Goal: Task Accomplishment & Management: Use online tool/utility

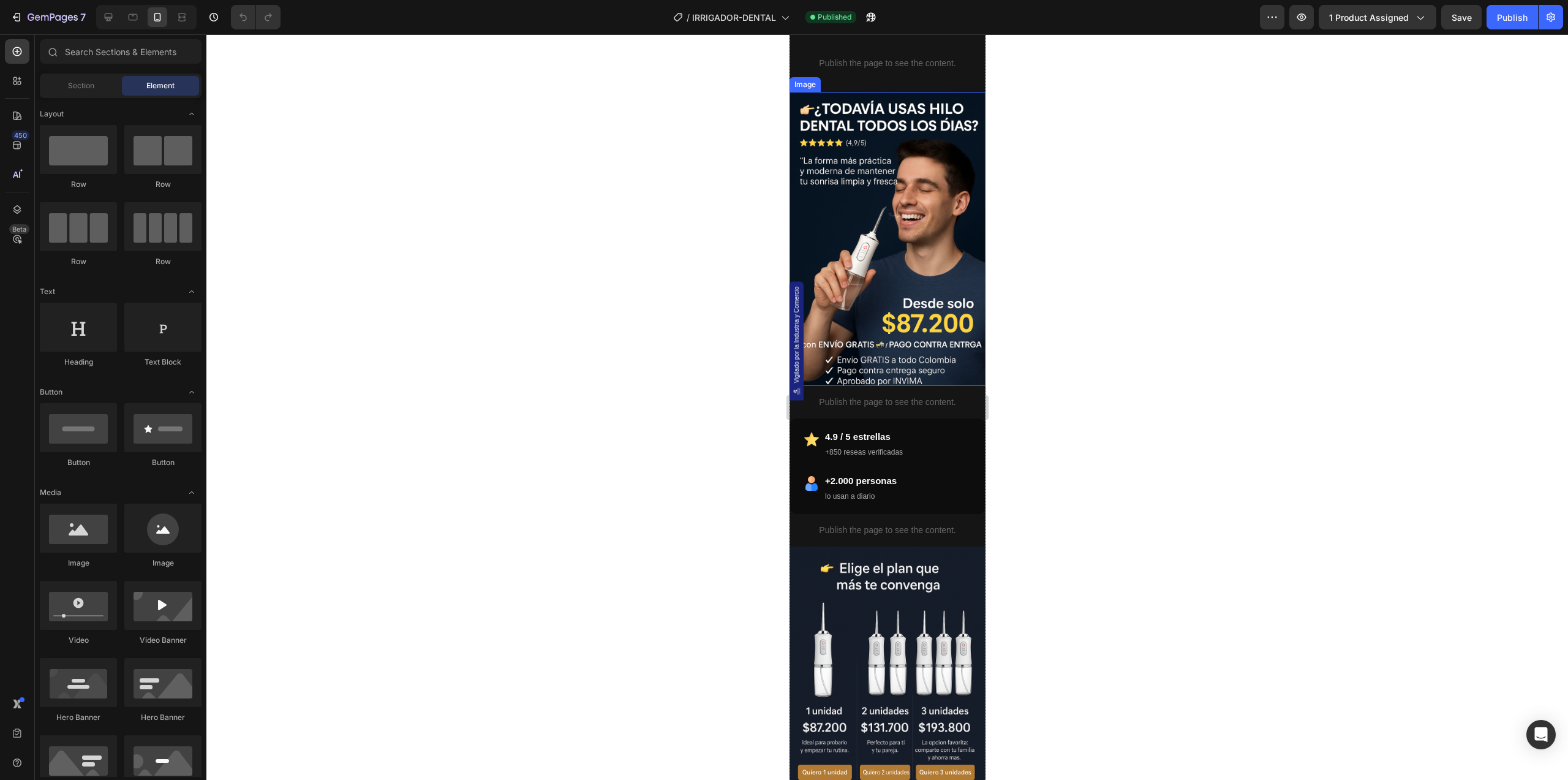
scroll to position [82, 0]
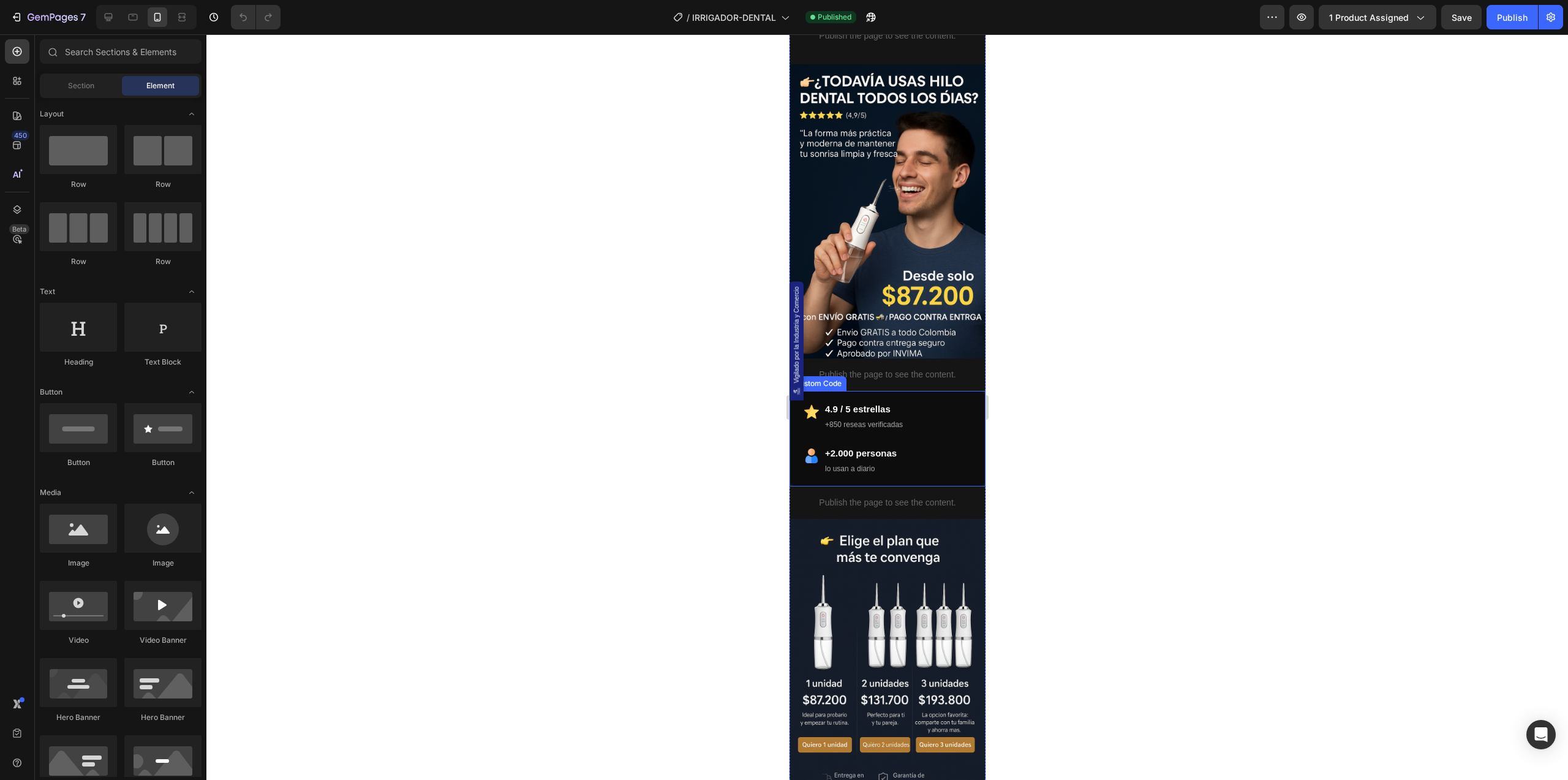
click at [867, 410] on div "4.9 / 5 estrellas +850 rese￱as verificadas" at bounding box center [863, 416] width 78 height 29
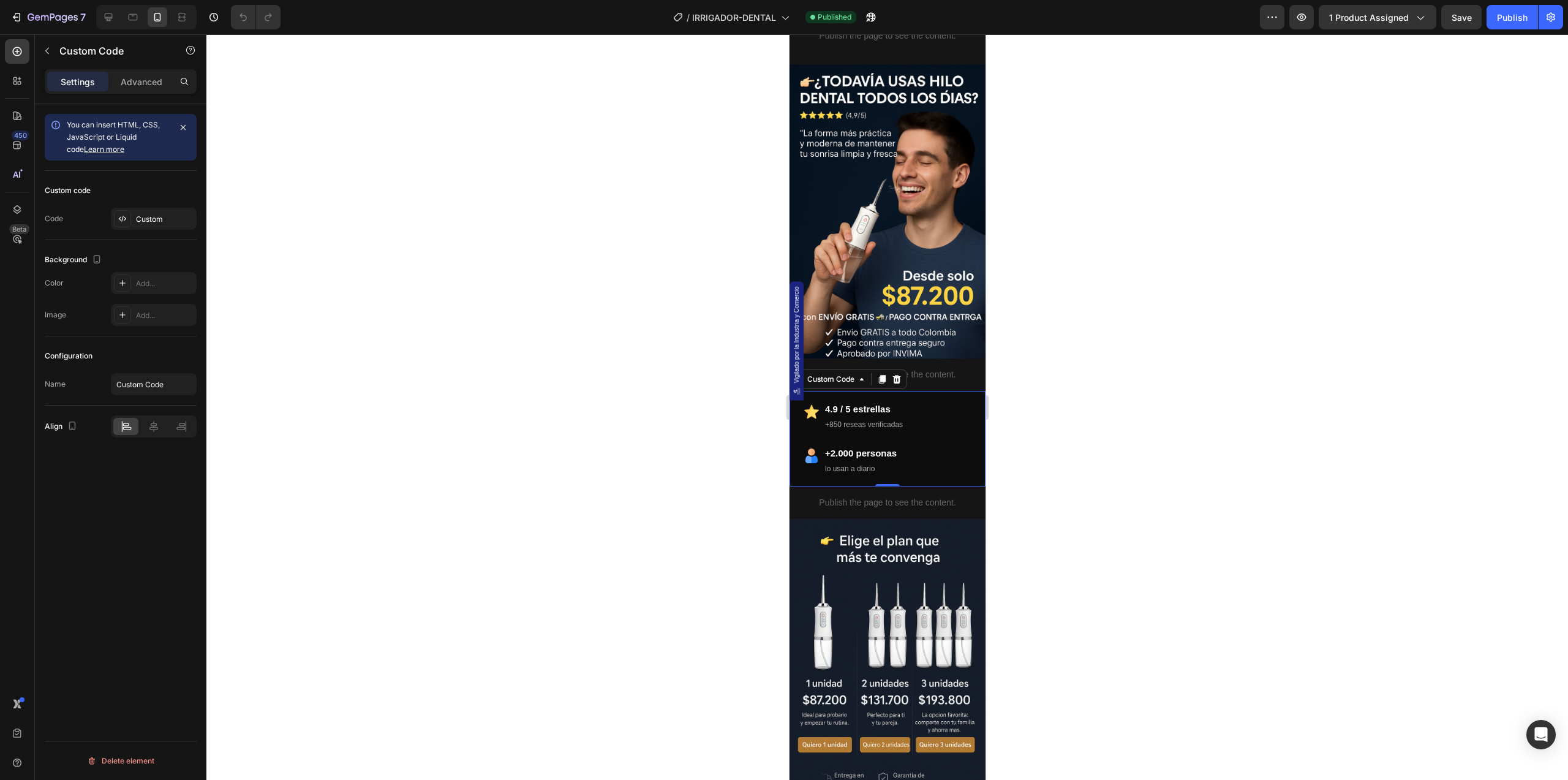
scroll to position [163, 0]
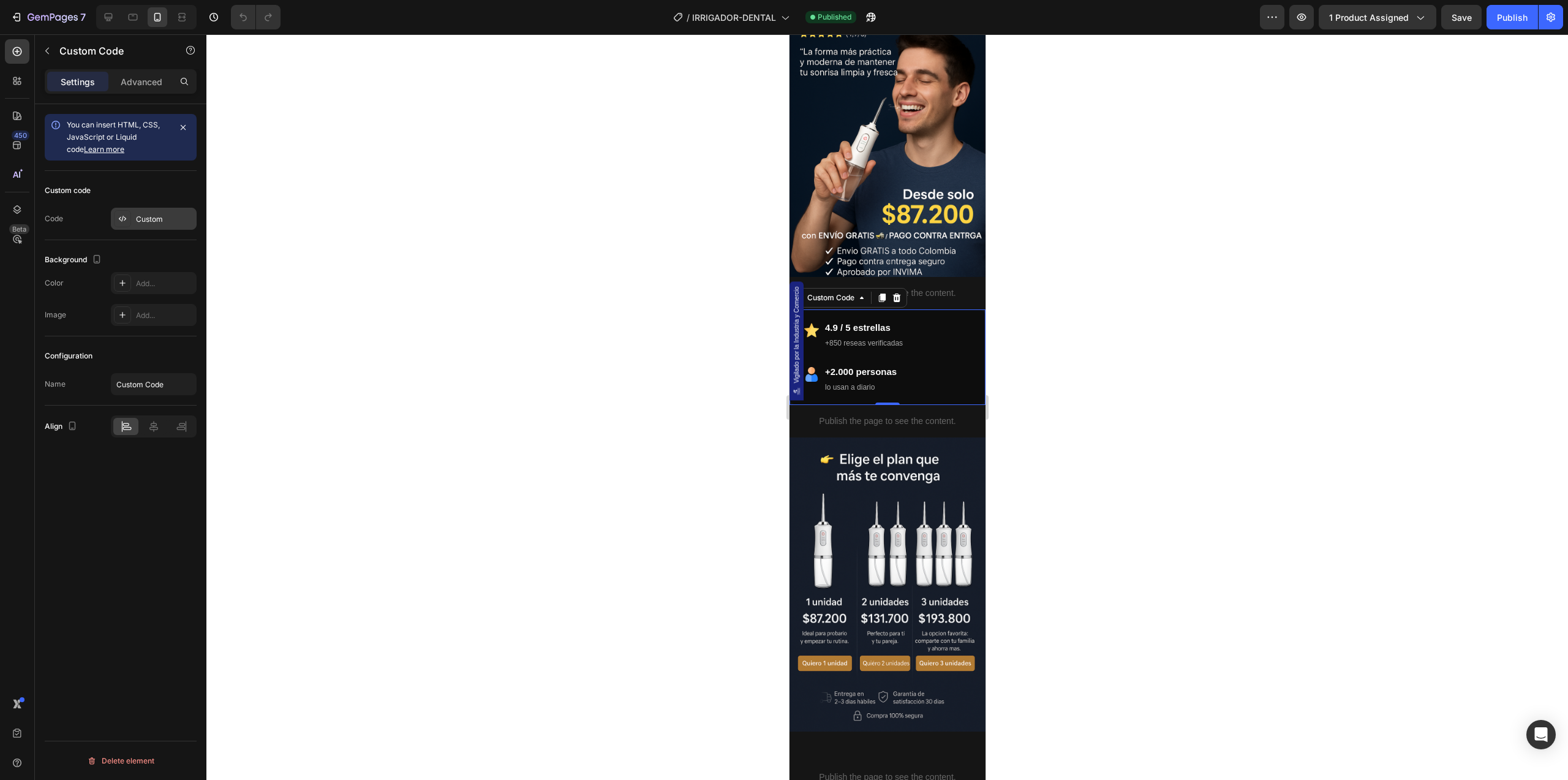
click at [148, 214] on div "Custom" at bounding box center [164, 219] width 58 height 11
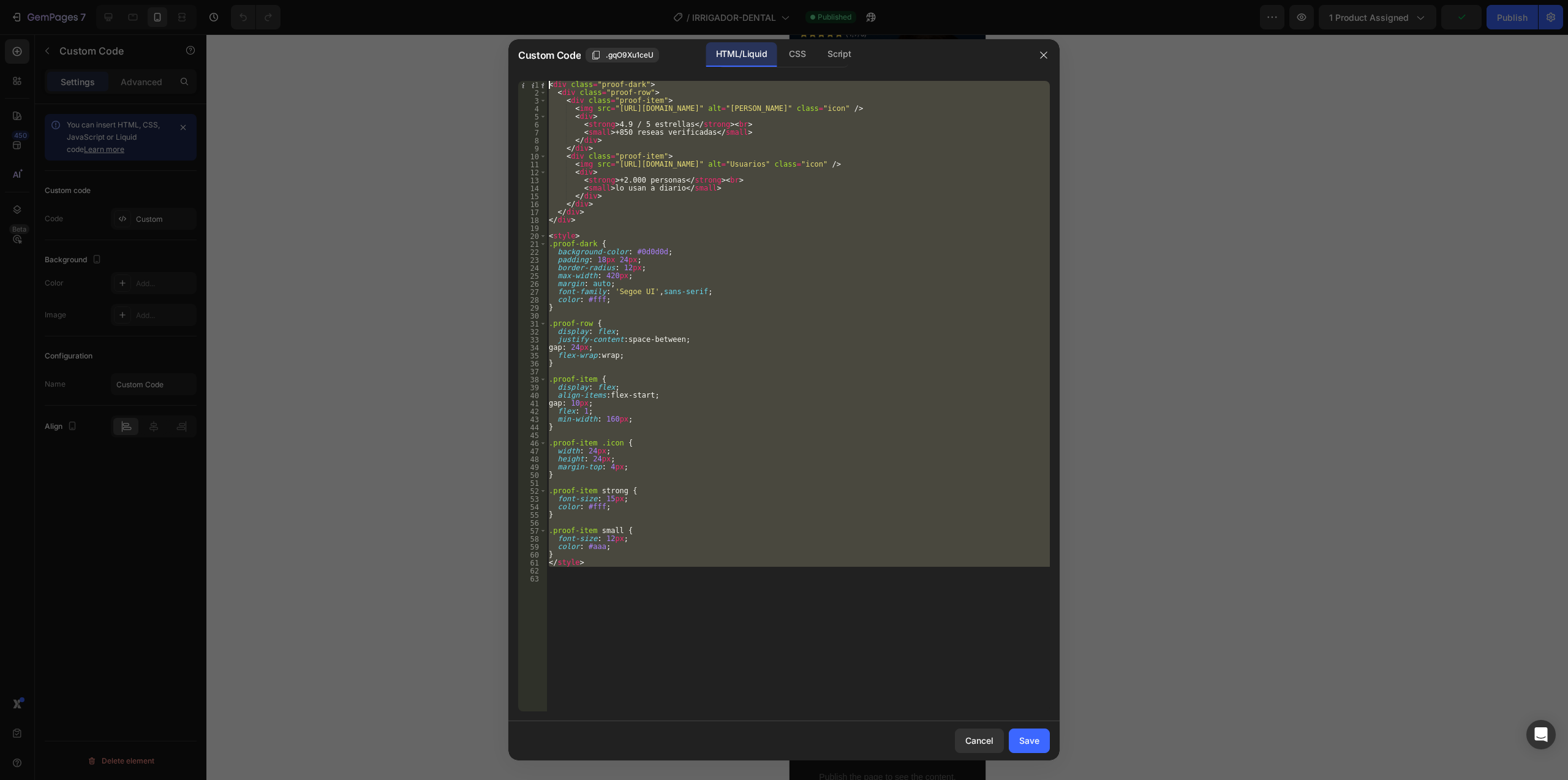
drag, startPoint x: 654, startPoint y: 566, endPoint x: 510, endPoint y: 43, distance: 542.5
click at [510, 43] on div "Custom Code .gqO9Xu1ceU HTML/Liquid CSS Script 1 2 3 4 5 6 7 8 9 10 11 12 13 14…" at bounding box center [784, 399] width 551 height 721
type textarea "<div class="proof-dark"> <div class="proof-row">"
click at [1050, 52] on button "button" at bounding box center [1043, 55] width 20 height 20
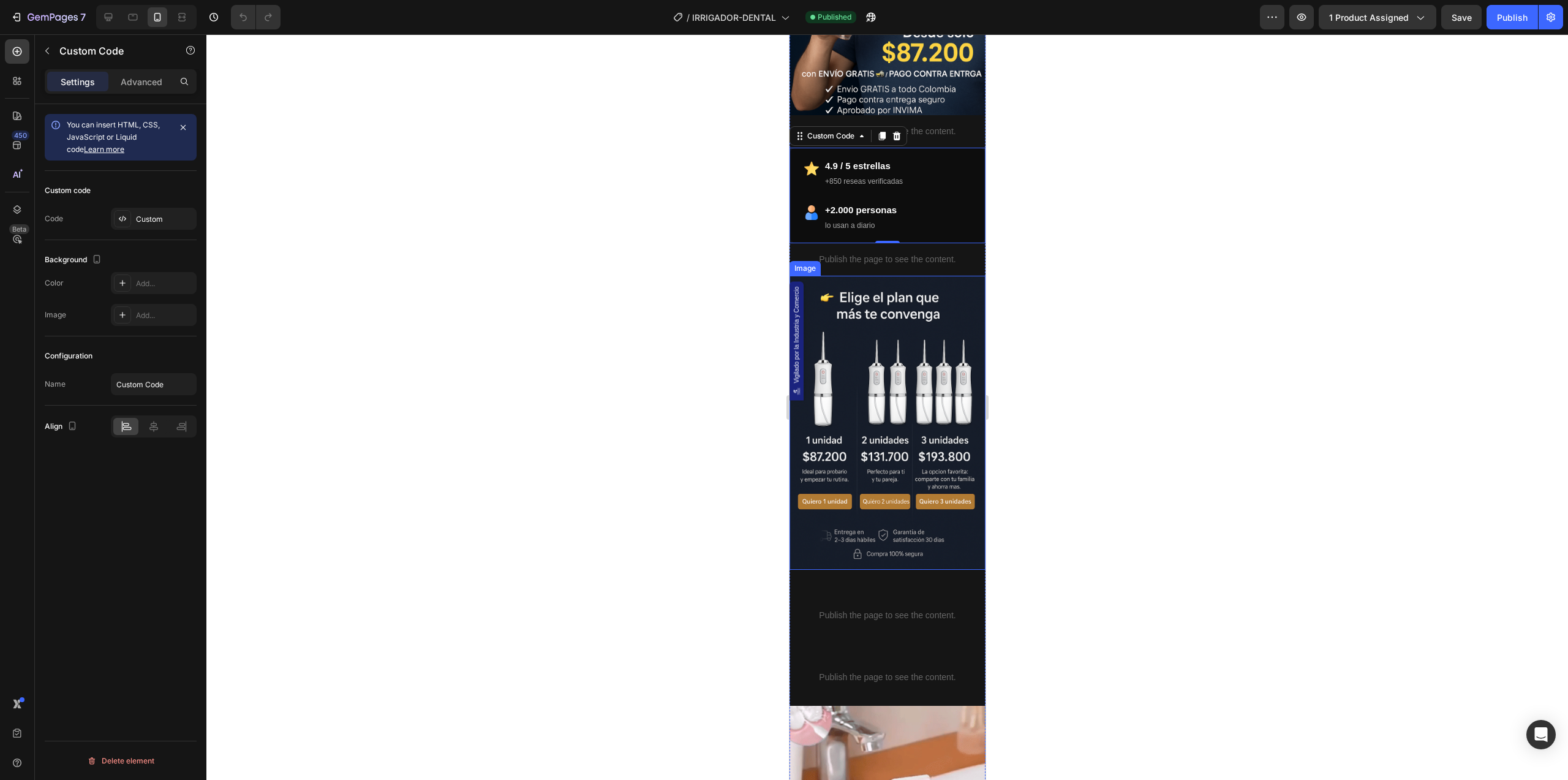
scroll to position [326, 0]
click at [791, 333] on span "Vigilado por la Industria y Comercio" at bounding box center [796, 334] width 9 height 97
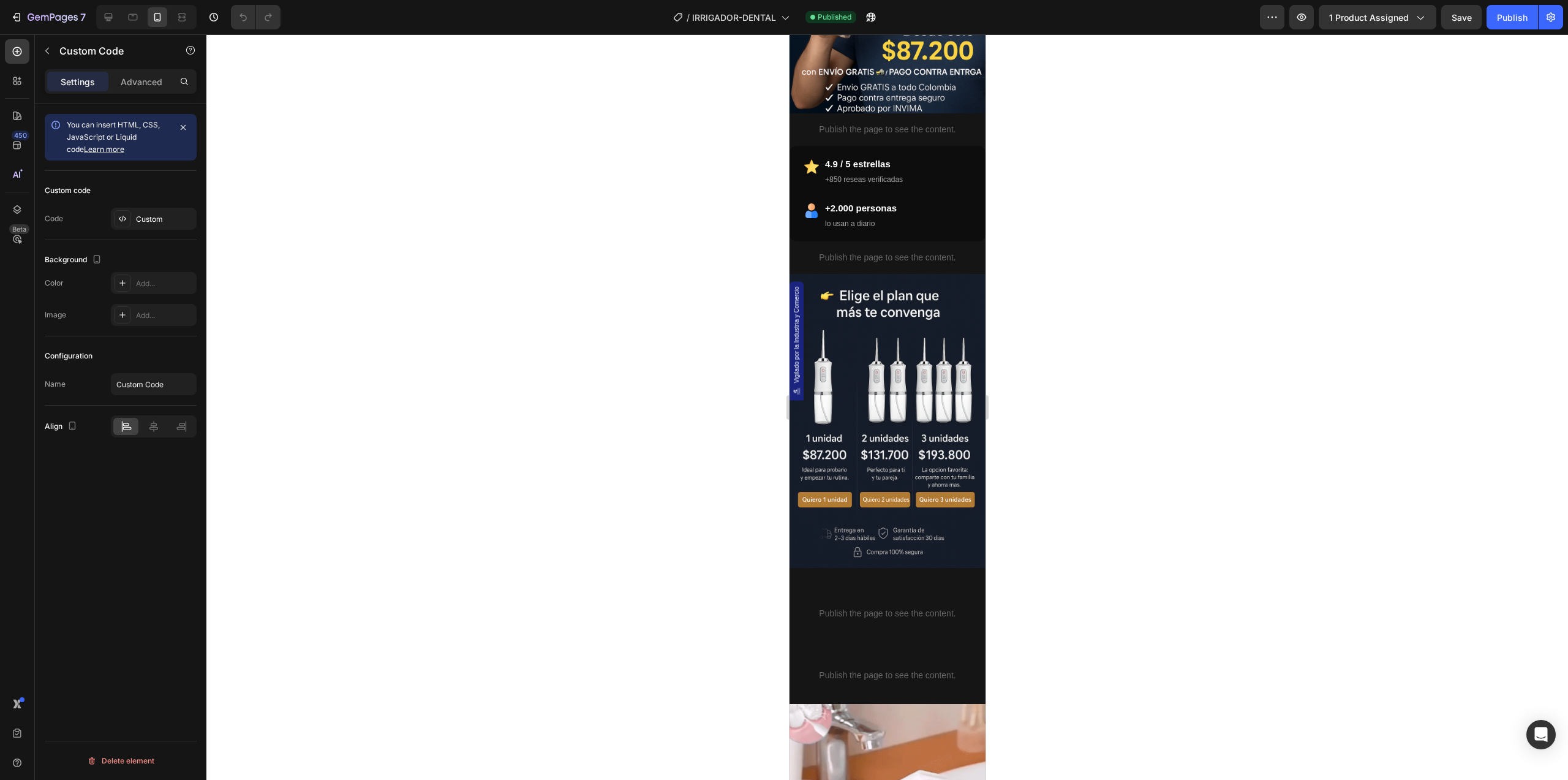
click at [796, 333] on span "Vigilado por la Industria y Comercio" at bounding box center [796, 334] width 9 height 97
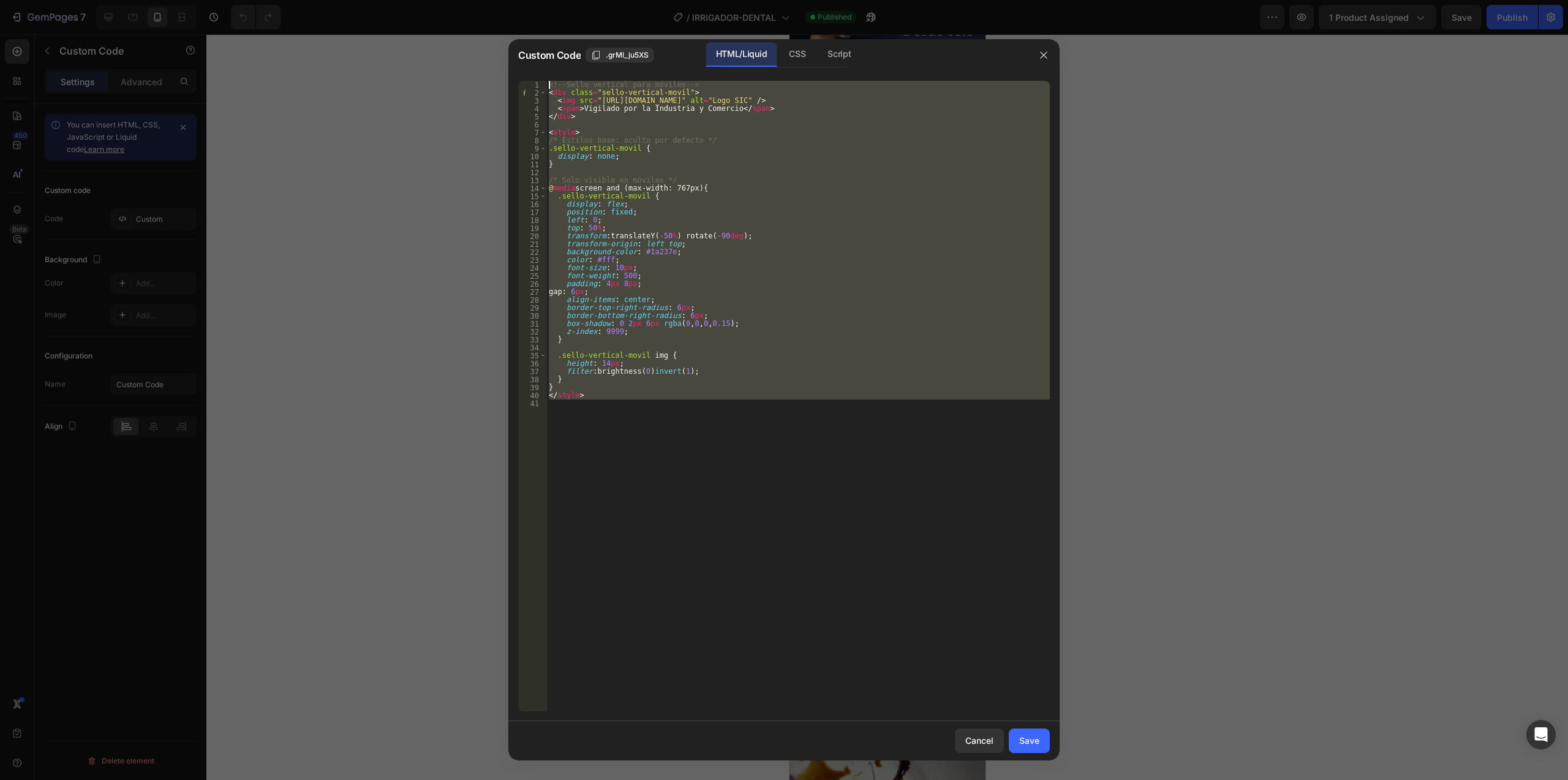
drag, startPoint x: 689, startPoint y: 404, endPoint x: 426, endPoint y: -24, distance: 502.3
click at [426, 0] on html "7 Version history / IRRIGADOR-DENTAL Published Preview 1 product assigned Save …" at bounding box center [784, 0] width 1568 height 0
type textarea "<!-- Sello vertical para móviles --> <div class="sello-vertical-movil">"
click at [1042, 738] on button "Save" at bounding box center [1028, 741] width 41 height 25
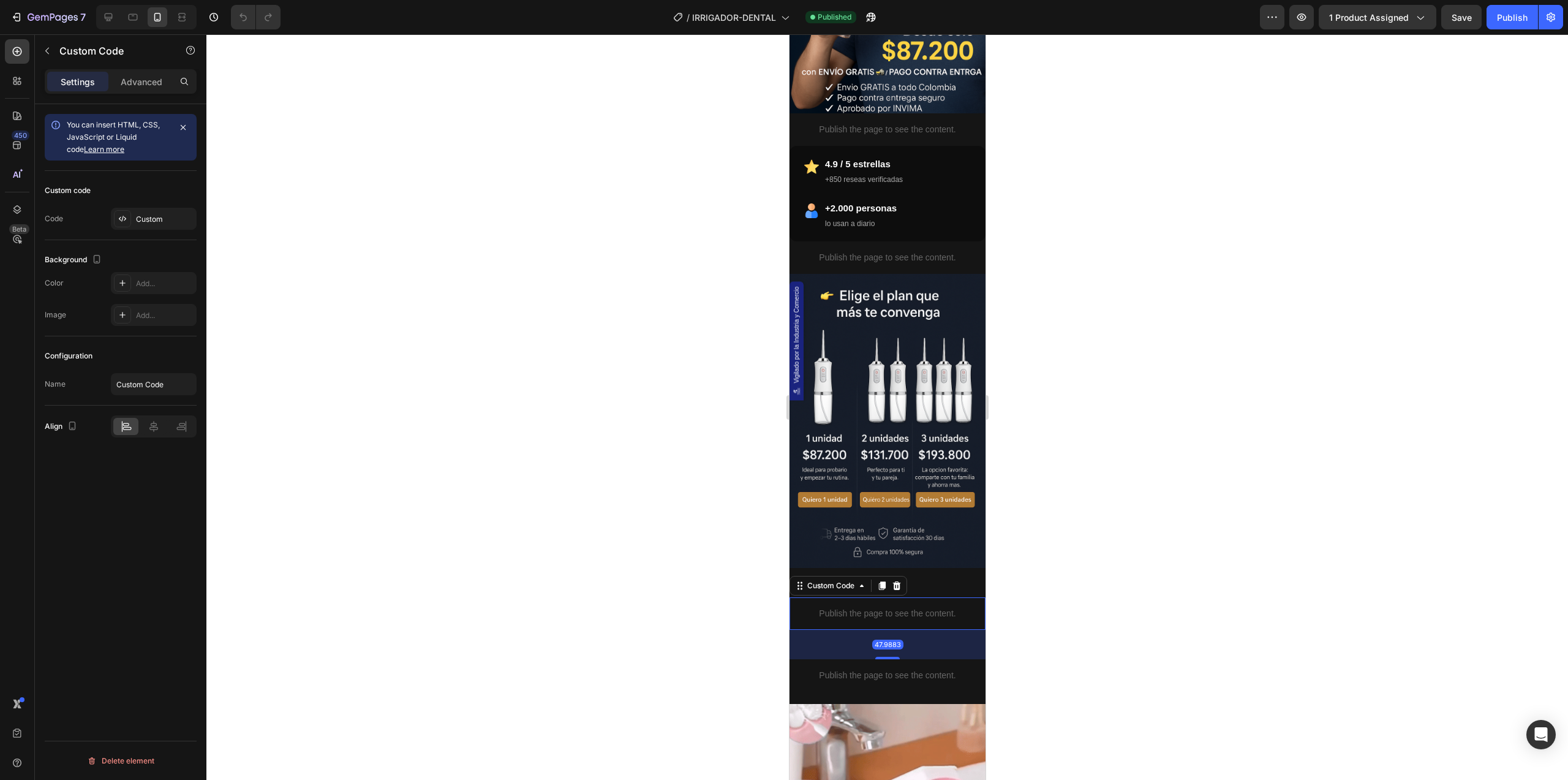
click at [874, 607] on p "Publish the page to see the content." at bounding box center [886, 614] width 196 height 13
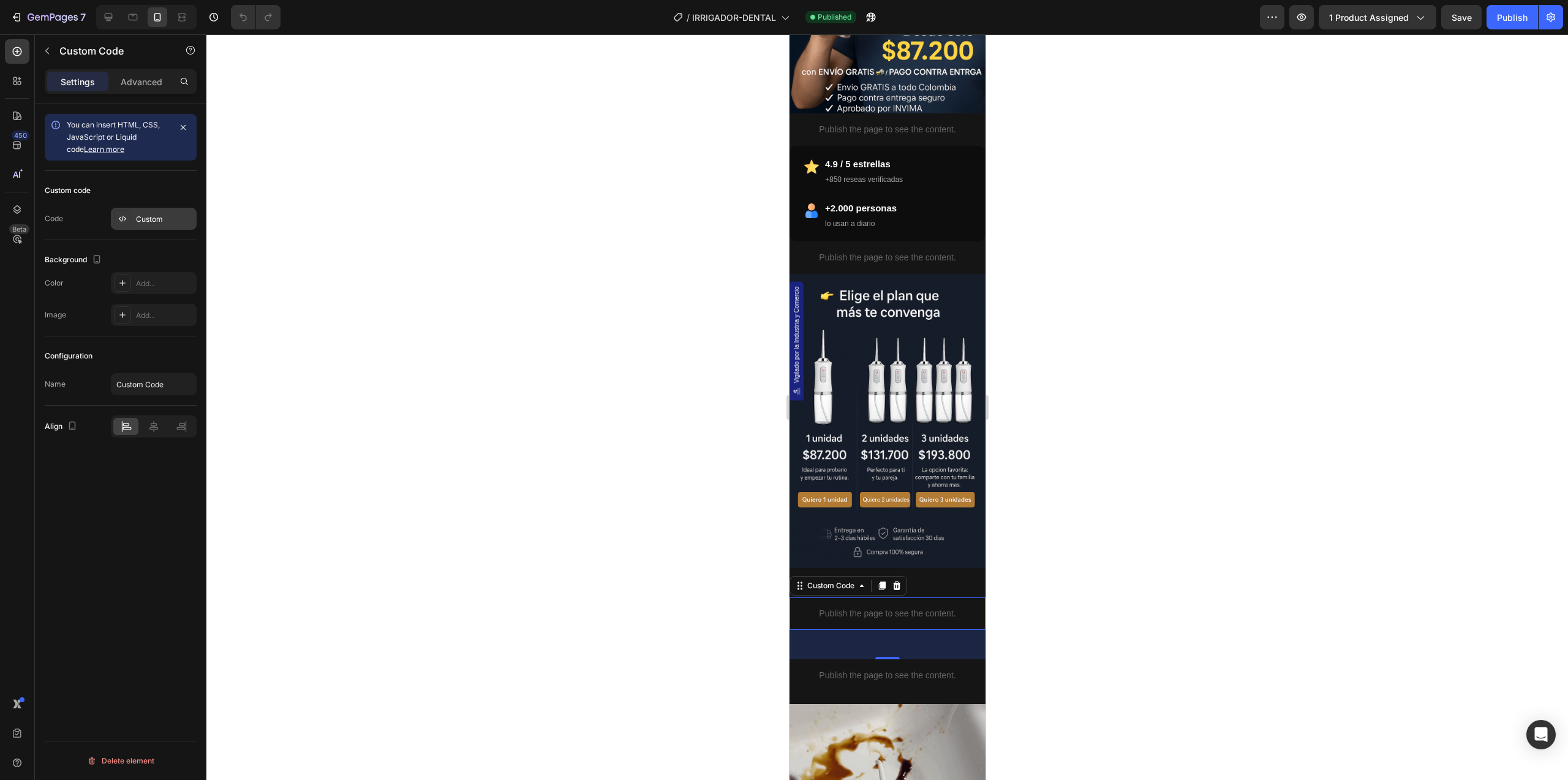
click at [113, 224] on div "Custom" at bounding box center [154, 218] width 85 height 22
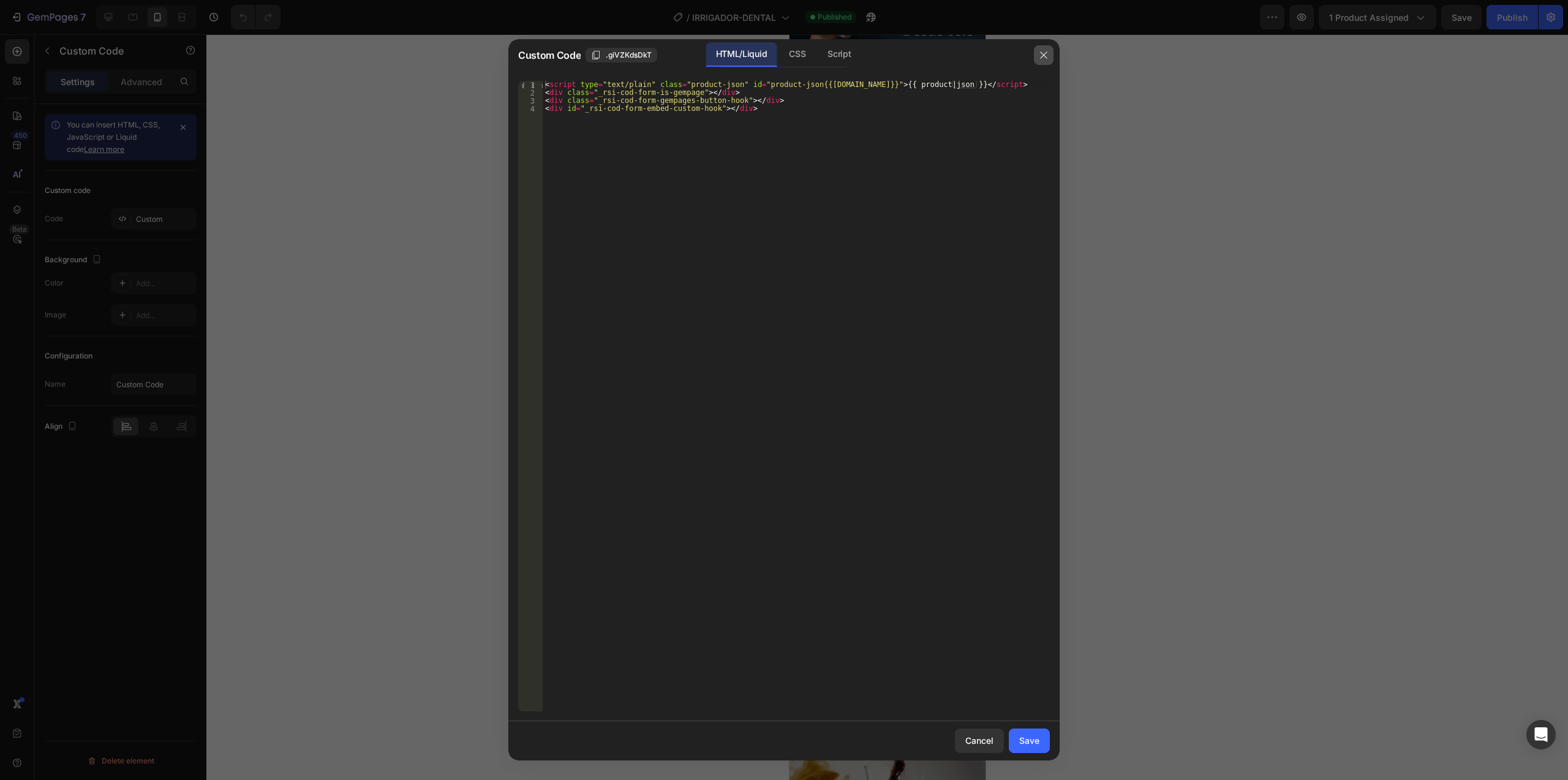
click at [1040, 55] on button "button" at bounding box center [1043, 55] width 20 height 20
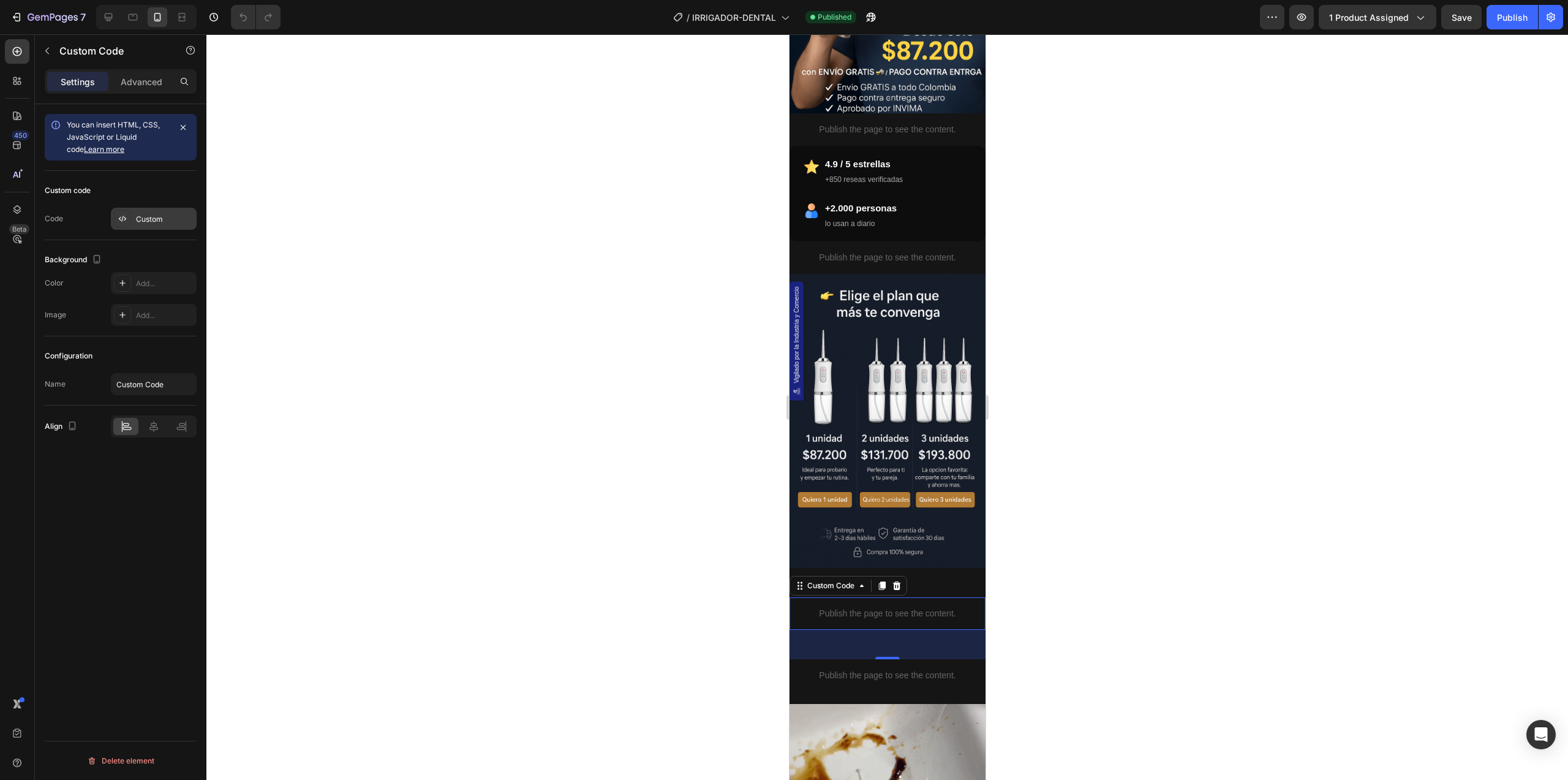
click at [148, 217] on div "Custom" at bounding box center [164, 219] width 58 height 11
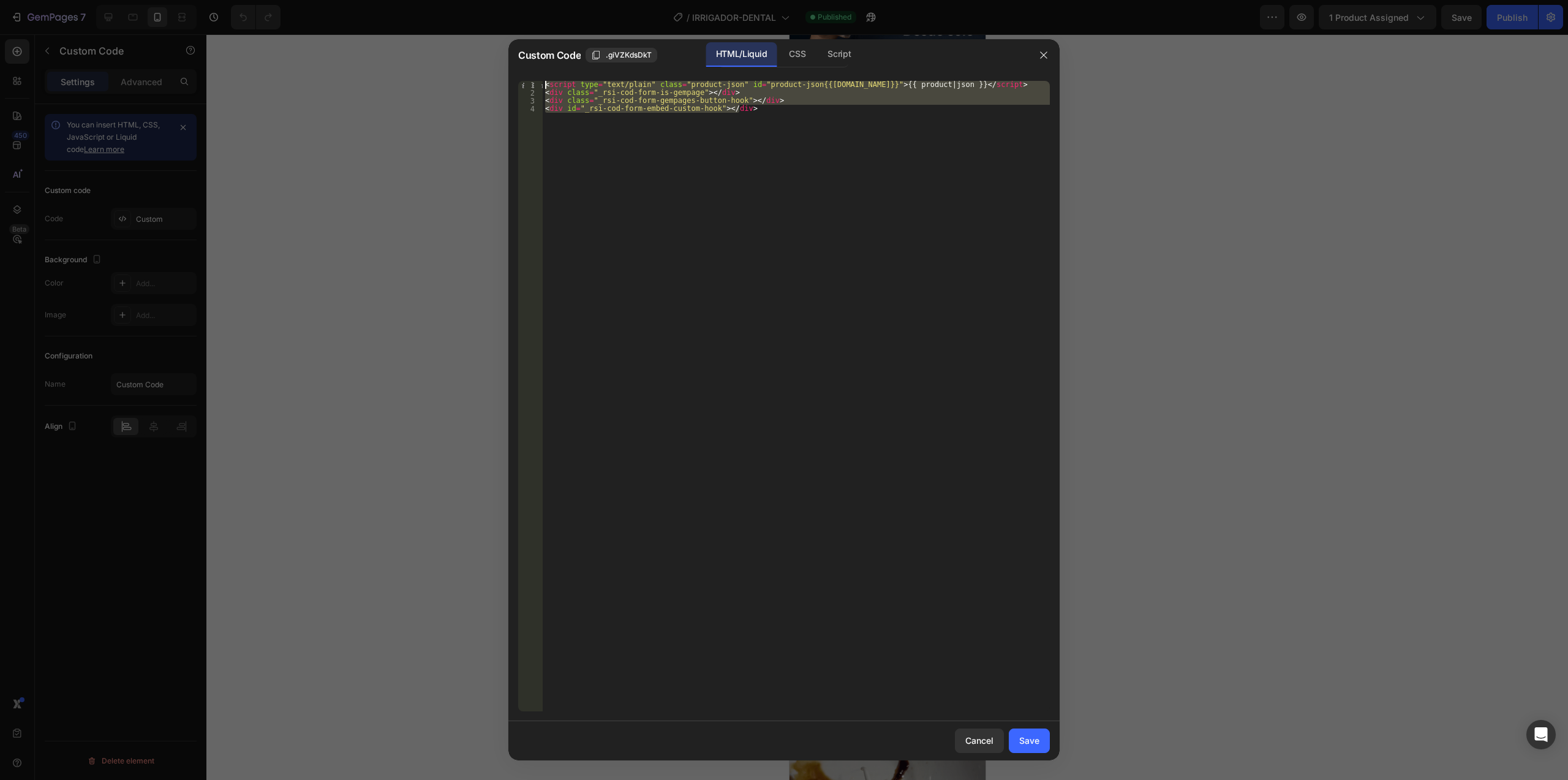
drag, startPoint x: 787, startPoint y: 113, endPoint x: 429, endPoint y: 29, distance: 367.7
click at [429, 29] on div "Custom Code .giVZKdsDkT HTML/Liquid CSS Script <div id="_rsi-cod-form-embed-cus…" at bounding box center [784, 390] width 1568 height 780
type textarea "<script type="text/plain" class="product-json" id="product-json{{[DOMAIN_NAME]}…"
click at [1030, 734] on div "Save" at bounding box center [1028, 740] width 20 height 13
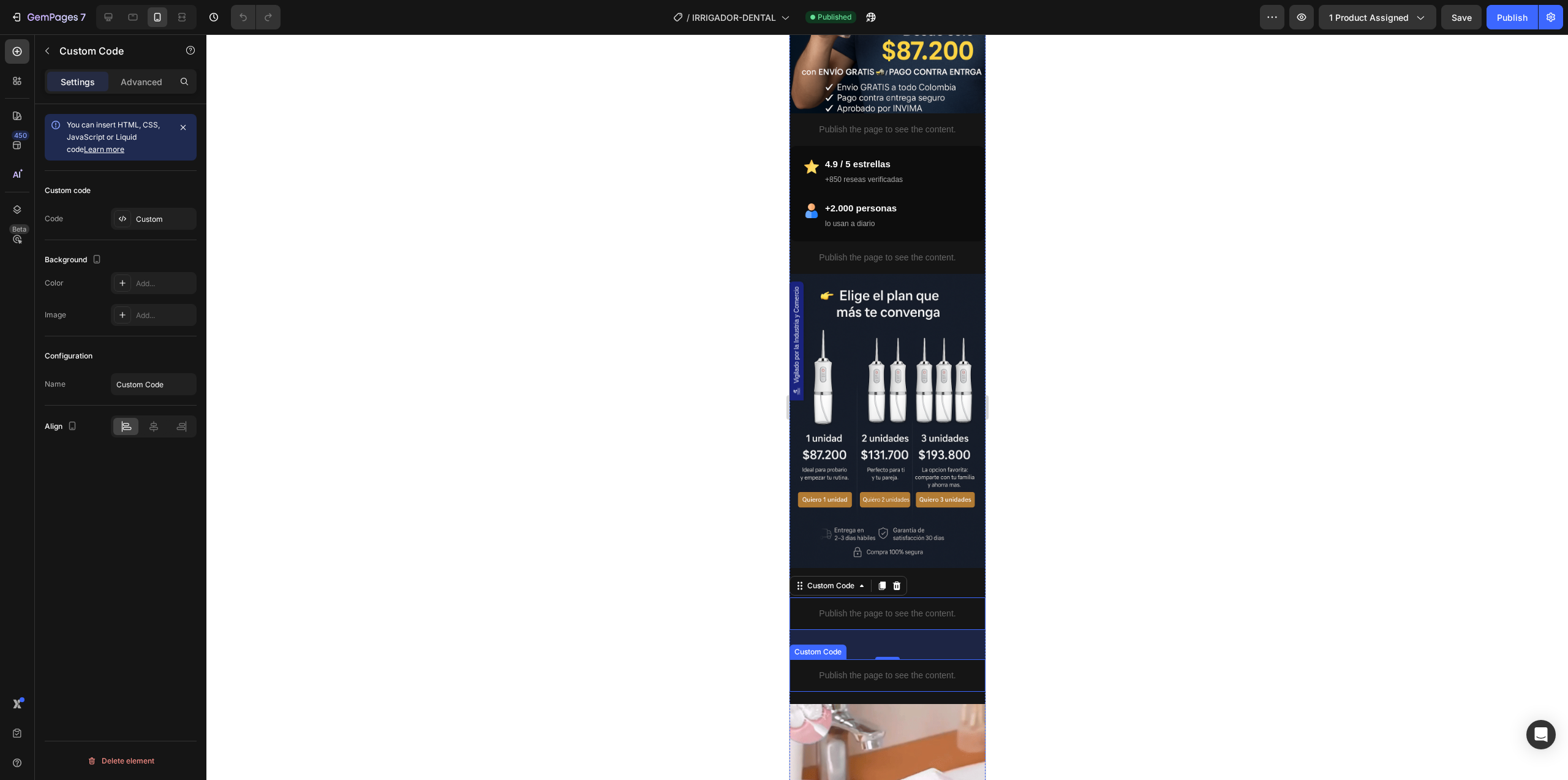
click at [878, 659] on div "Publish the page to see the content." at bounding box center [886, 676] width 196 height 32
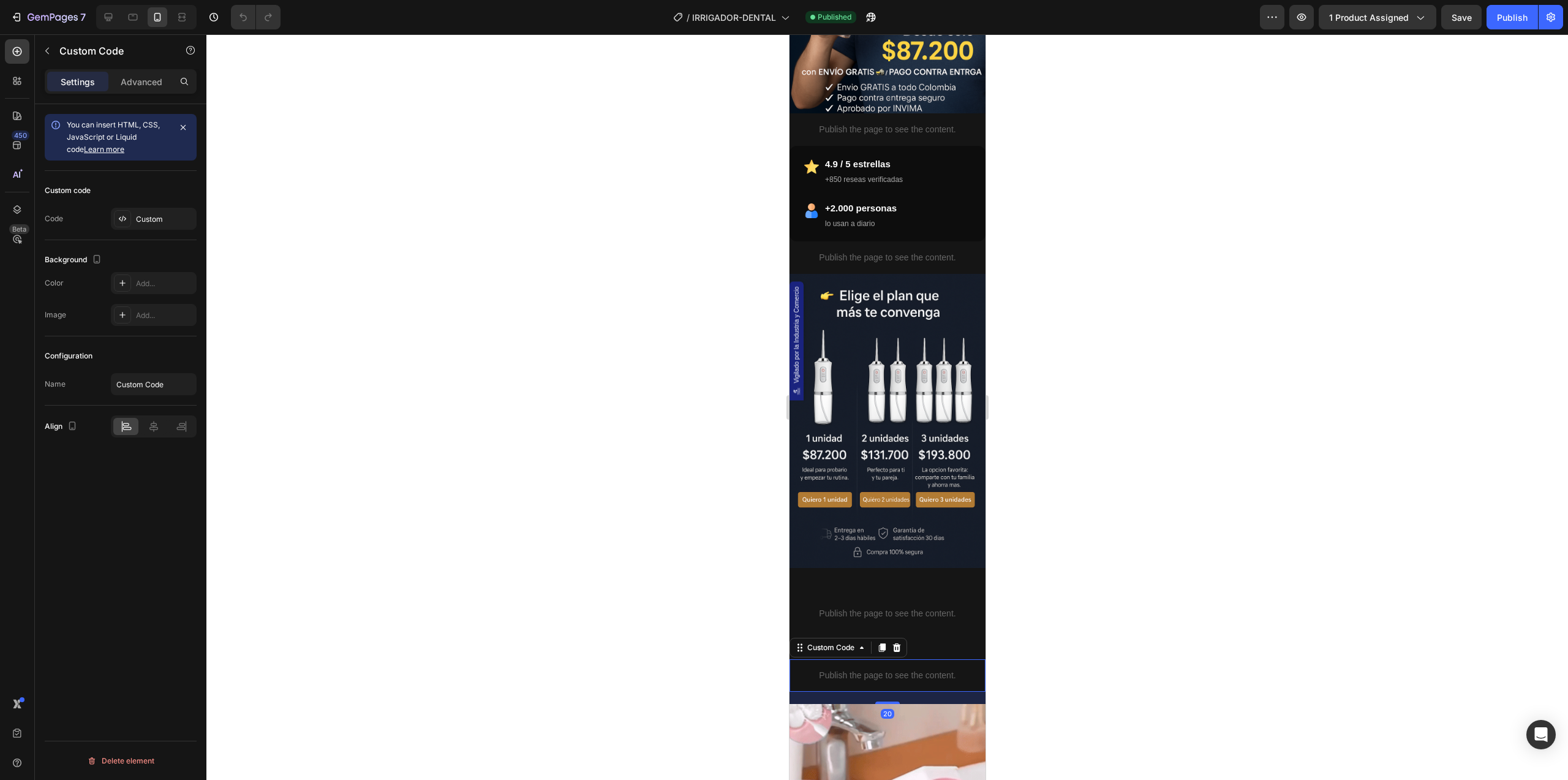
click at [952, 604] on div "Vigilado por la Industria y Comercio Custom Code Publish the page to see the co…" at bounding box center [886, 317] width 196 height 1167
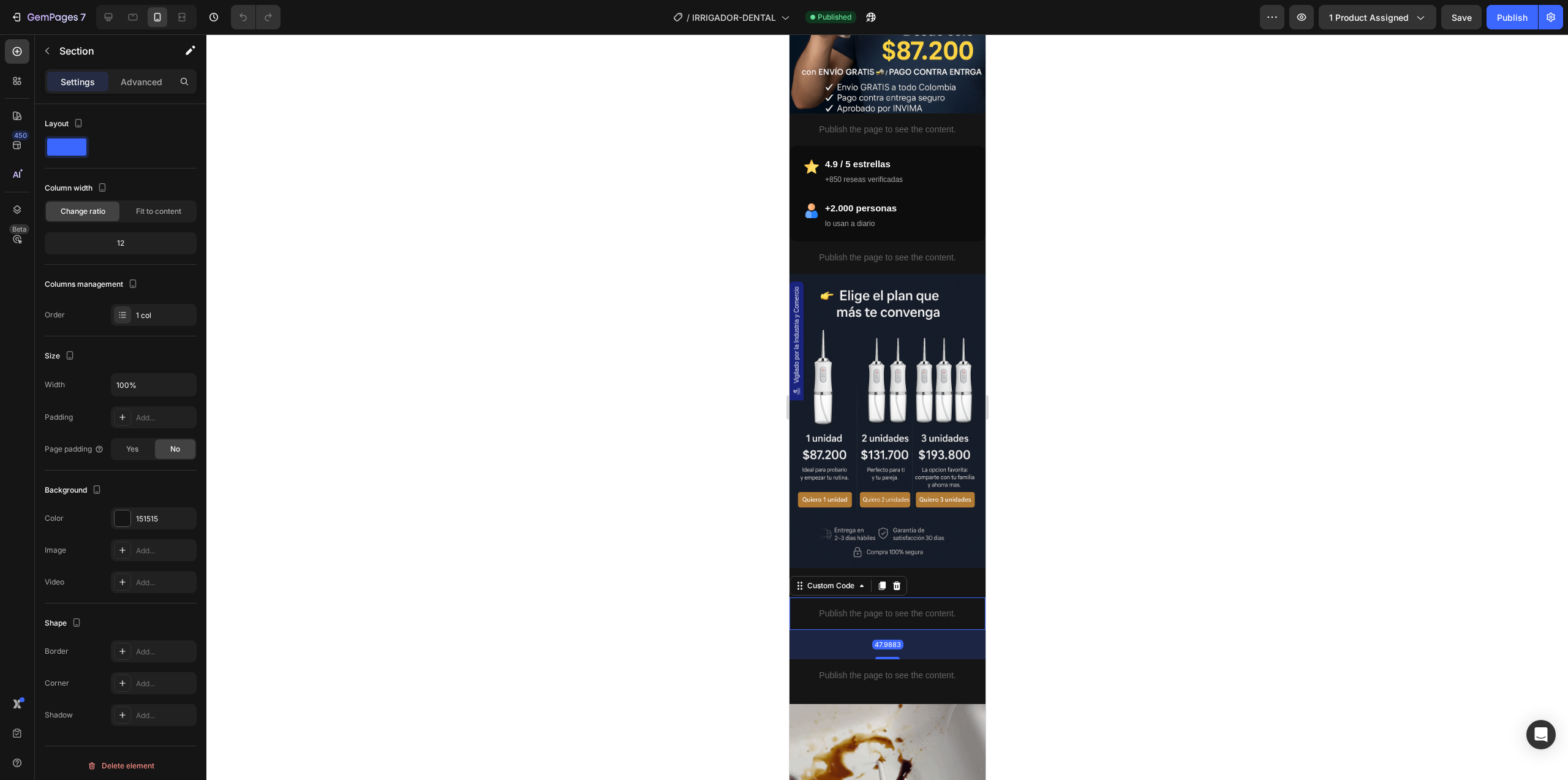
click at [889, 597] on div "Publish the page to see the content." at bounding box center [886, 613] width 196 height 32
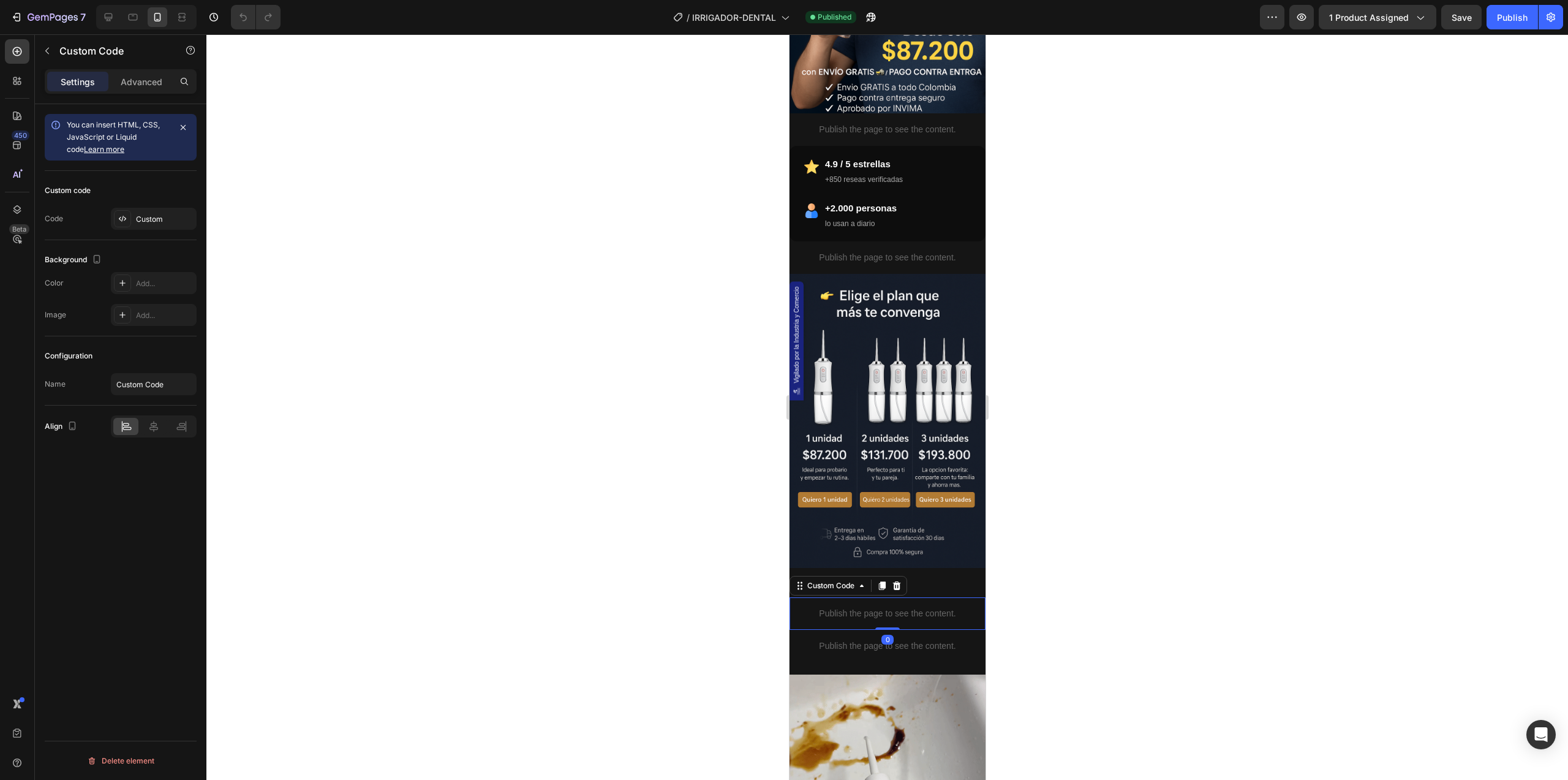
drag, startPoint x: 881, startPoint y: 616, endPoint x: 898, endPoint y: 611, distance: 17.7
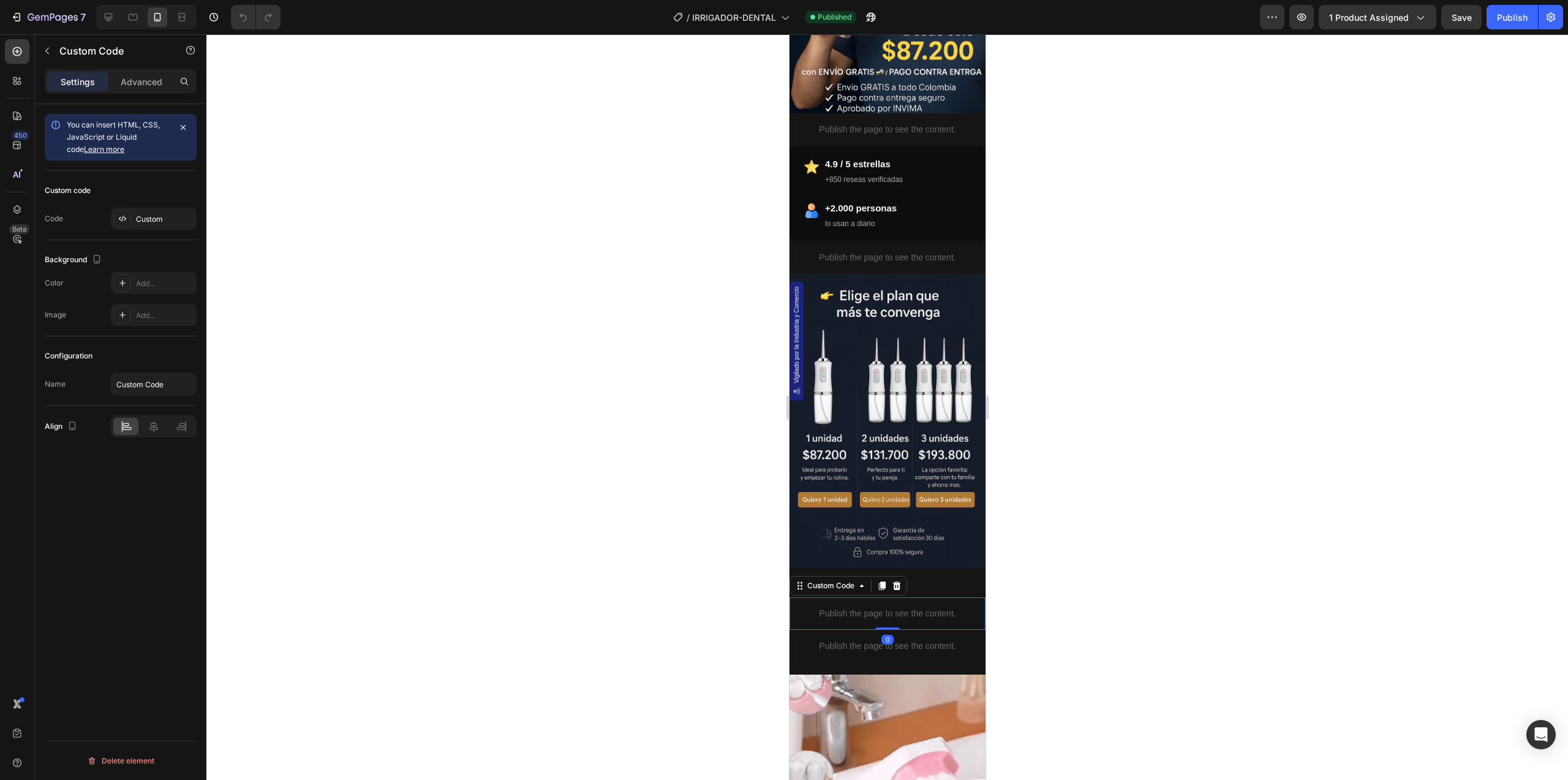
click at [889, 597] on div "Publish the page to see the content. Custom Code 0" at bounding box center [886, 613] width 196 height 32
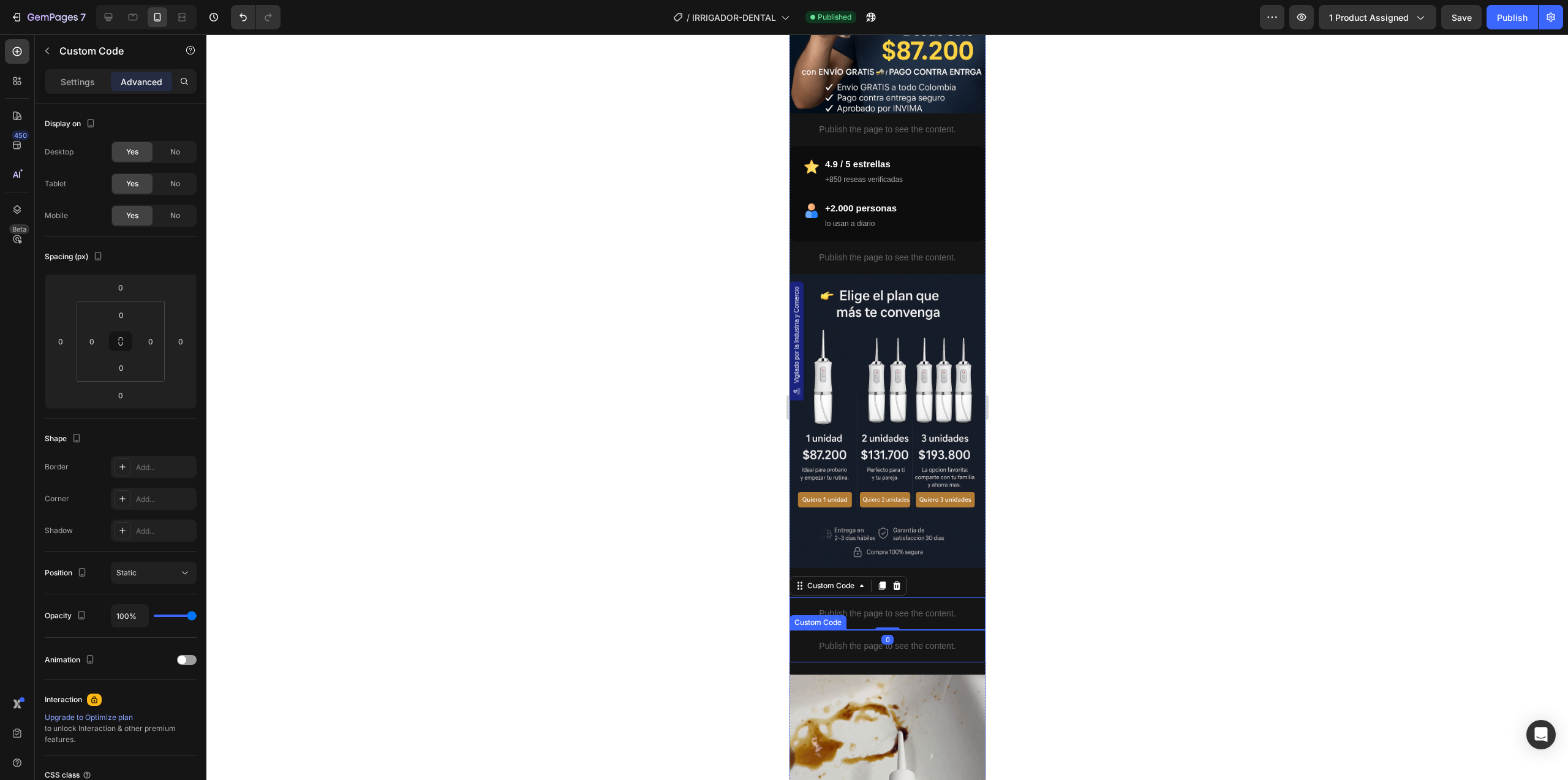
click at [895, 640] on p "Publish the page to see the content." at bounding box center [886, 646] width 196 height 13
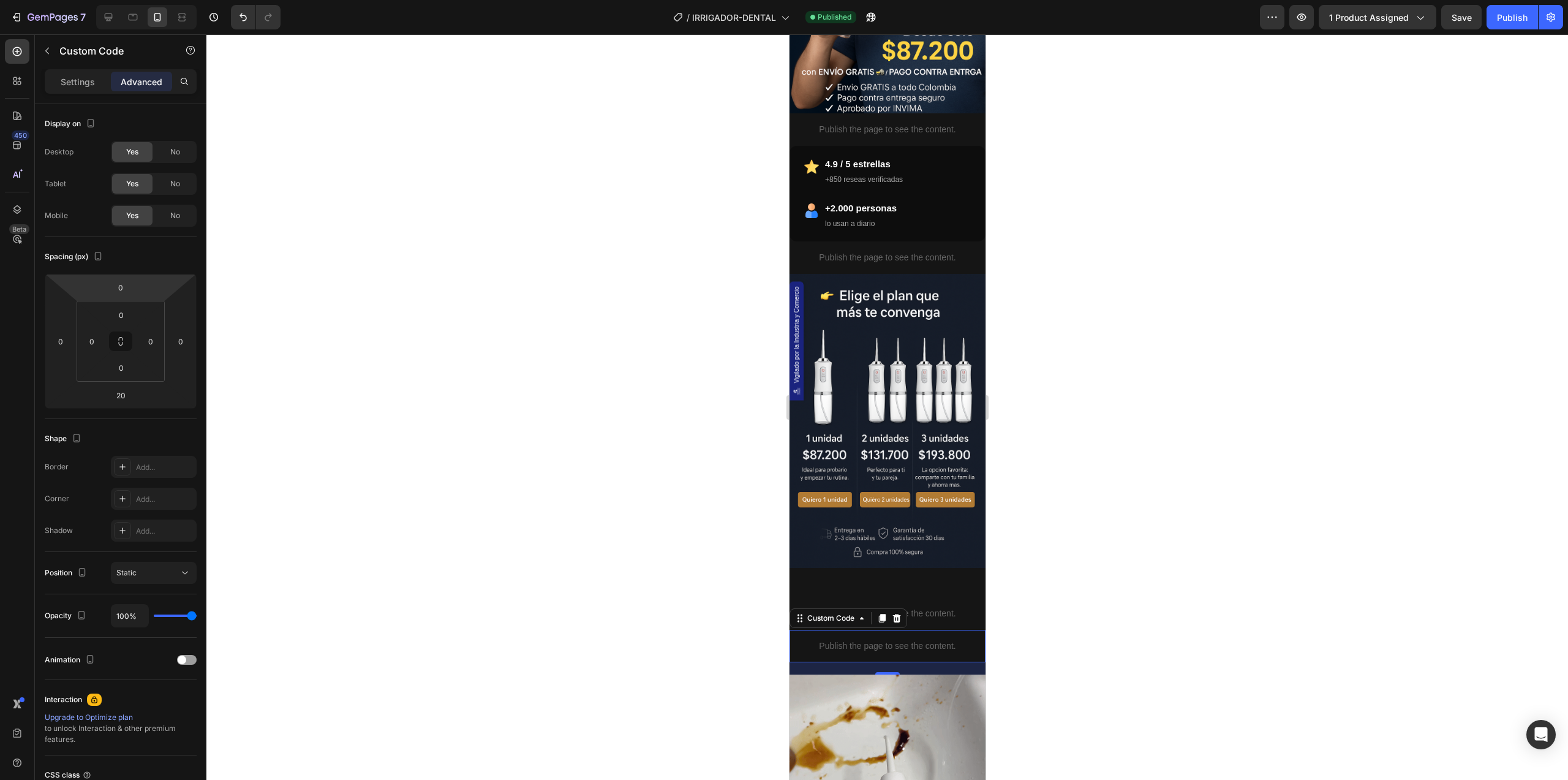
click at [866, 630] on div "Publish the page to see the content." at bounding box center [886, 646] width 196 height 32
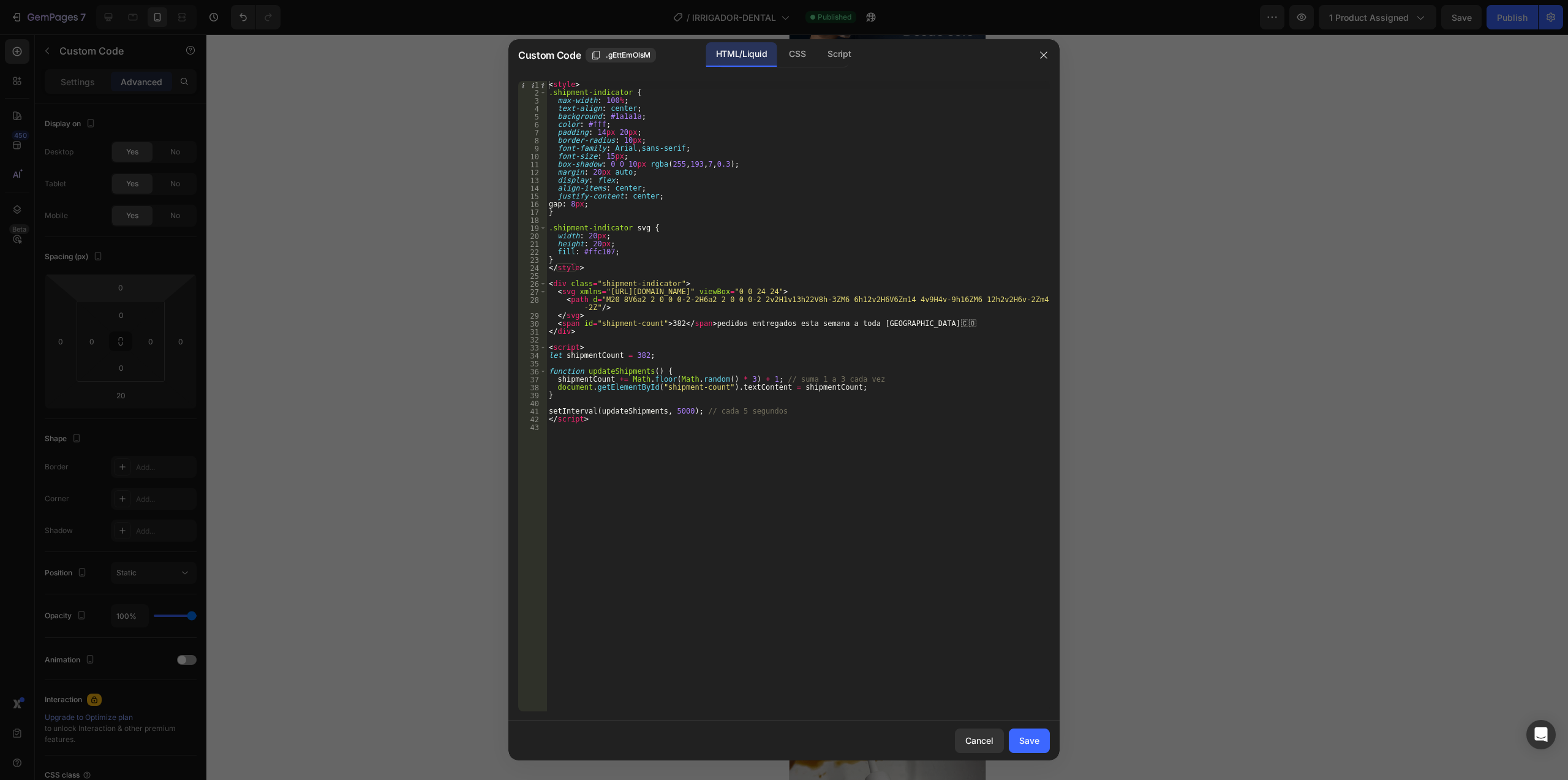
click at [752, 434] on div "< style > .shipment-indicator { max-width : 100 % ; text-align : center ; backg…" at bounding box center [798, 403] width 504 height 646
click at [1051, 47] on button "button" at bounding box center [1043, 55] width 20 height 20
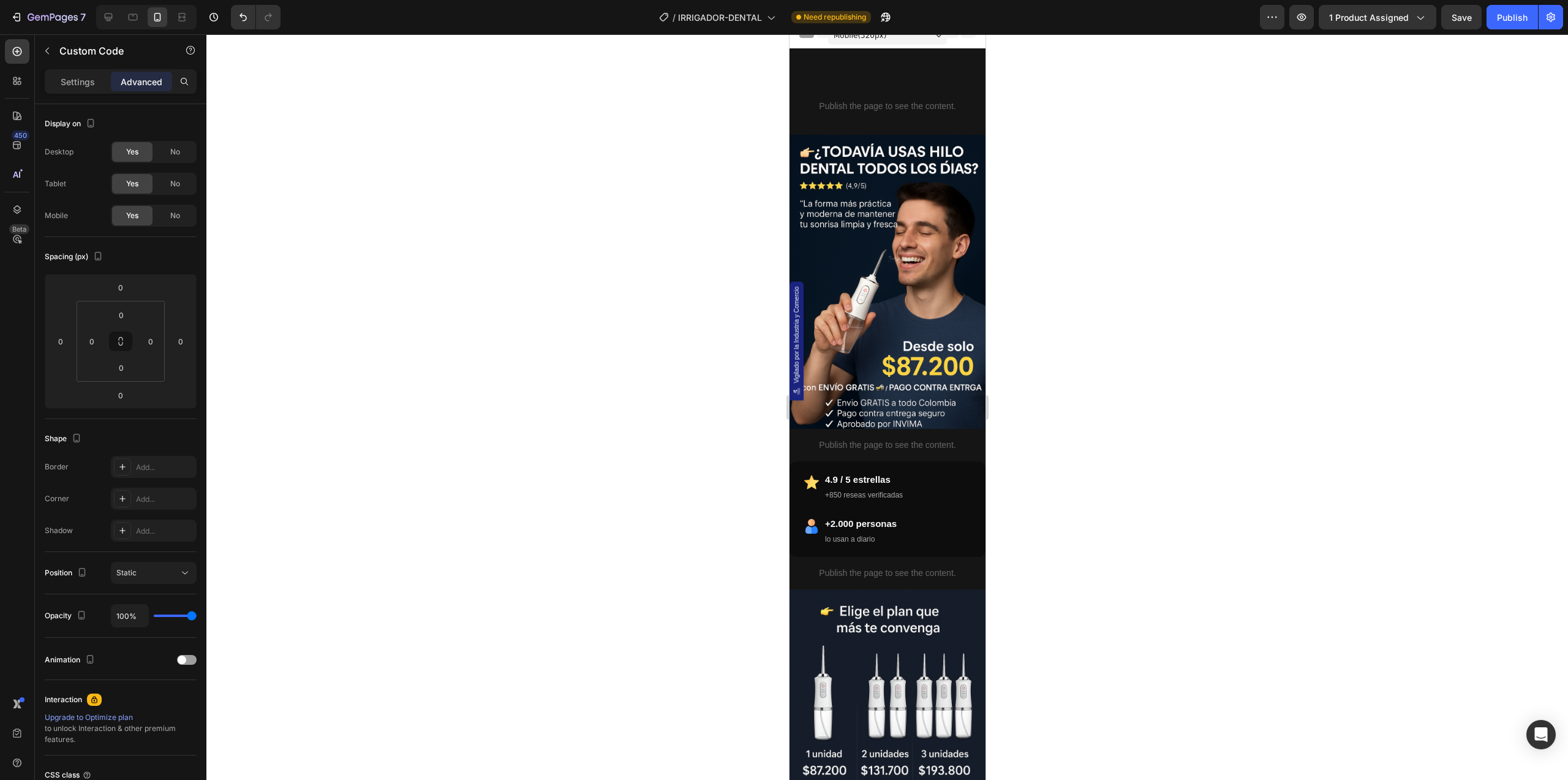
scroll to position [0, 0]
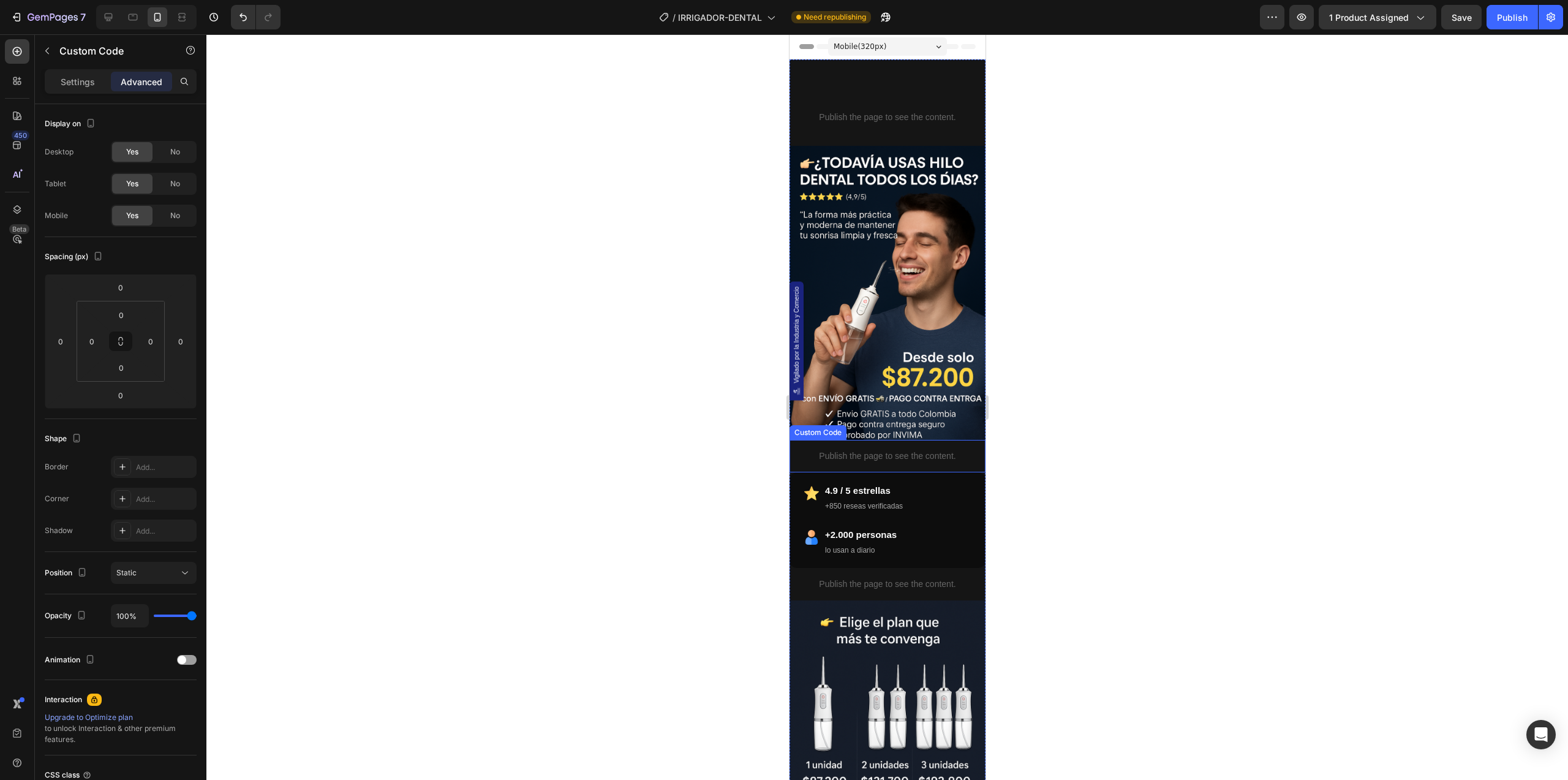
click at [895, 450] on p "Publish the page to see the content." at bounding box center [886, 456] width 196 height 13
click at [851, 450] on p "Publish the page to see the content." at bounding box center [886, 456] width 196 height 13
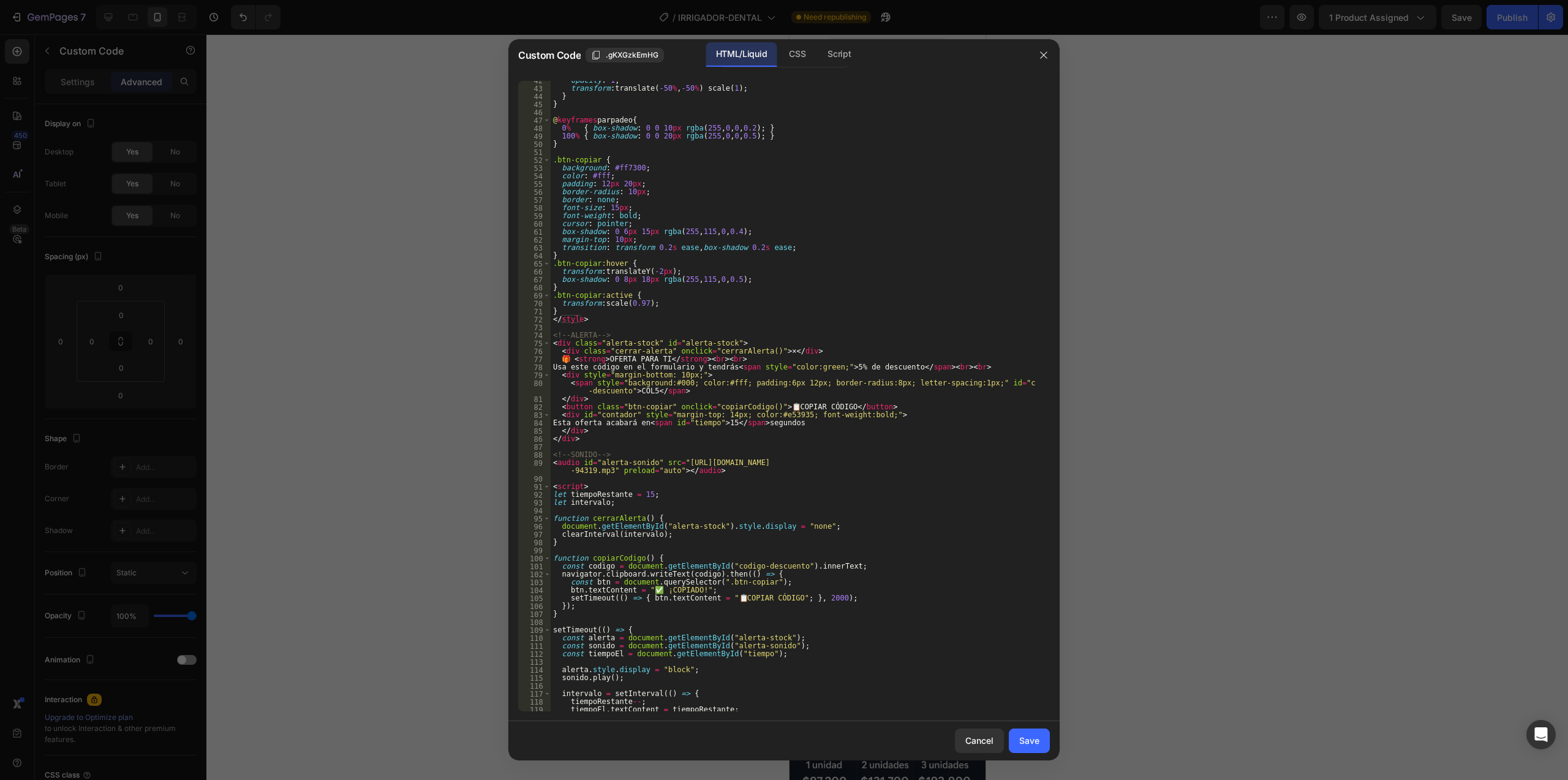
scroll to position [397, 0]
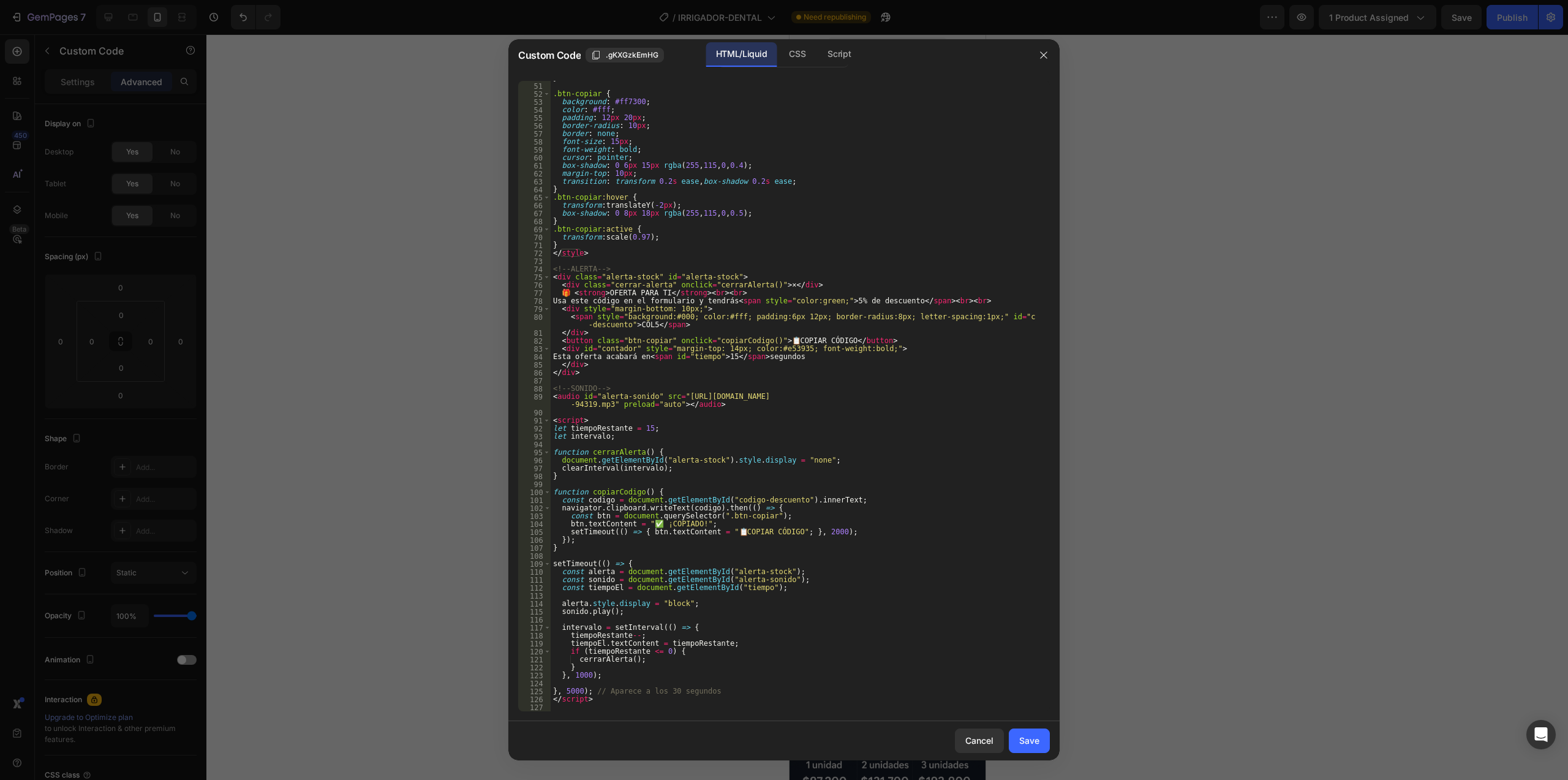
type textarea "</script>"
click at [746, 696] on div "} .btn-copiar { background : #ff7300 ; color : #fff ; padding : 12 px 20 px ; b…" at bounding box center [792, 397] width 485 height 646
click at [1051, 45] on div at bounding box center [1043, 55] width 32 height 32
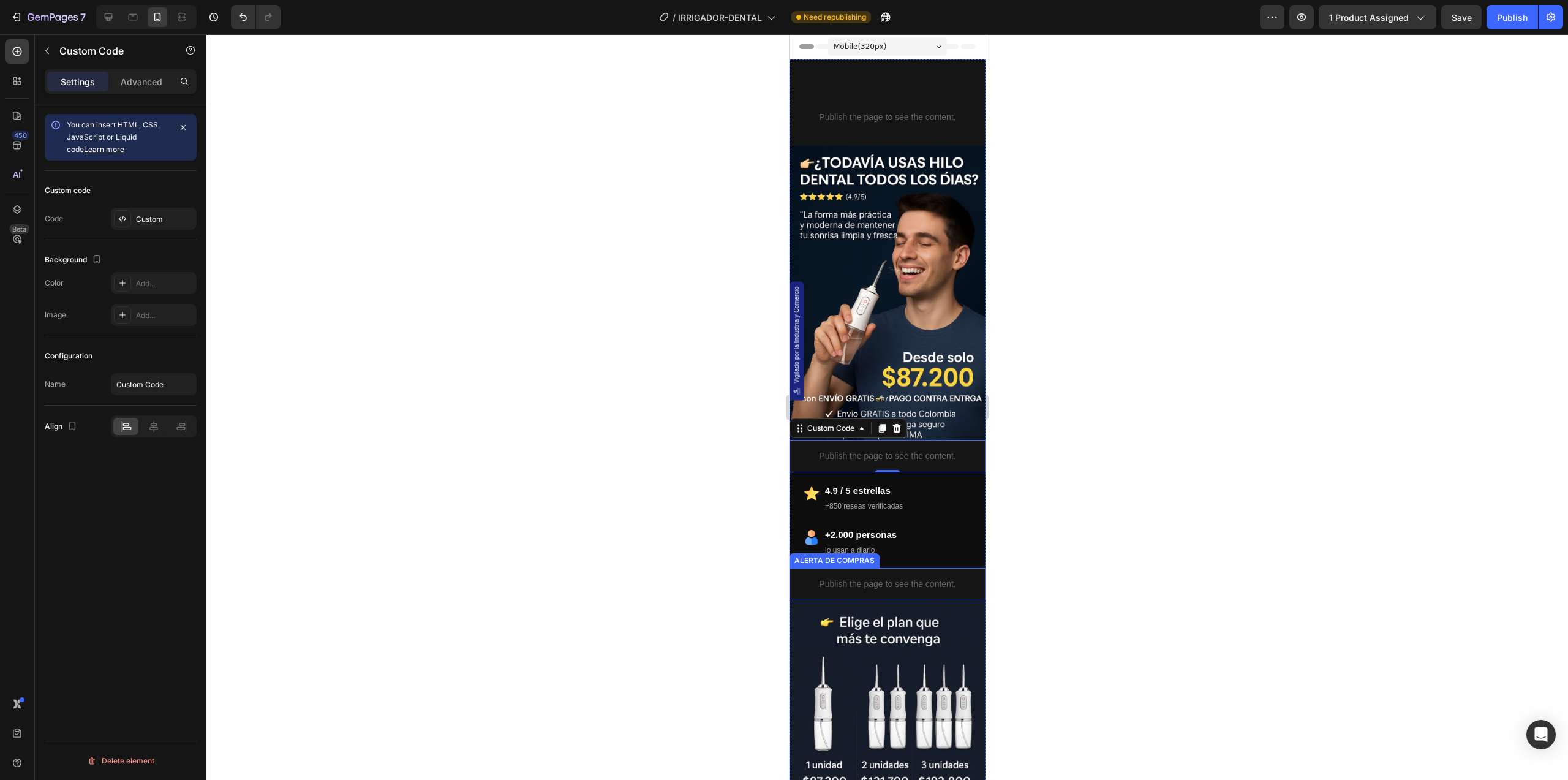
click at [884, 567] on div "Publish the page to see the content." at bounding box center [886, 584] width 196 height 32
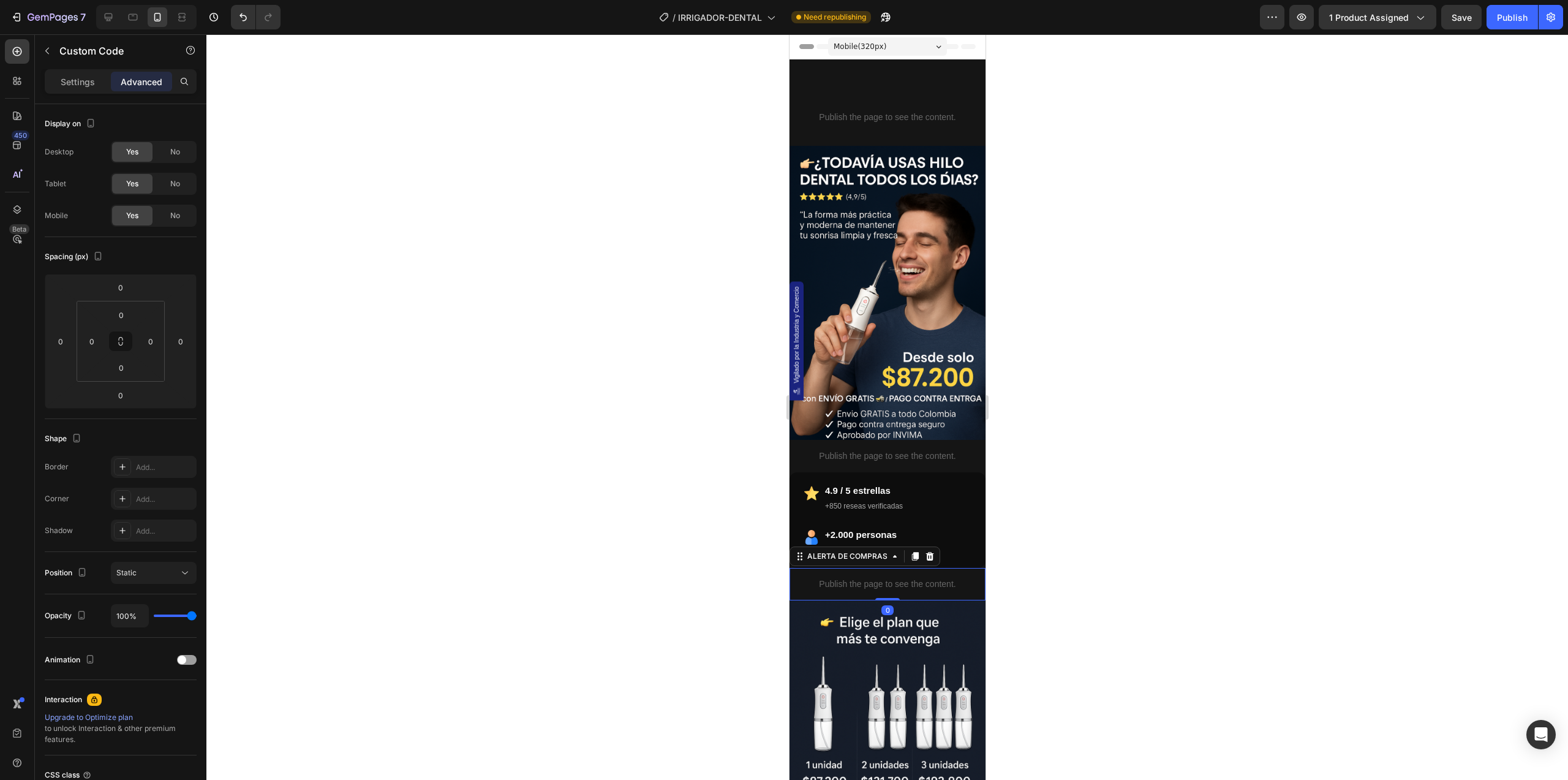
click at [884, 567] on div "Publish the page to see the content." at bounding box center [886, 584] width 196 height 32
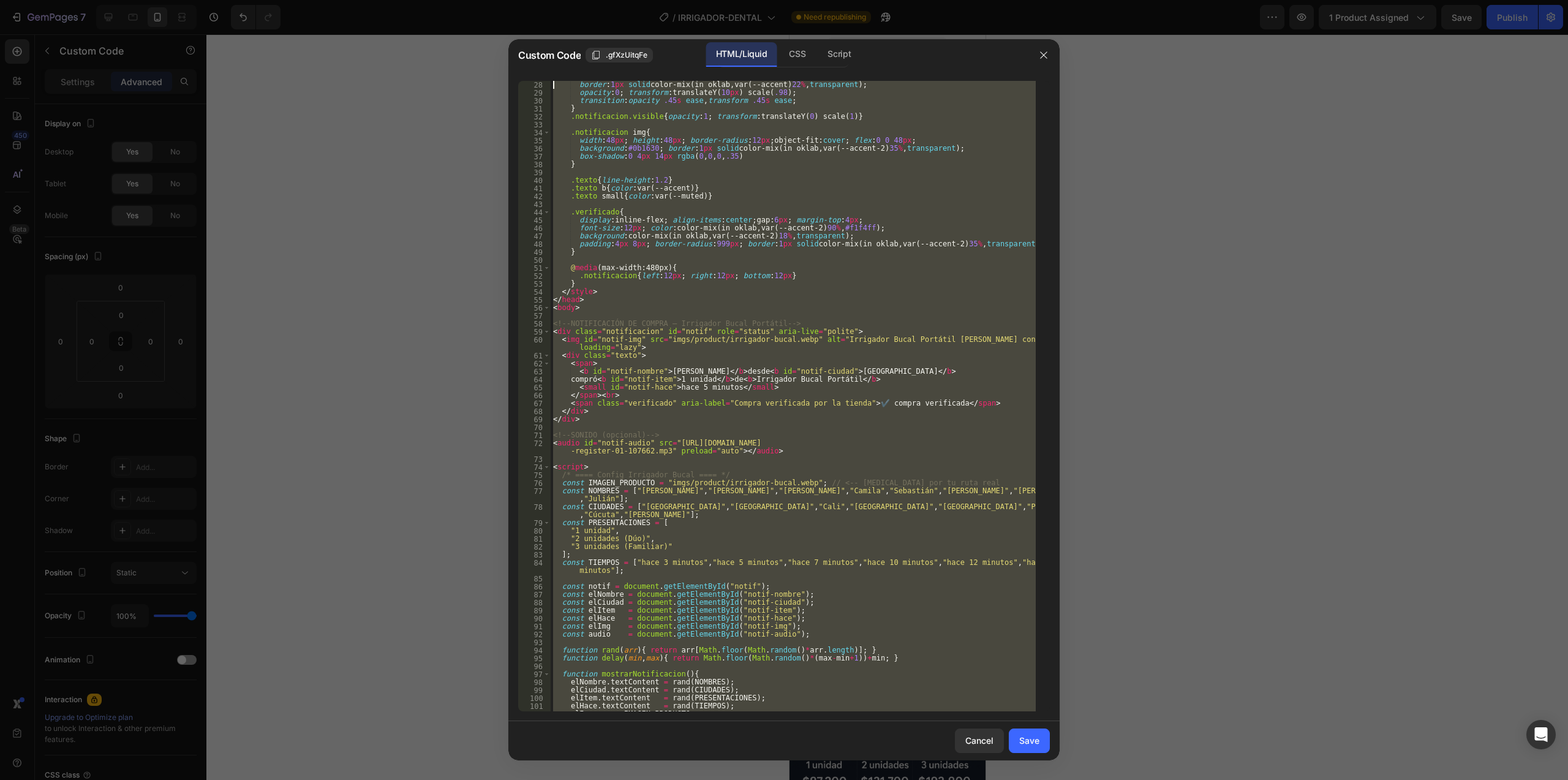
scroll to position [0, 0]
drag, startPoint x: 635, startPoint y: 690, endPoint x: 351, endPoint y: -38, distance: 781.4
click at [351, 0] on html "7 Version history / IRRIGADOR-DENTAL Need republishing Preview 1 product assign…" at bounding box center [784, 0] width 1568 height 0
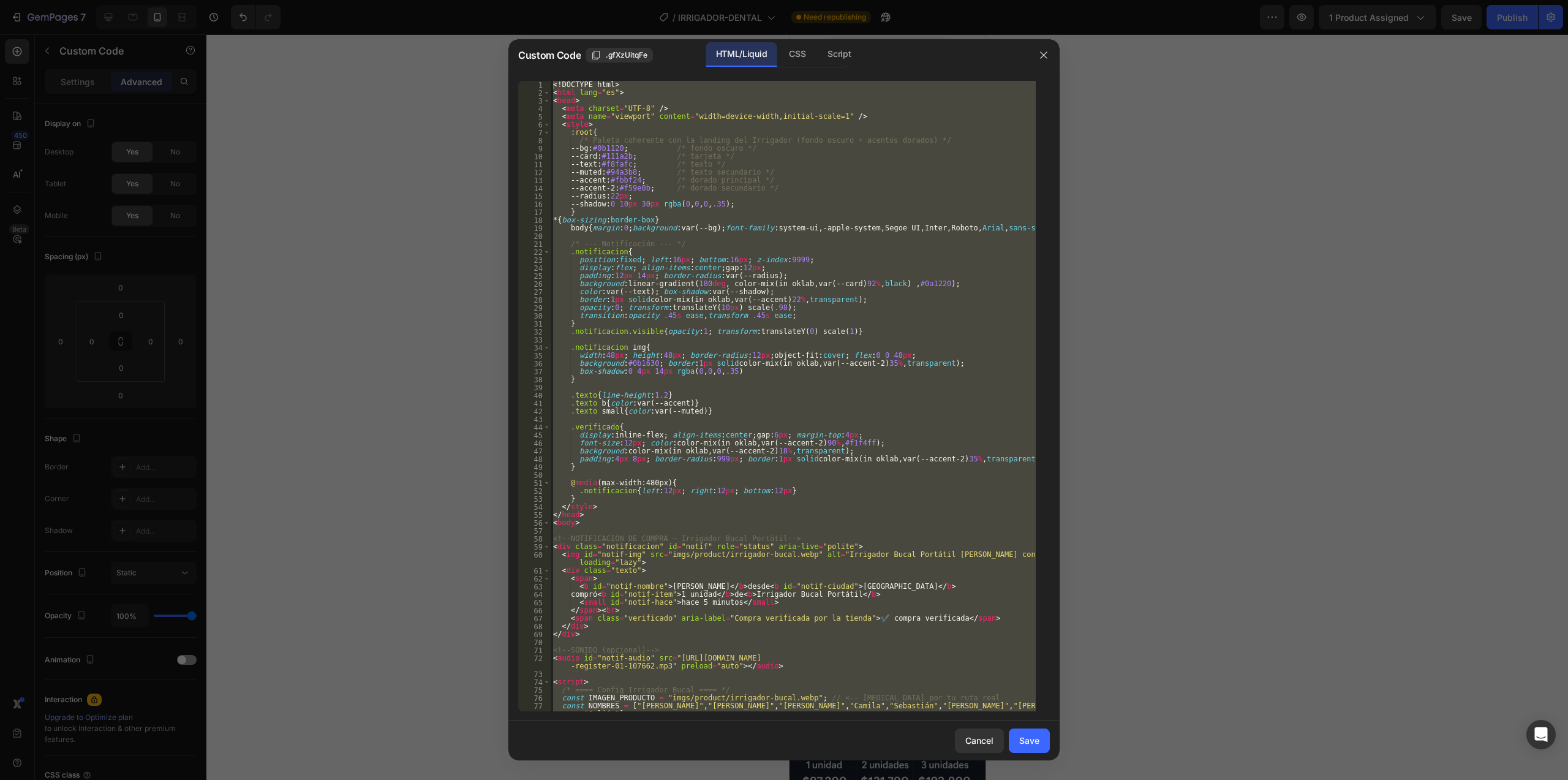
click at [589, 109] on div "<! DOCTYPE html > < html lang = "es" > < head > < meta charset = "UTF-8" /> < m…" at bounding box center [792, 396] width 485 height 630
type textarea "<meta charset="UTF-8" />"
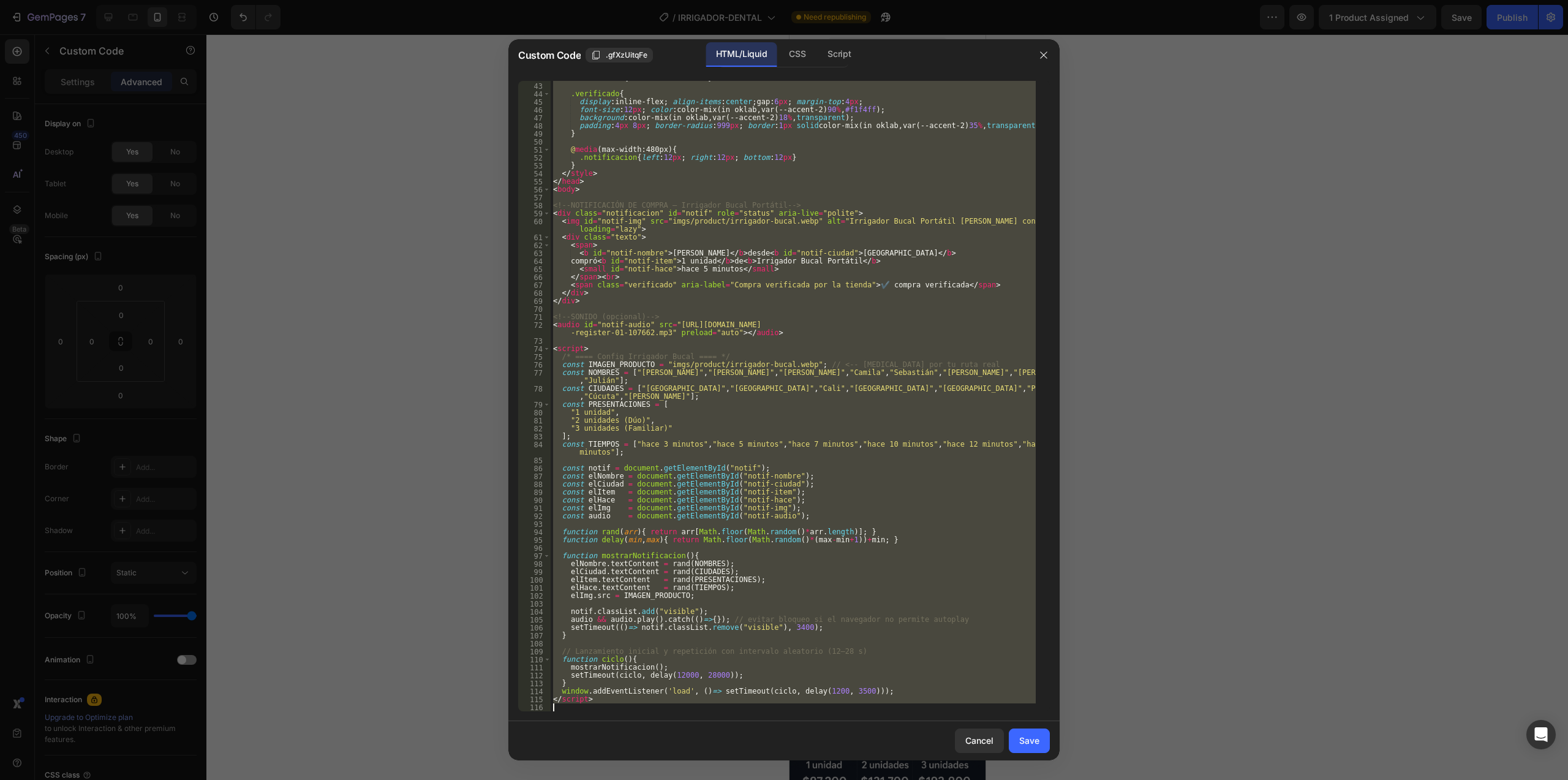
scroll to position [365, 0]
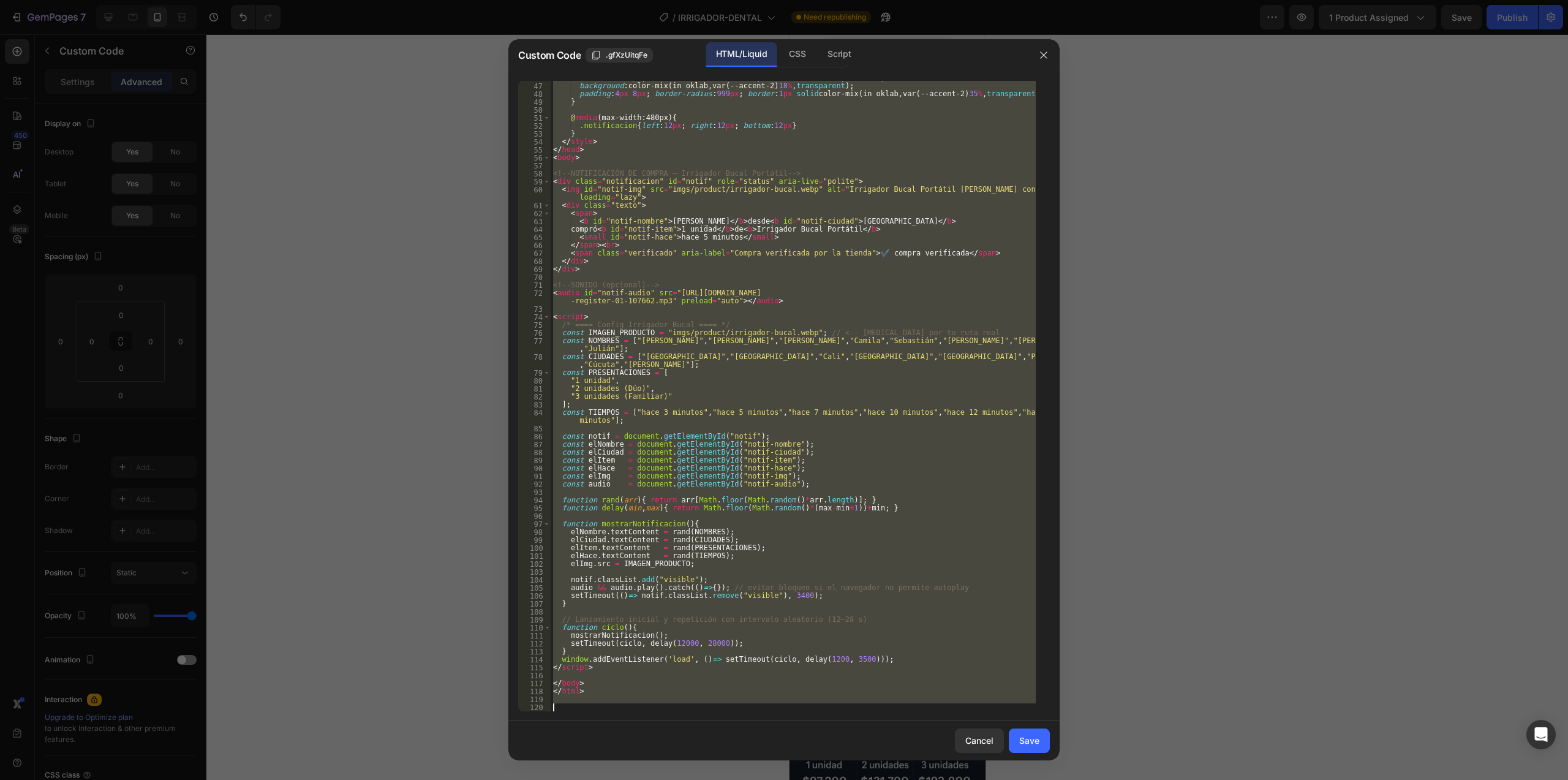
drag, startPoint x: 554, startPoint y: 84, endPoint x: 768, endPoint y: 818, distance: 764.6
click at [768, 0] on html "7 Version history / IRRIGADOR-DENTAL Need republishing Preview 1 product assign…" at bounding box center [784, 0] width 1568 height 0
click at [1043, 47] on button "button" at bounding box center [1043, 55] width 20 height 20
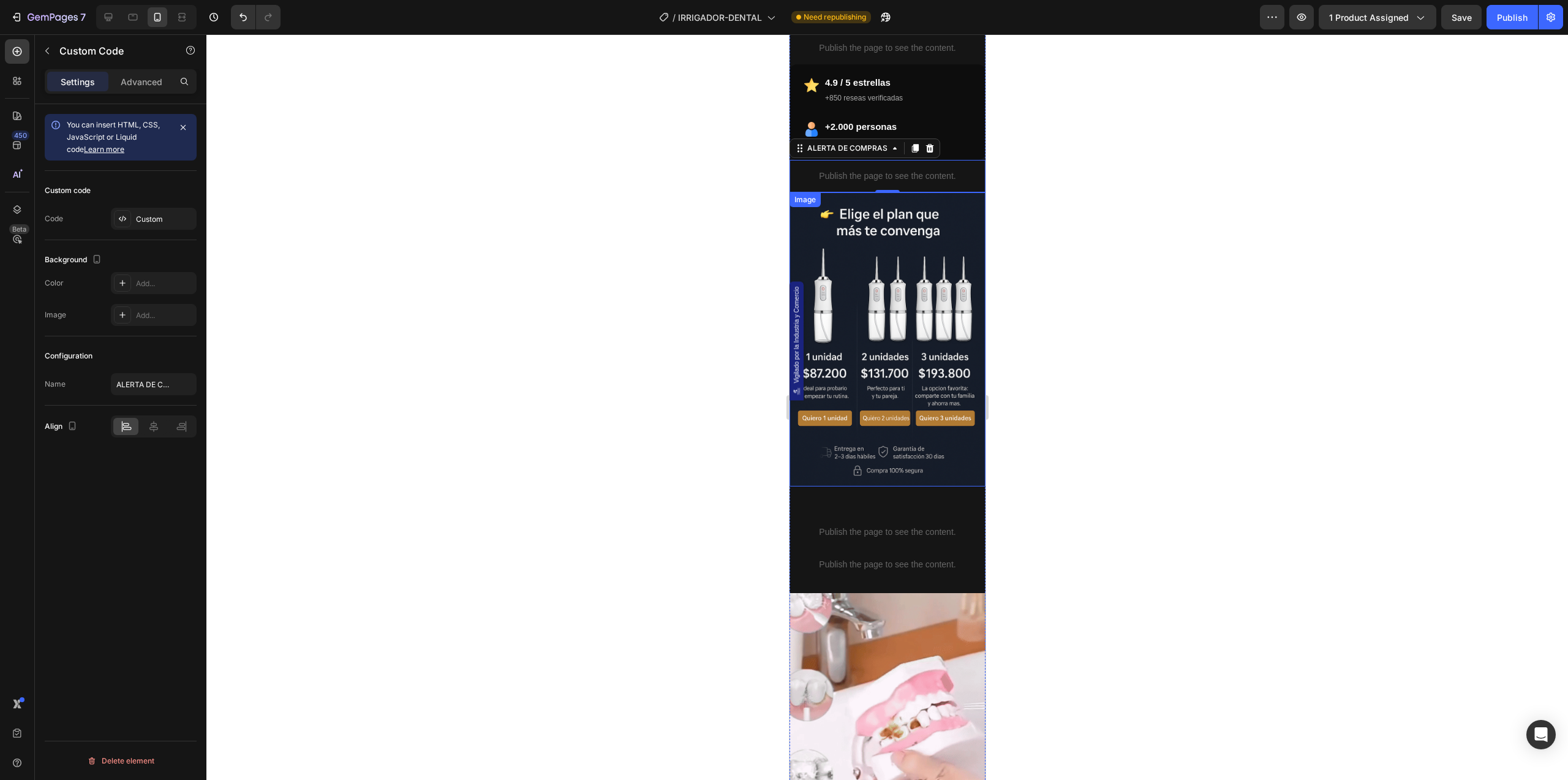
scroll to position [0, 0]
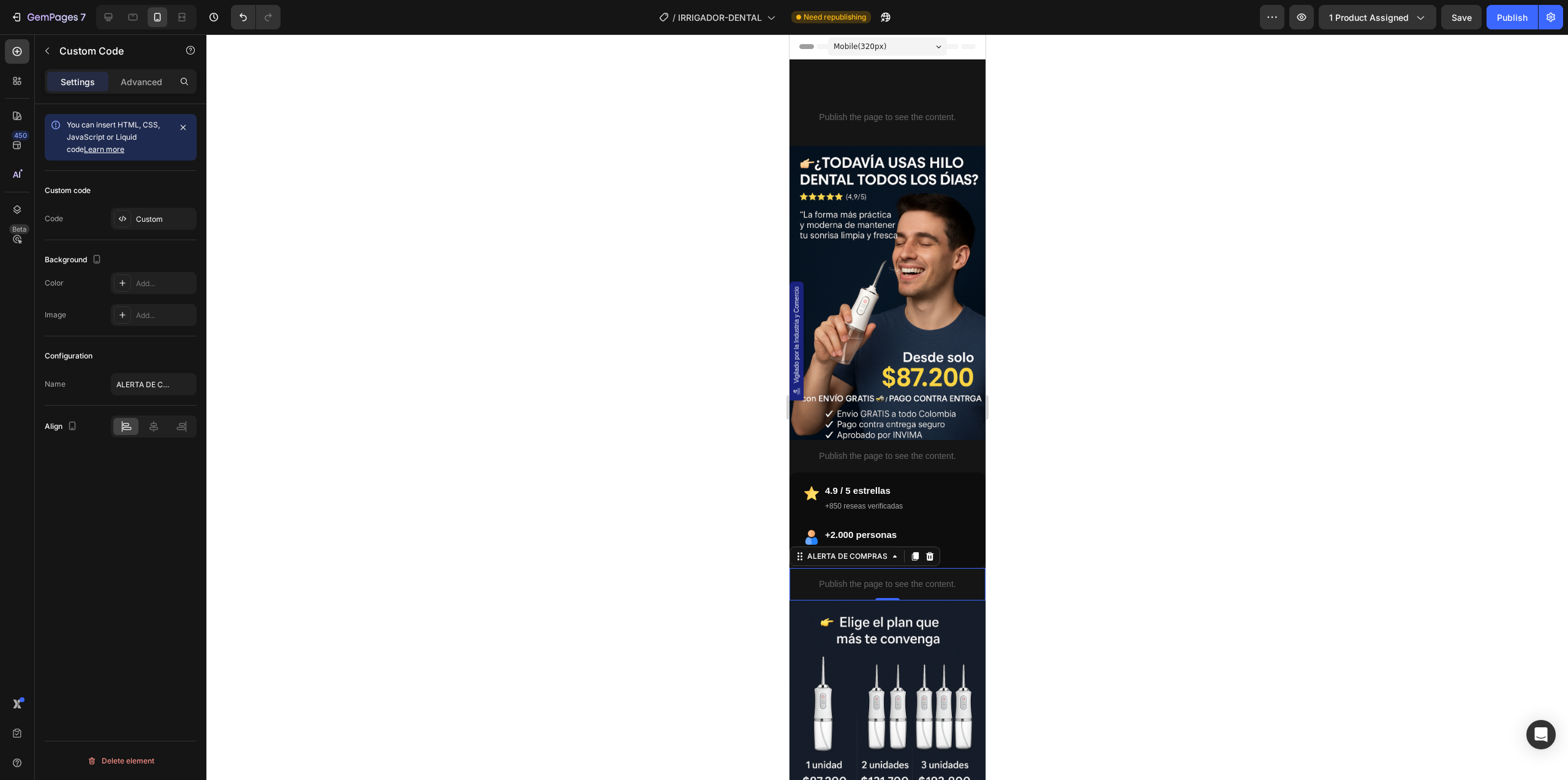
click at [827, 71] on div "Vigilado por la Industria y Comercio Custom Code Publish the page to see the co…" at bounding box center [886, 628] width 196 height 1138
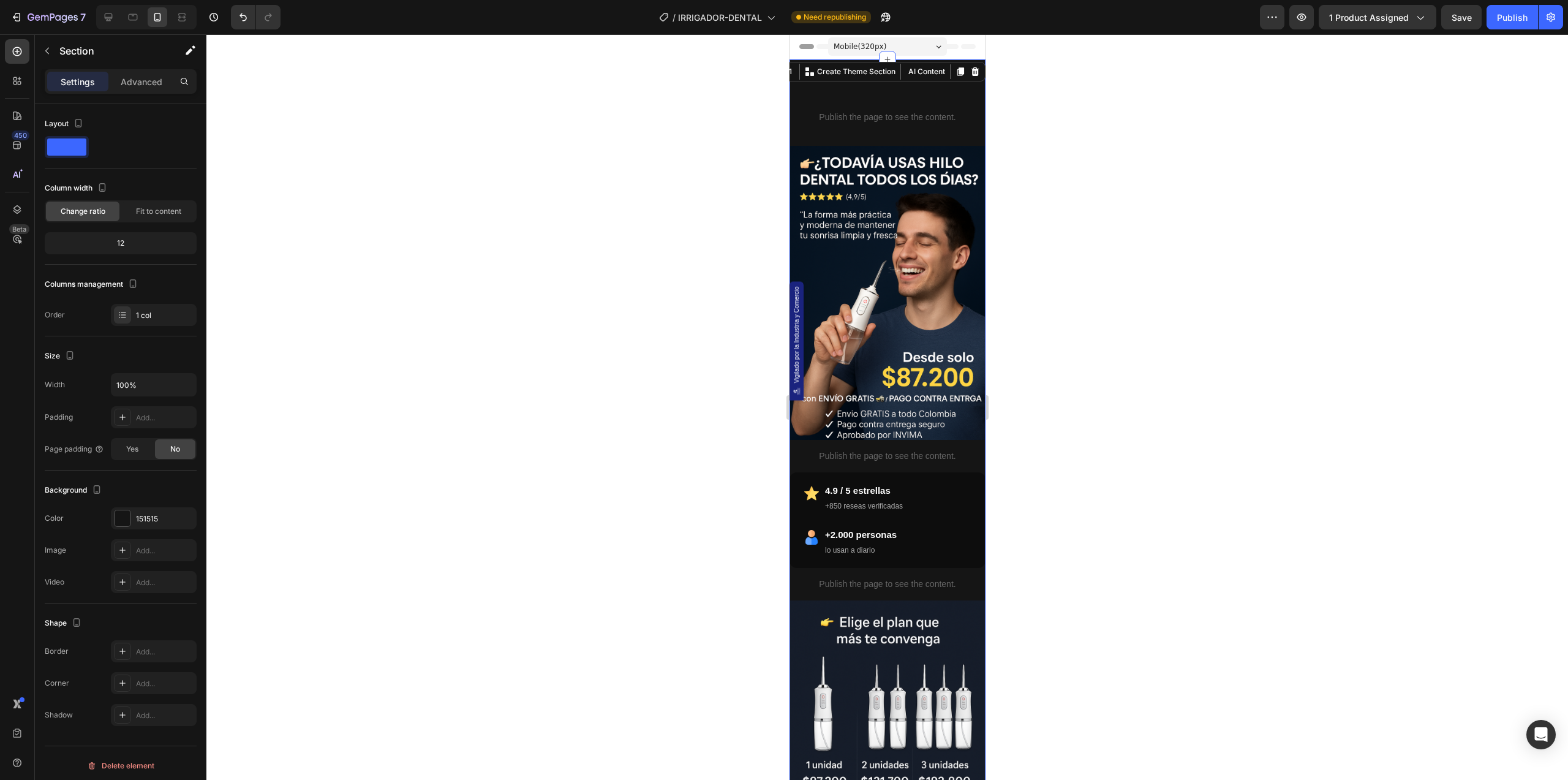
click at [805, 46] on icon at bounding box center [802, 46] width 9 height 9
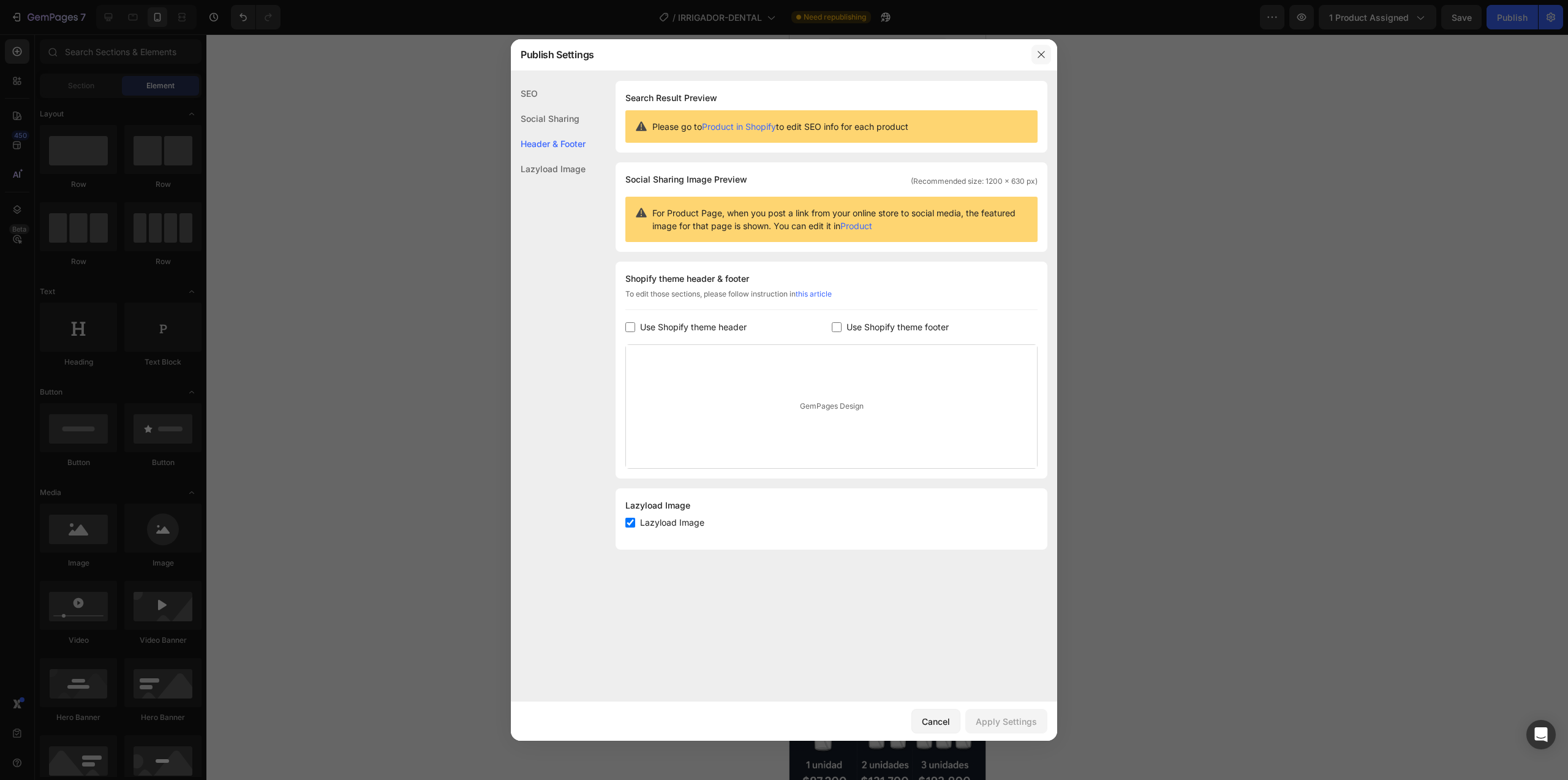
click at [1046, 54] on button "button" at bounding box center [1041, 54] width 20 height 20
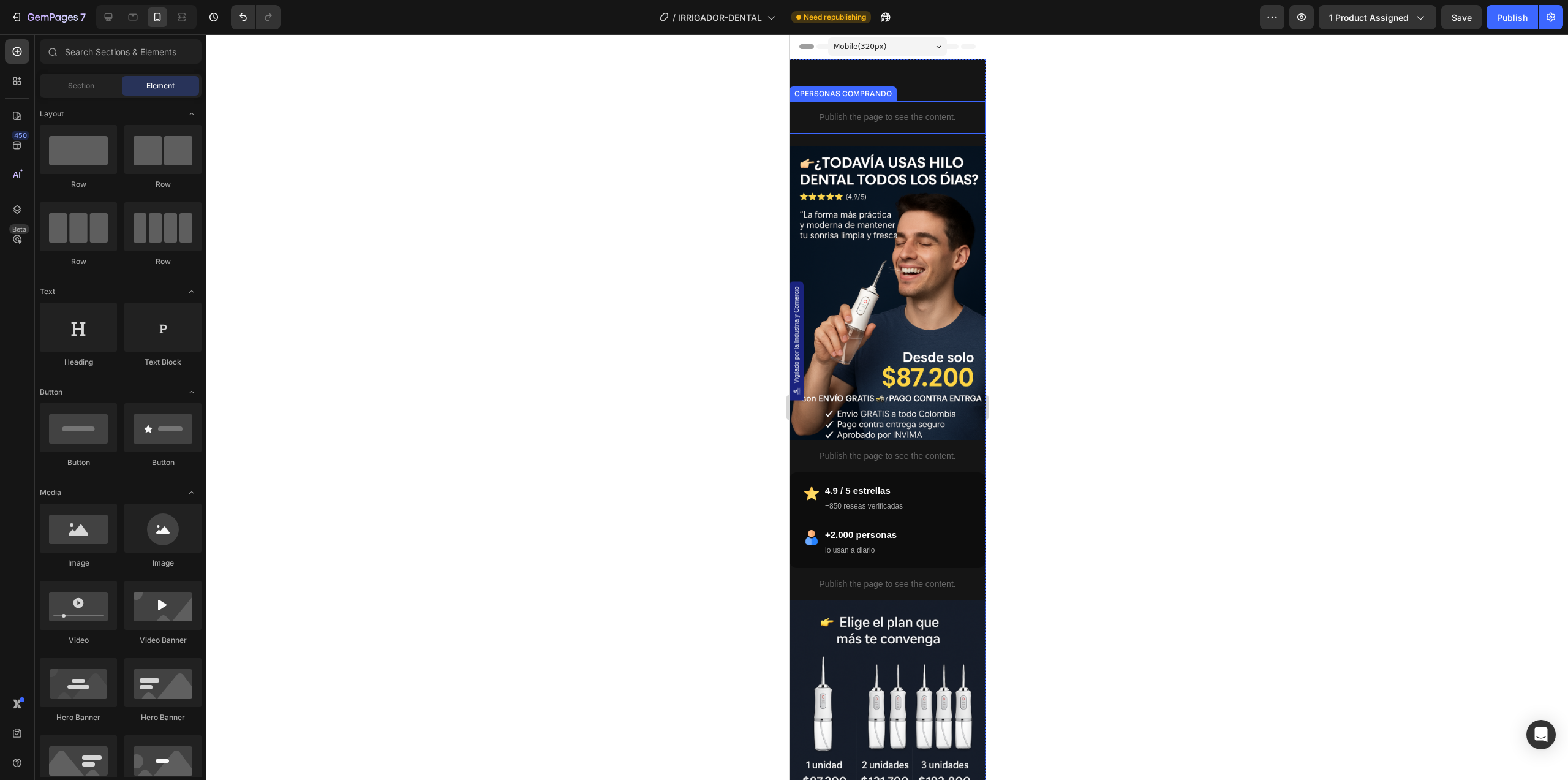
click at [908, 143] on div "Vigilado por la Industria y Comercio Custom Code Publish the page to see the co…" at bounding box center [886, 628] width 196 height 1138
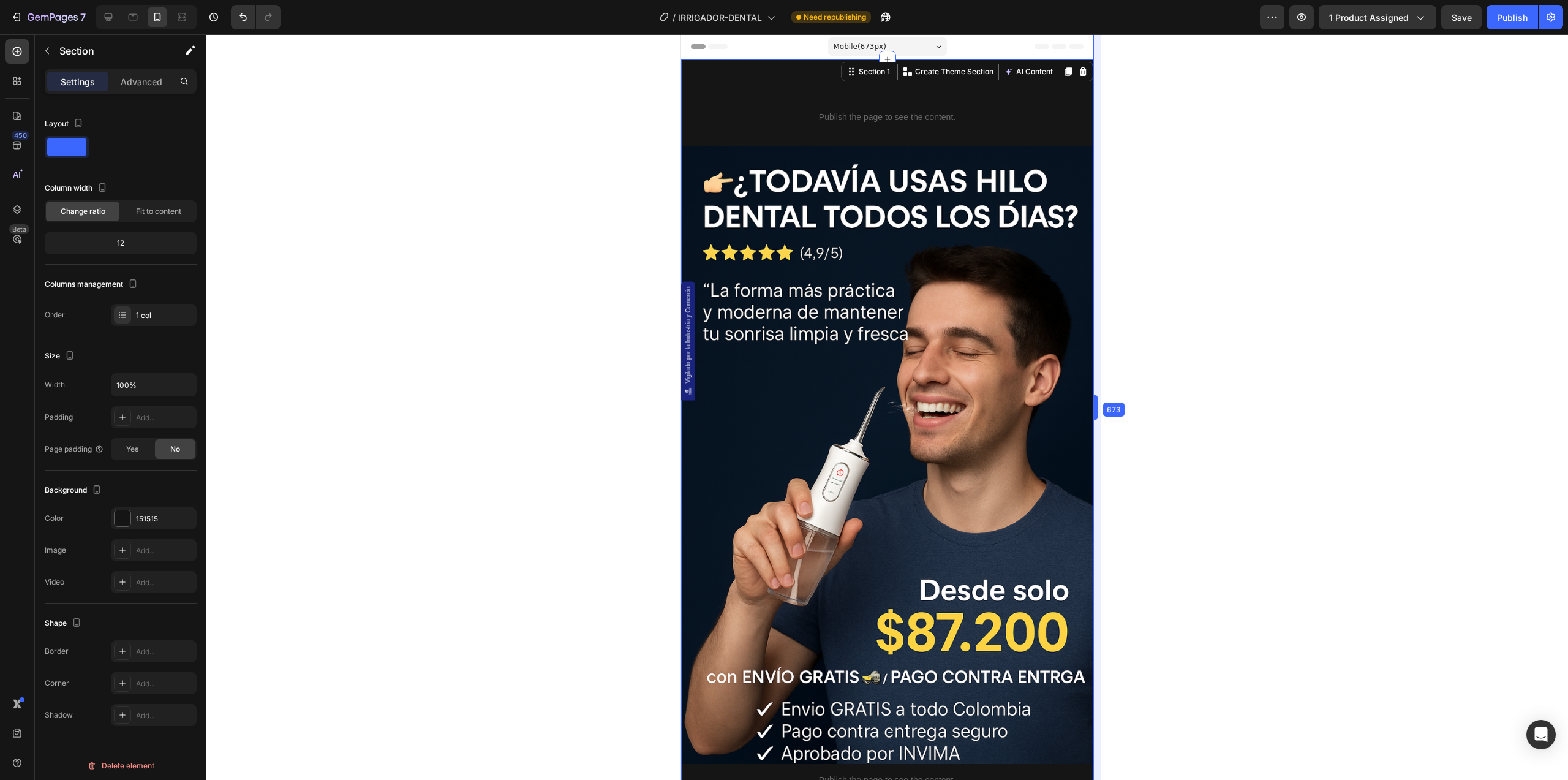
drag, startPoint x: 986, startPoint y: 131, endPoint x: 1217, endPoint y: 131, distance: 231.0
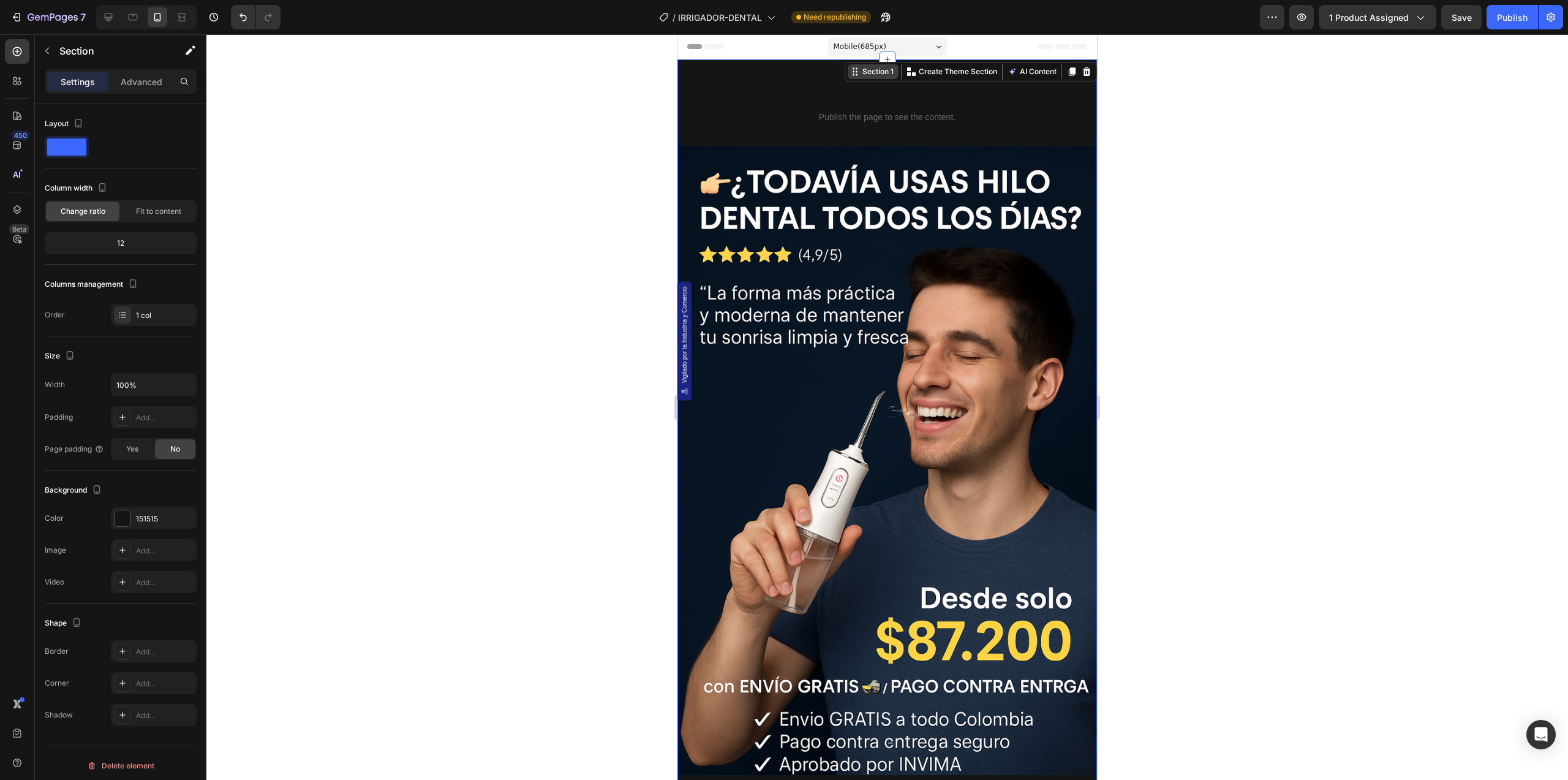
click at [858, 65] on div "Section 1" at bounding box center [873, 71] width 51 height 14
click at [858, 77] on div "Section 1" at bounding box center [873, 71] width 51 height 14
click at [859, 70] on div "Section 1" at bounding box center [877, 72] width 36 height 11
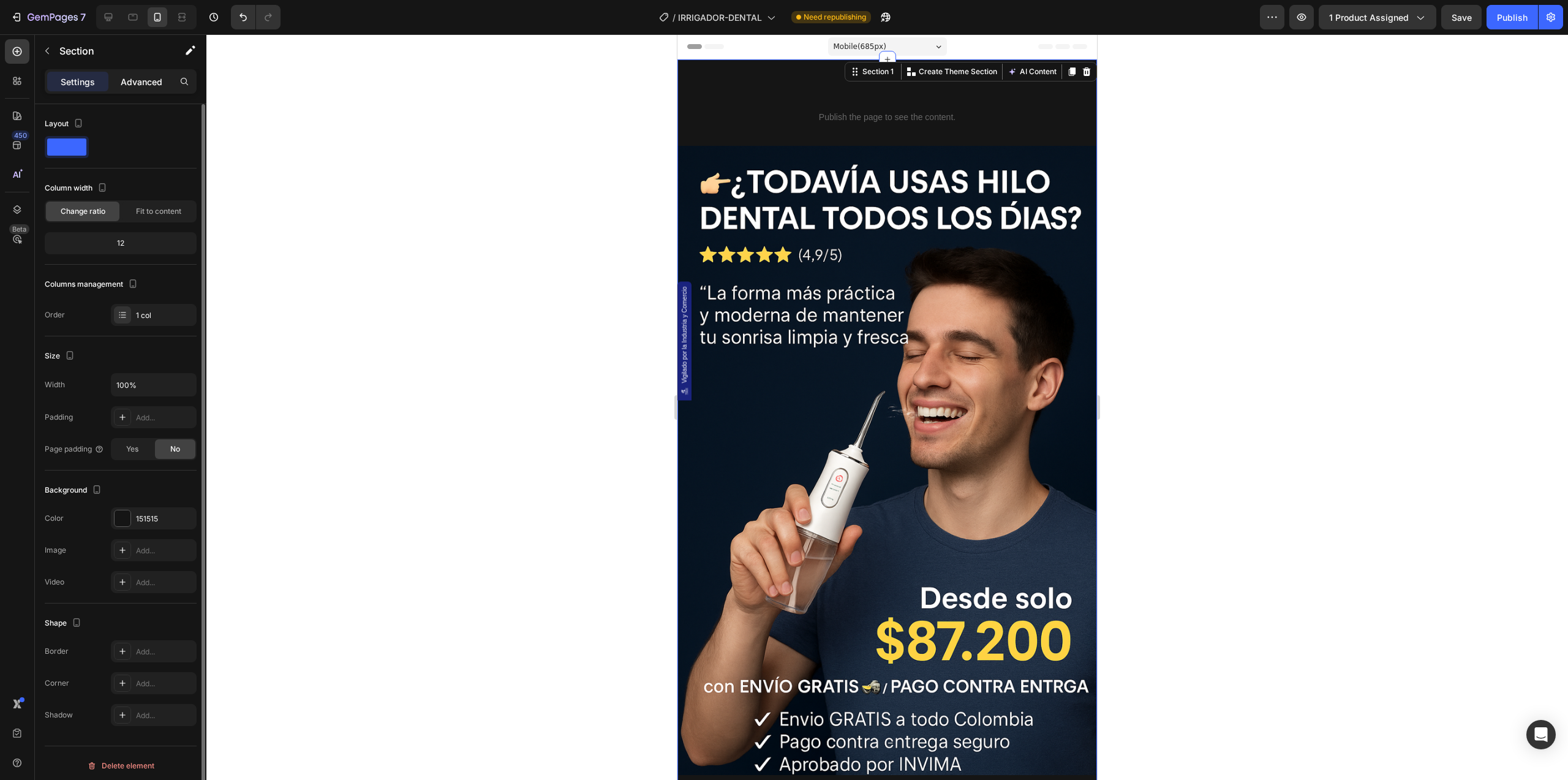
click at [156, 80] on p "Advanced" at bounding box center [141, 82] width 42 height 13
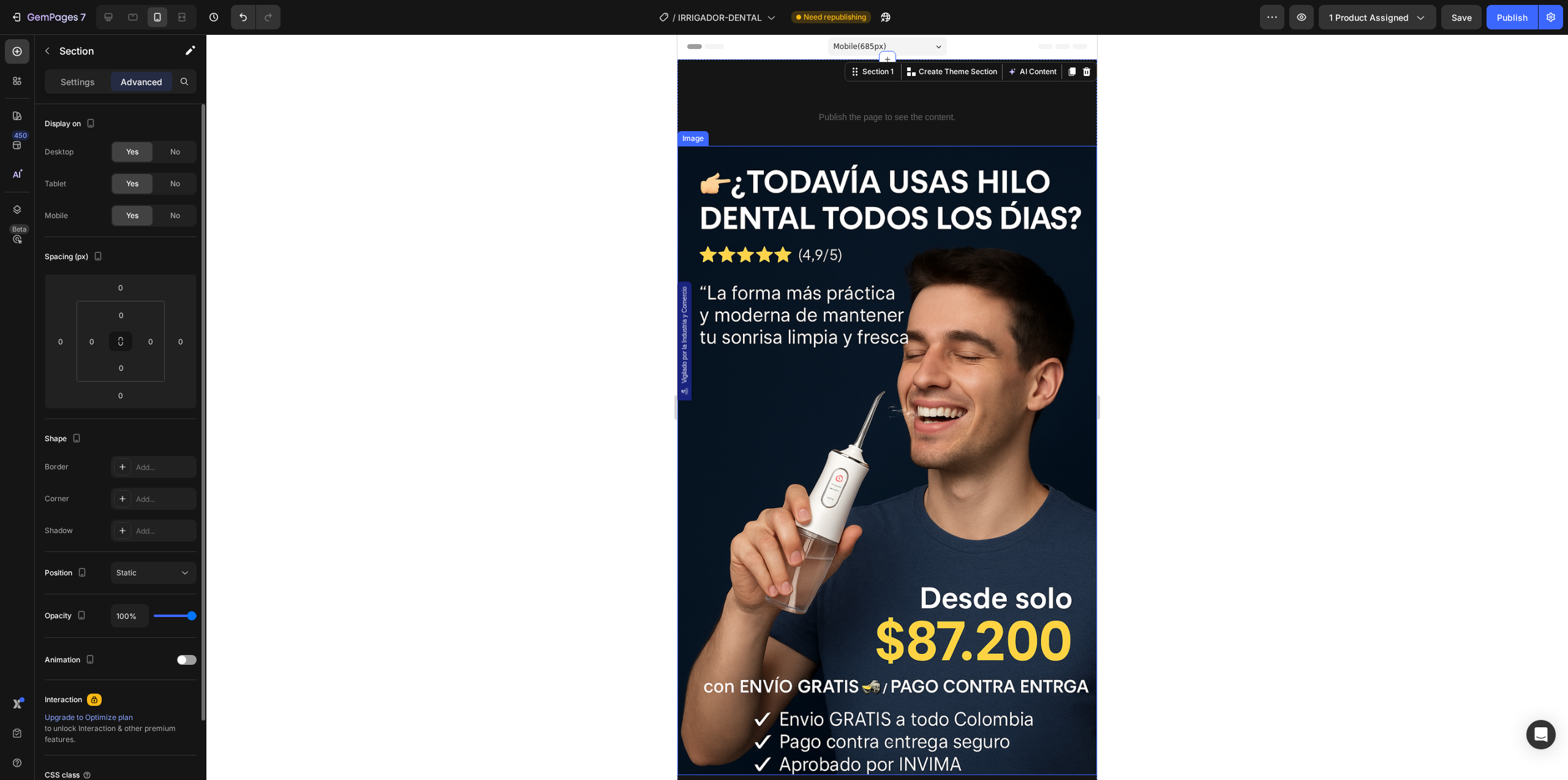
click at [873, 195] on img at bounding box center [887, 461] width 419 height 630
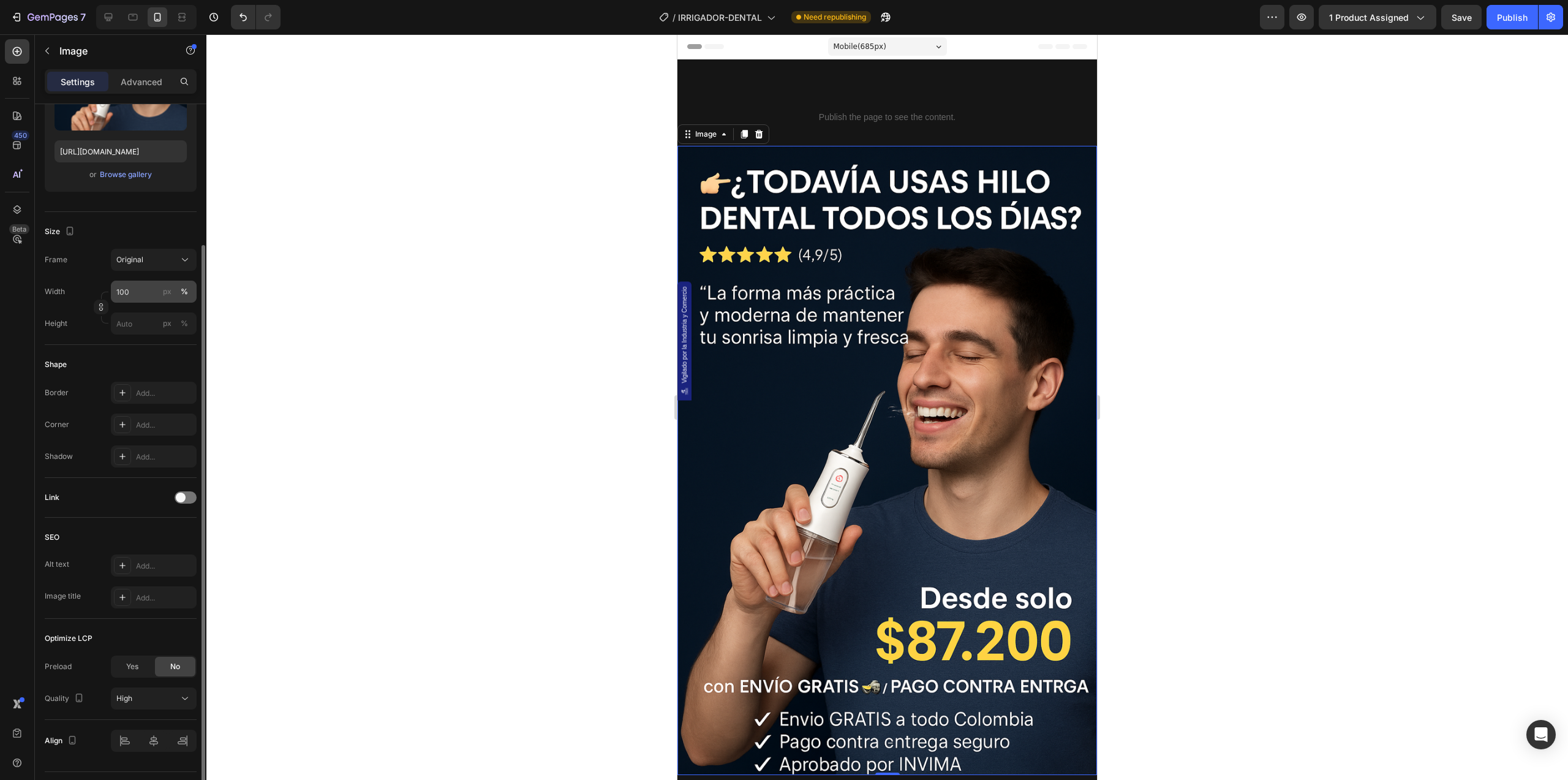
scroll to position [215, 0]
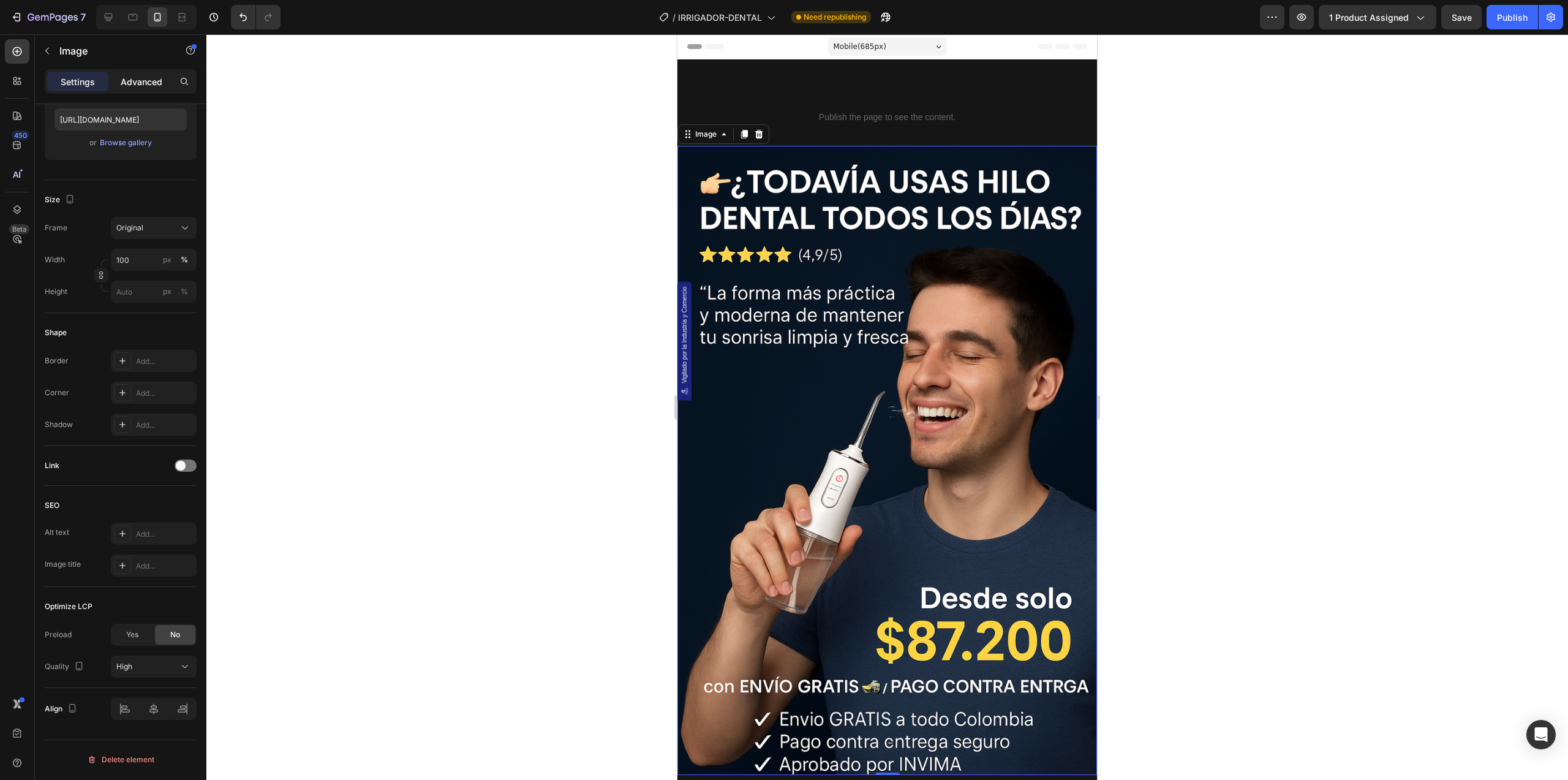
click at [142, 80] on p "Advanced" at bounding box center [141, 82] width 42 height 13
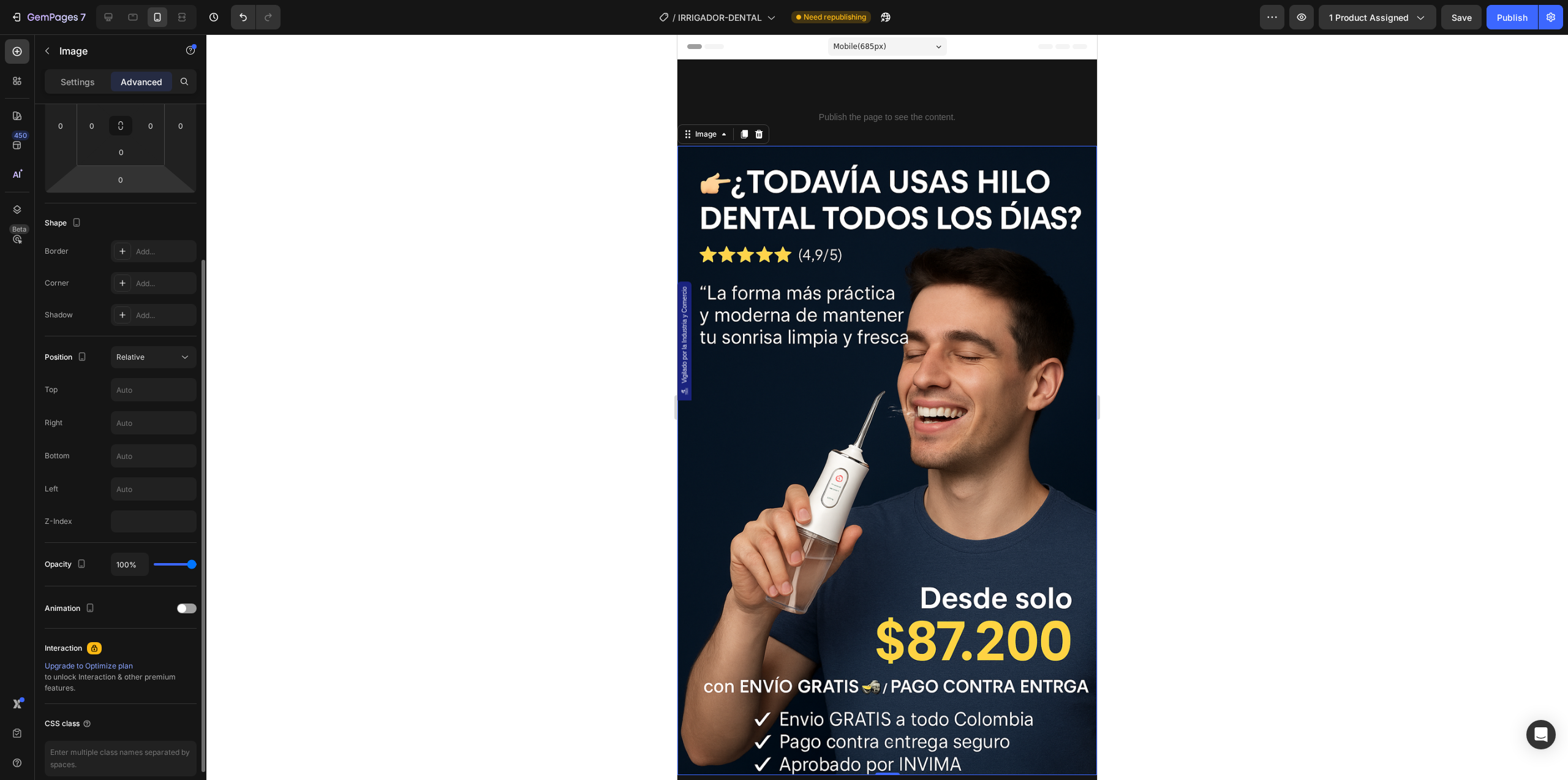
scroll to position [0, 0]
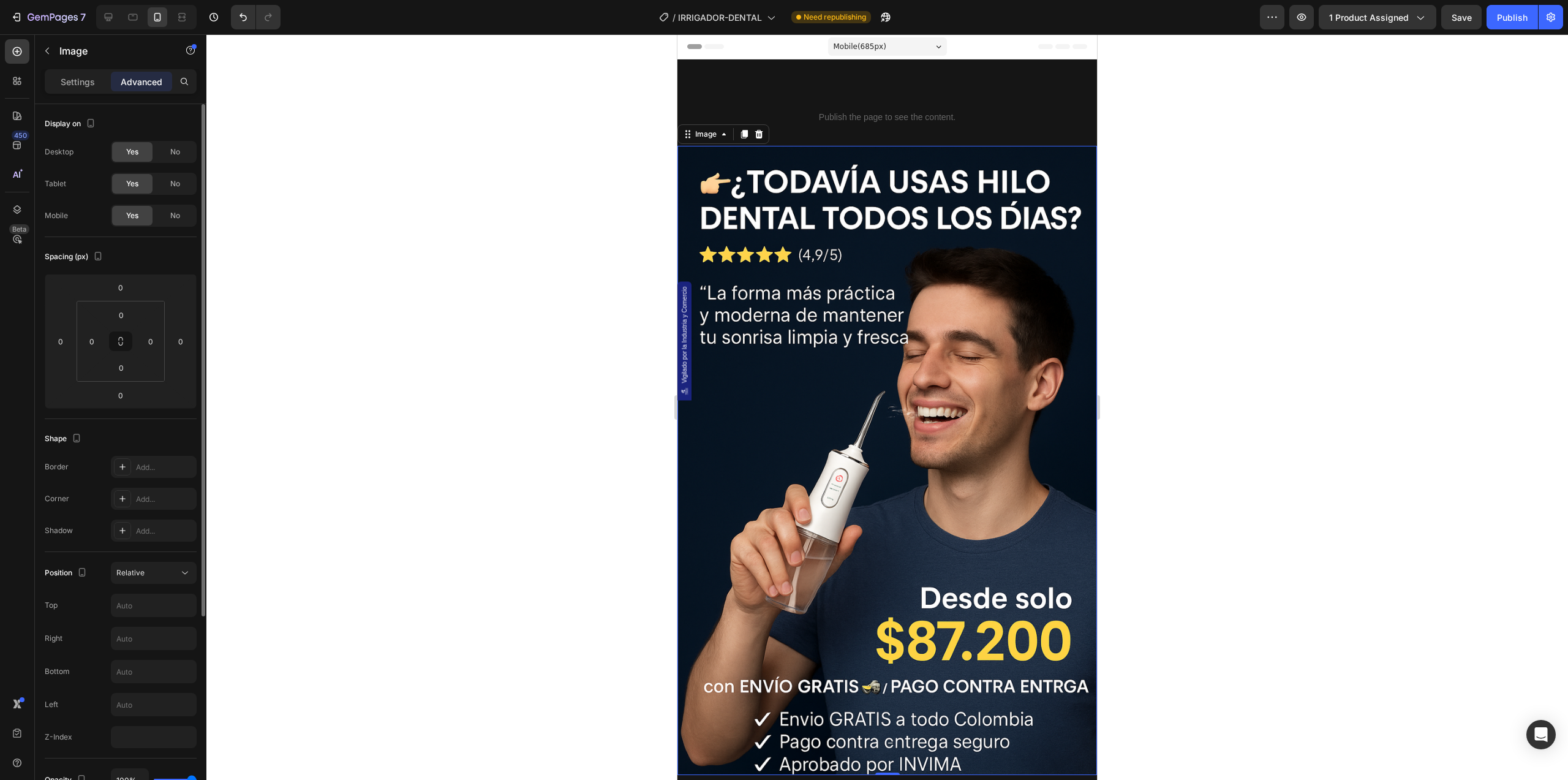
click at [134, 81] on p "Advanced" at bounding box center [141, 82] width 42 height 13
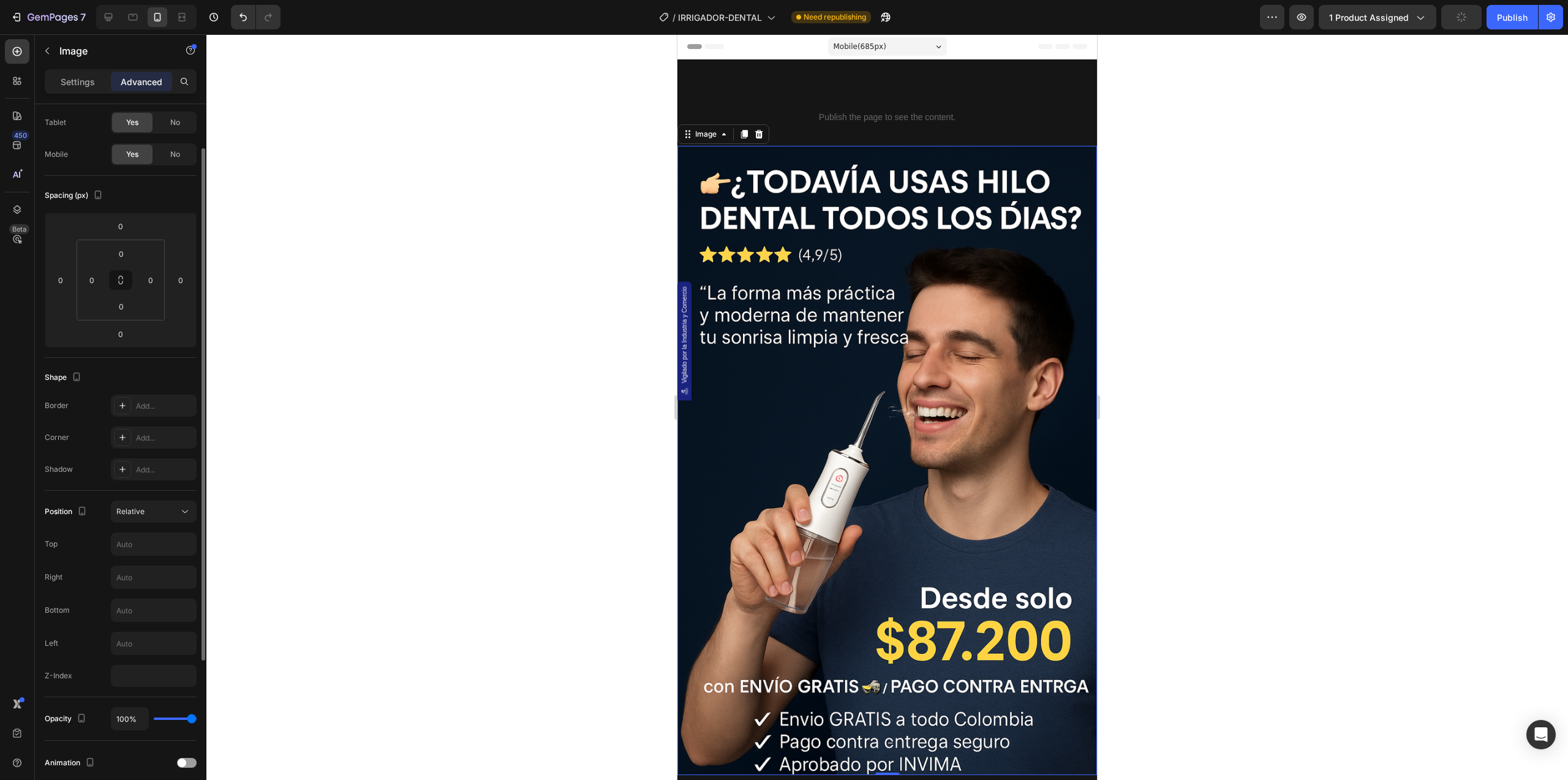
scroll to position [184, 0]
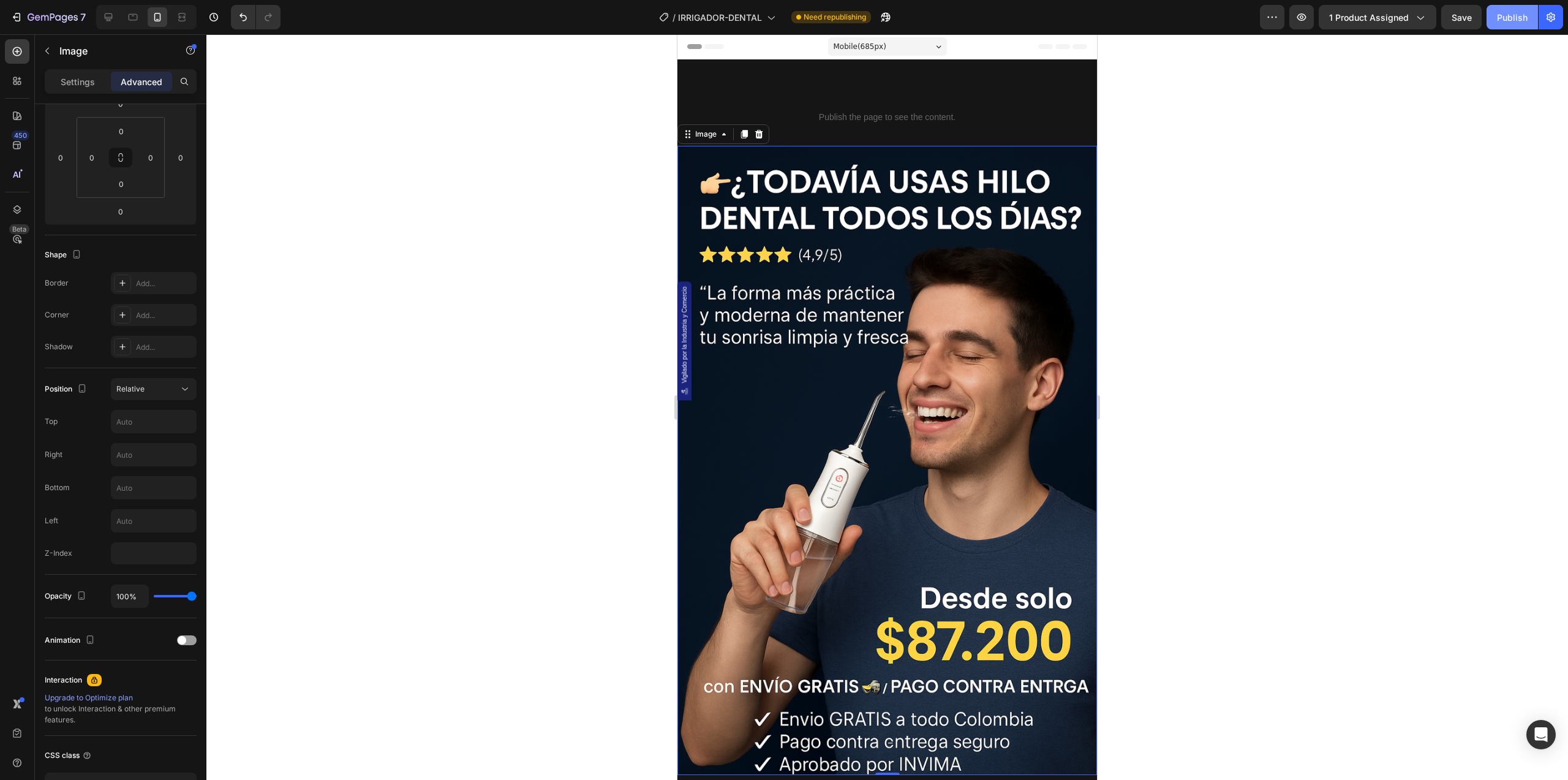
click at [1494, 21] on button "Publish" at bounding box center [1512, 17] width 51 height 25
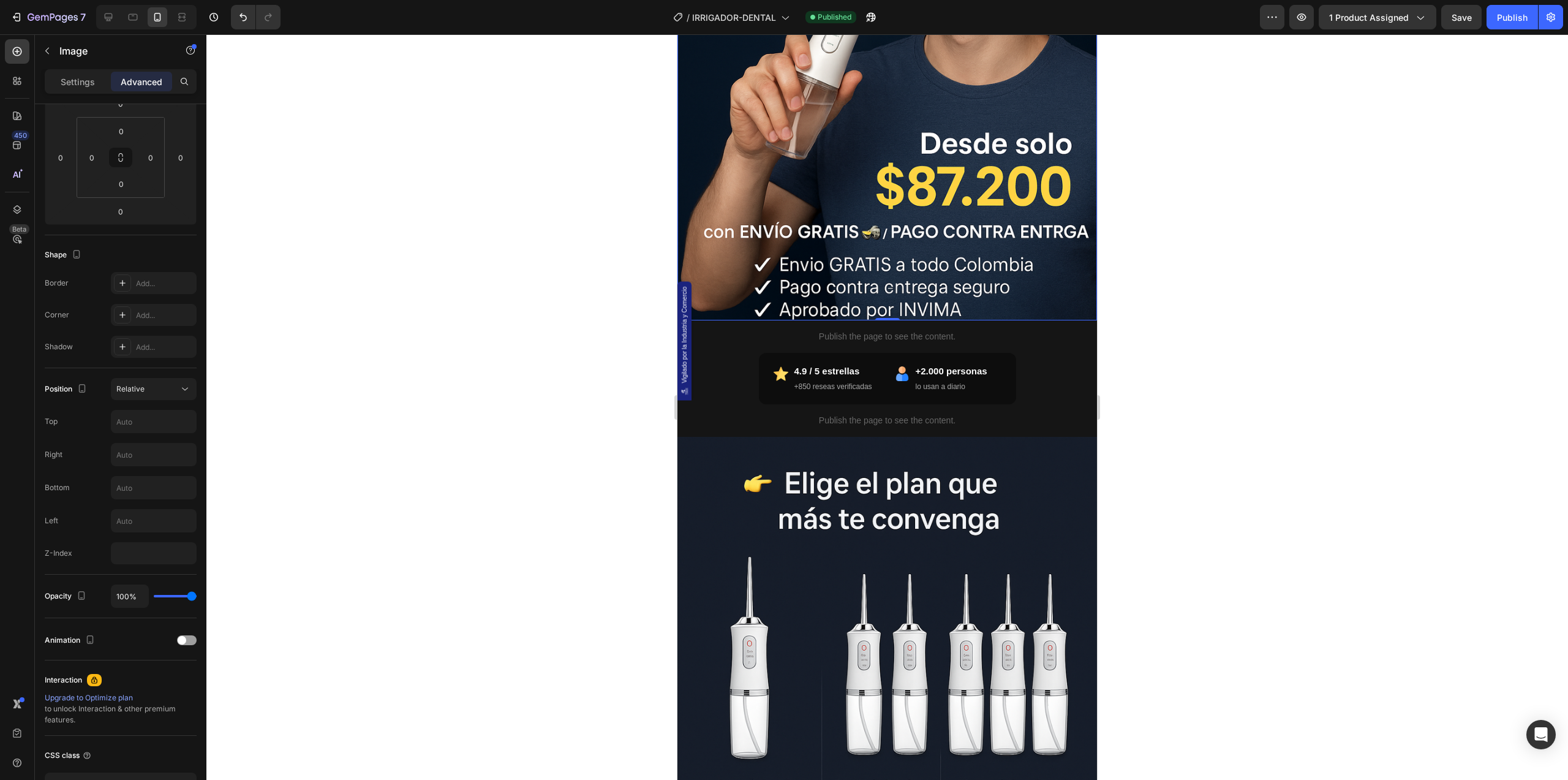
scroll to position [571, 0]
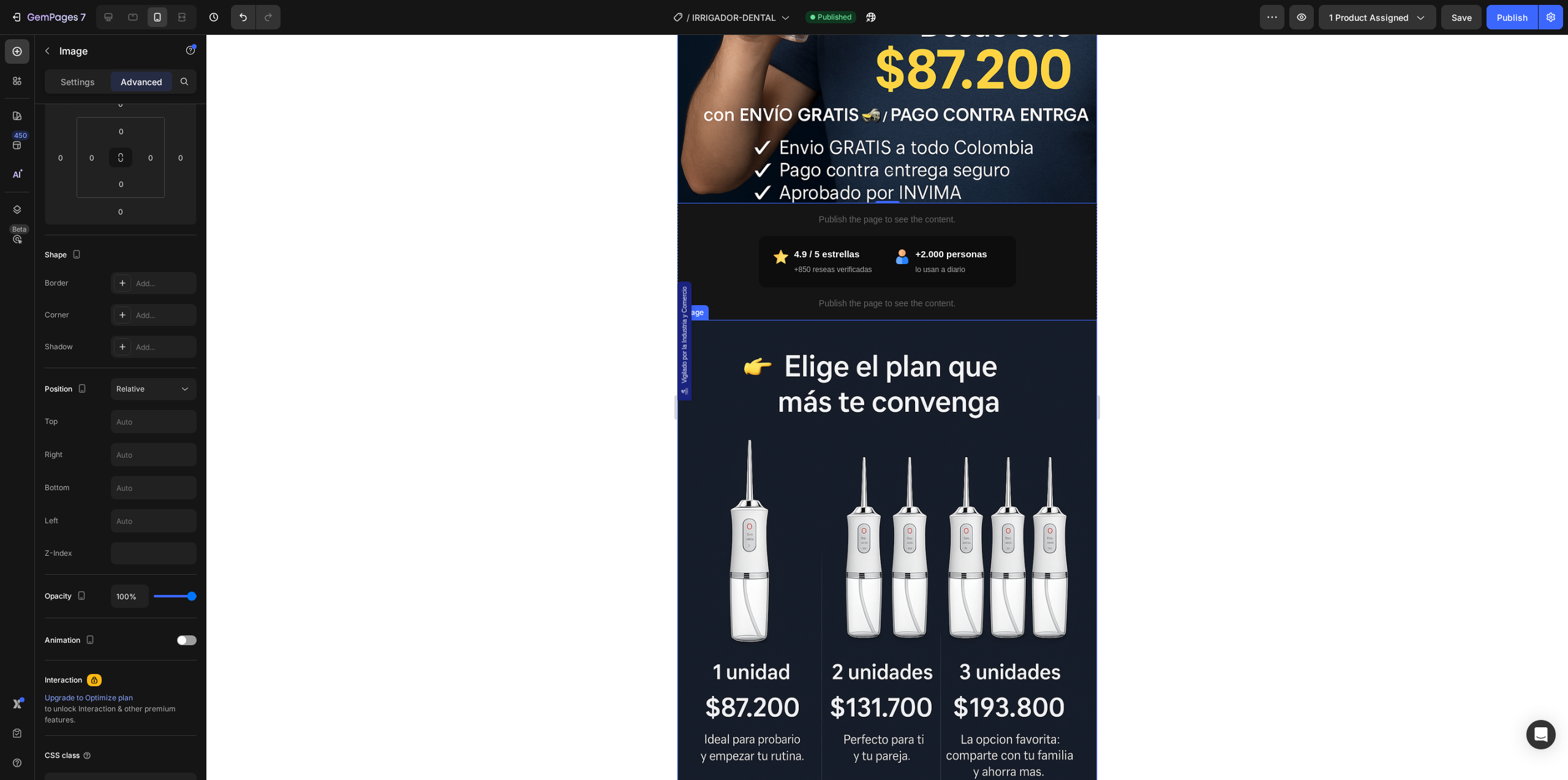
click at [927, 381] on img at bounding box center [887, 635] width 419 height 630
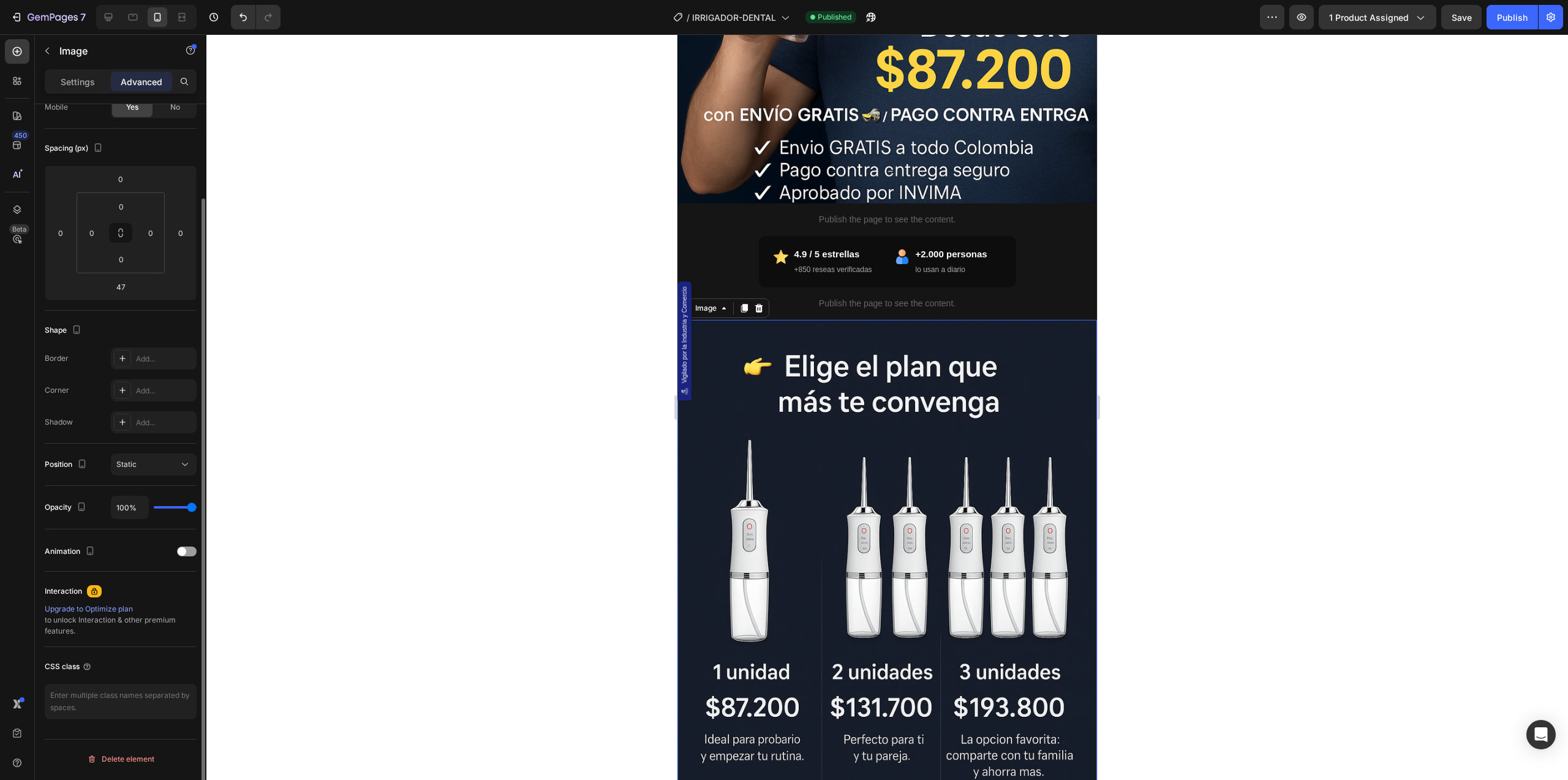
scroll to position [108, 0]
click at [186, 466] on icon at bounding box center [185, 464] width 12 height 12
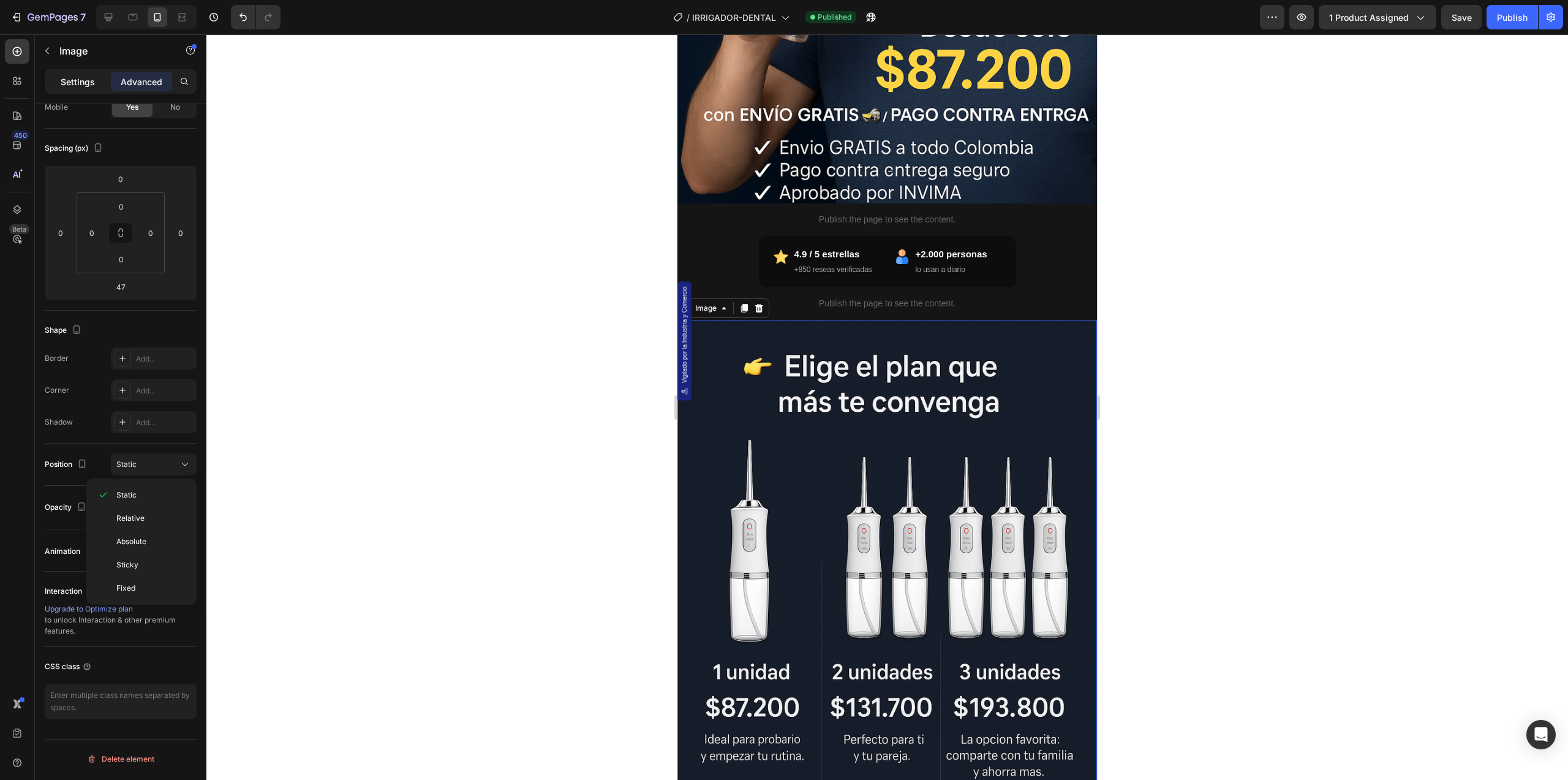
click at [62, 77] on p "Settings" at bounding box center [78, 82] width 34 height 13
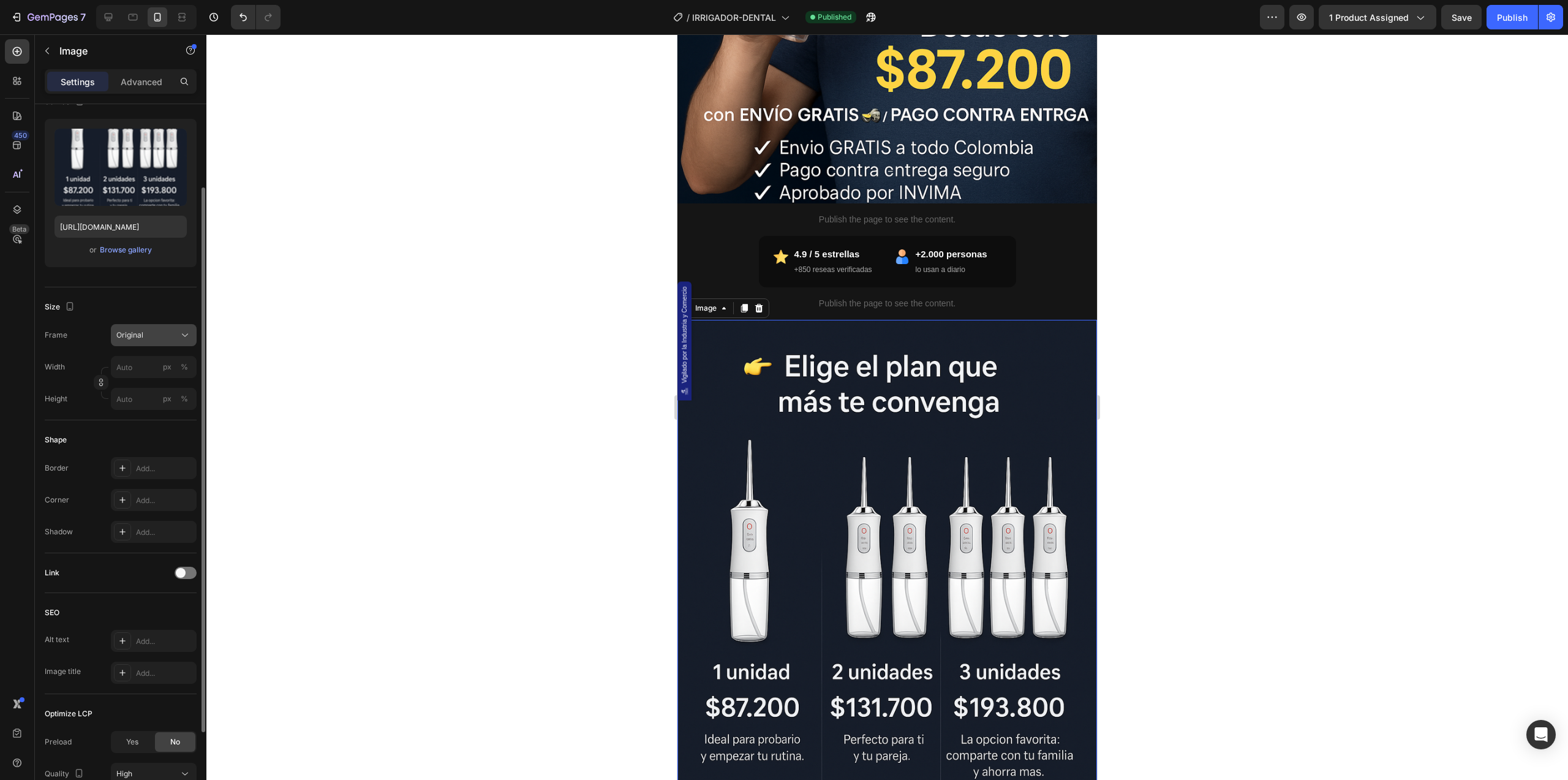
click at [151, 339] on div "Original" at bounding box center [146, 335] width 60 height 11
click at [170, 459] on div "Custom" at bounding box center [151, 456] width 71 height 11
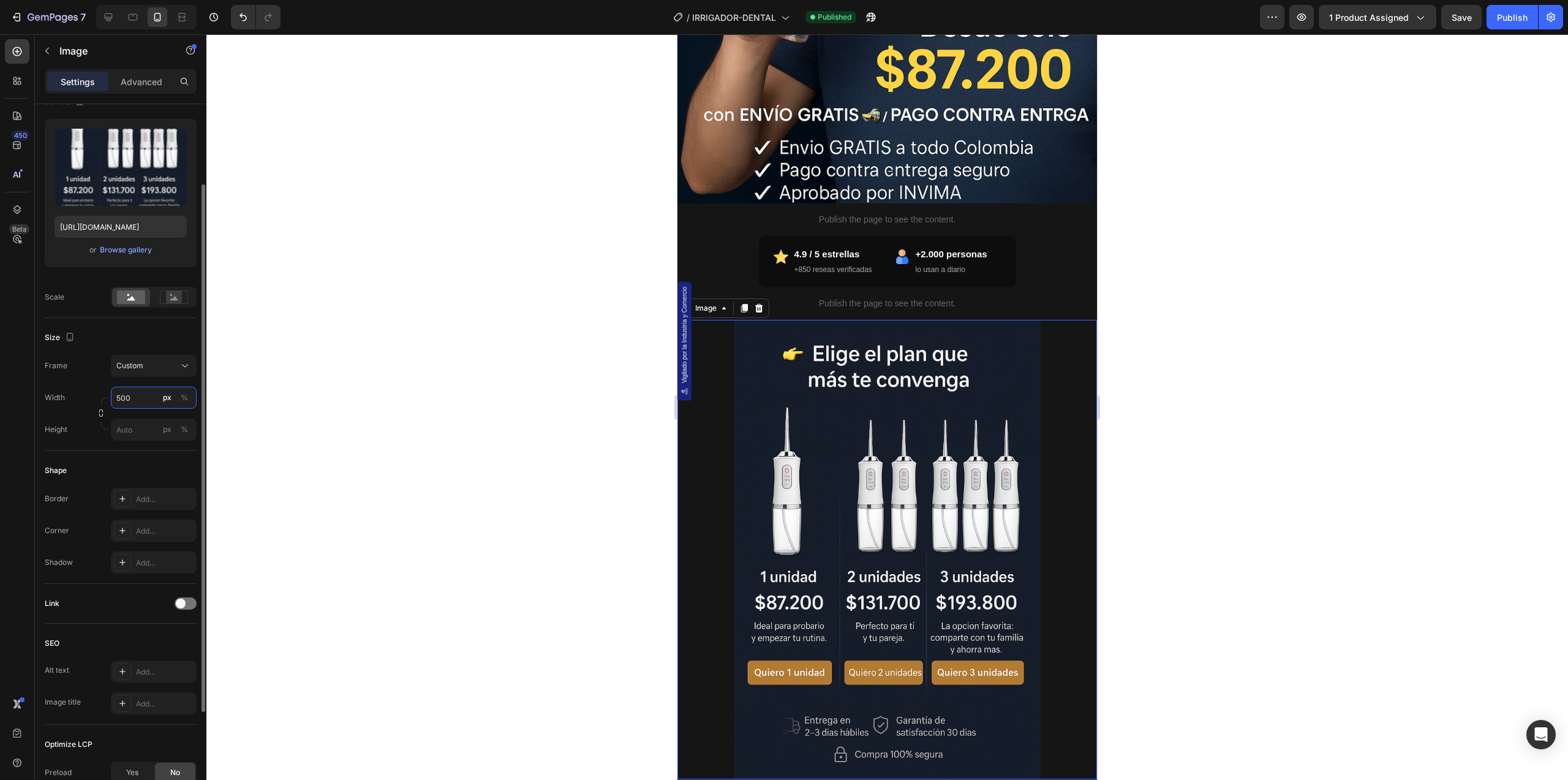
drag, startPoint x: 135, startPoint y: 399, endPoint x: 91, endPoint y: 392, distance: 44.6
click at [91, 392] on div "Width 500 px %" at bounding box center [120, 397] width 152 height 22
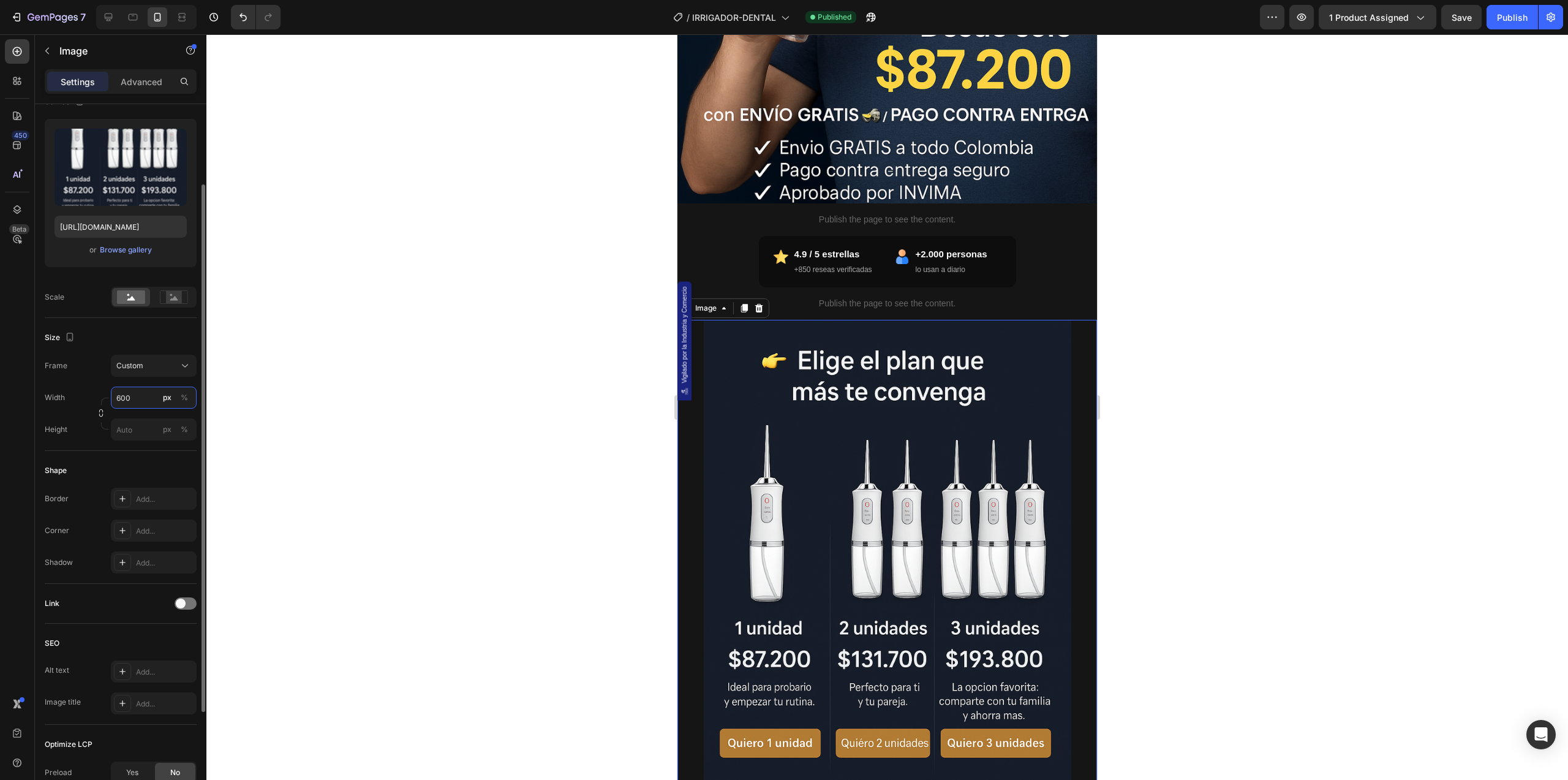
drag, startPoint x: 139, startPoint y: 395, endPoint x: 101, endPoint y: 390, distance: 38.3
click at [101, 390] on div "Width 600 px %" at bounding box center [120, 397] width 152 height 22
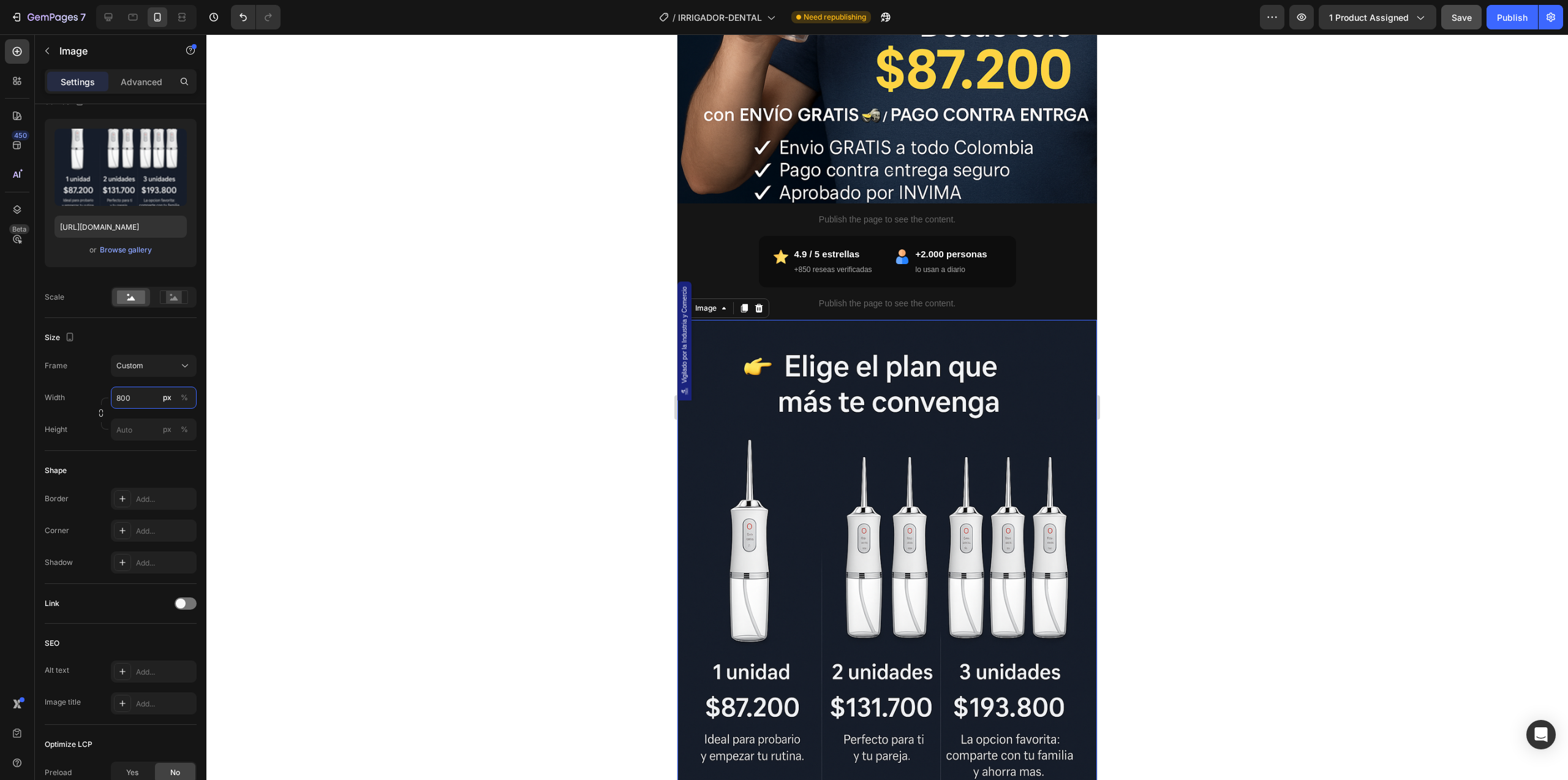
type input "800"
click at [1456, 20] on span "Save" at bounding box center [1461, 17] width 20 height 10
click at [1507, 20] on div "Publish" at bounding box center [1512, 18] width 30 height 13
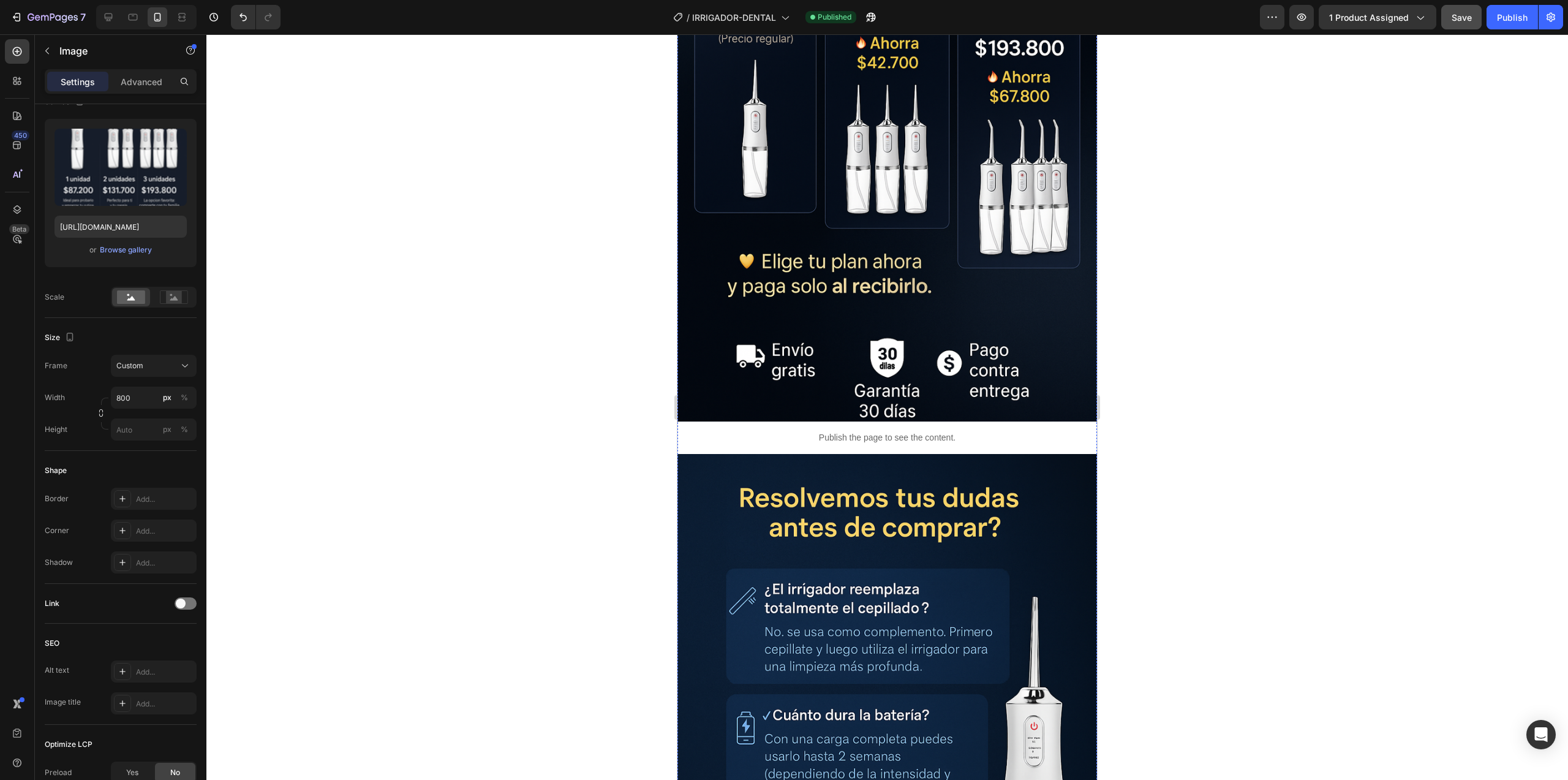
scroll to position [6371, 0]
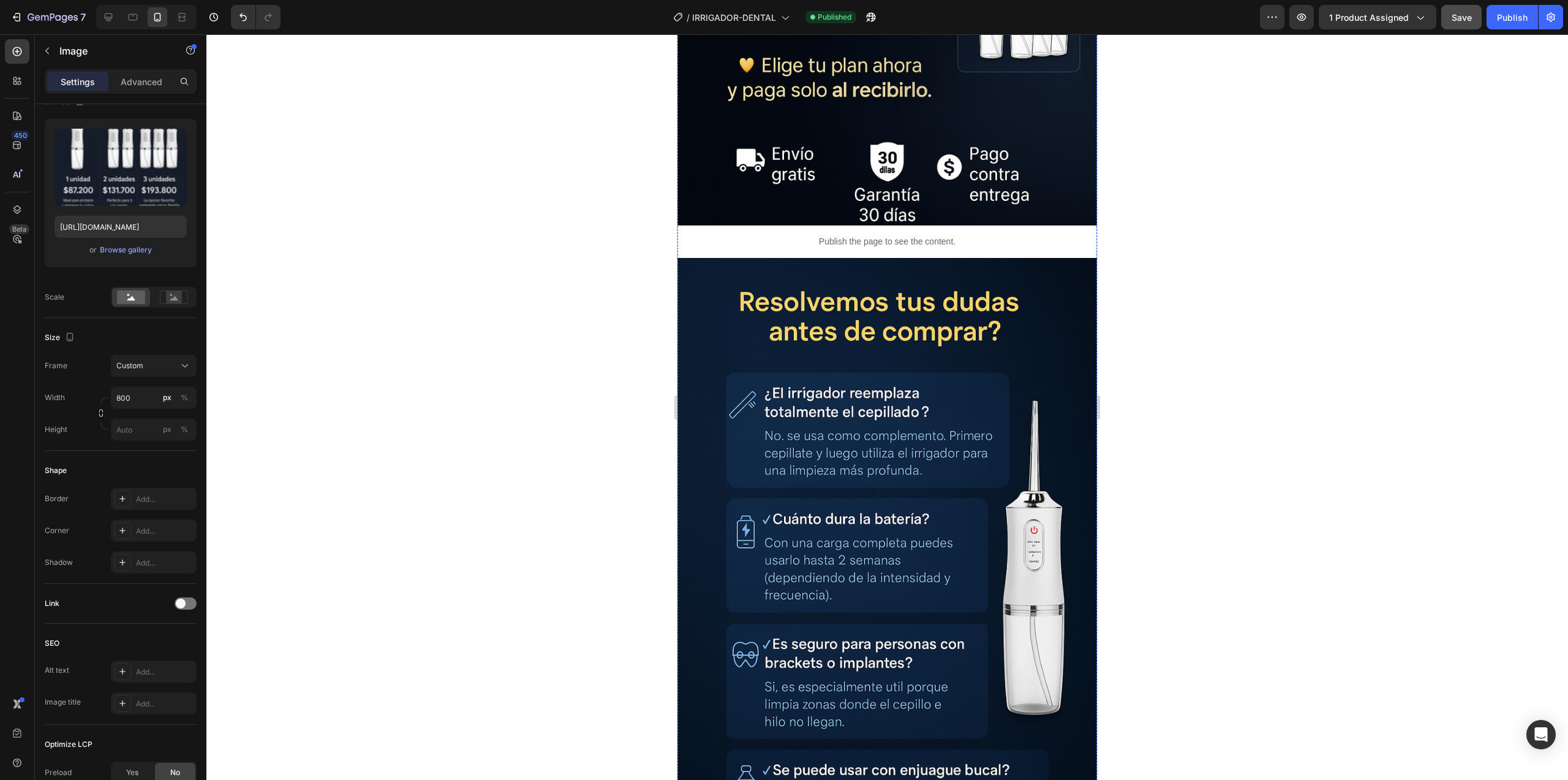
click at [899, 300] on img at bounding box center [887, 573] width 419 height 630
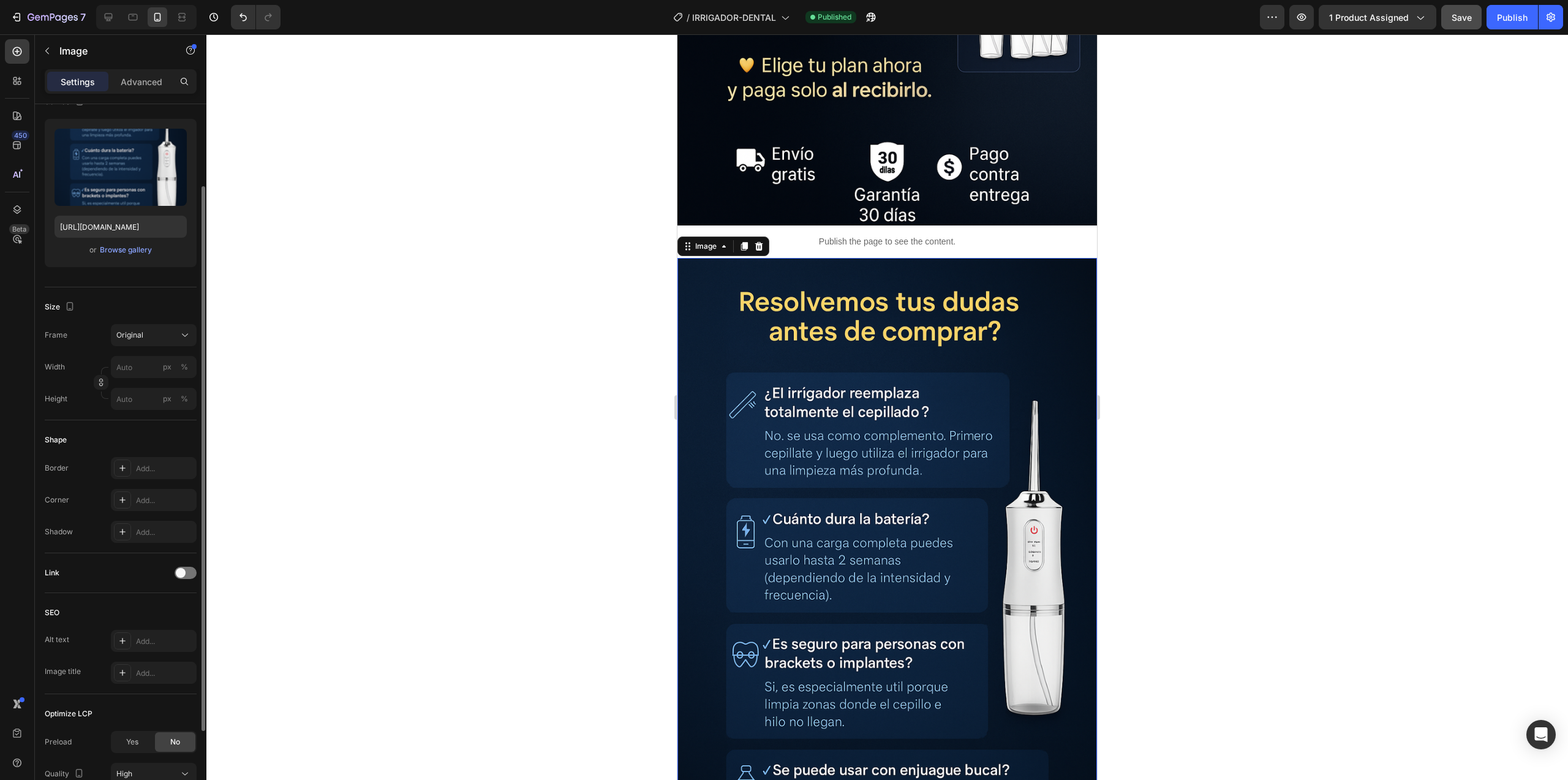
scroll to position [108, 0]
click at [77, 81] on p "Settings" at bounding box center [78, 82] width 34 height 13
click at [148, 371] on input "px %" at bounding box center [154, 367] width 85 height 22
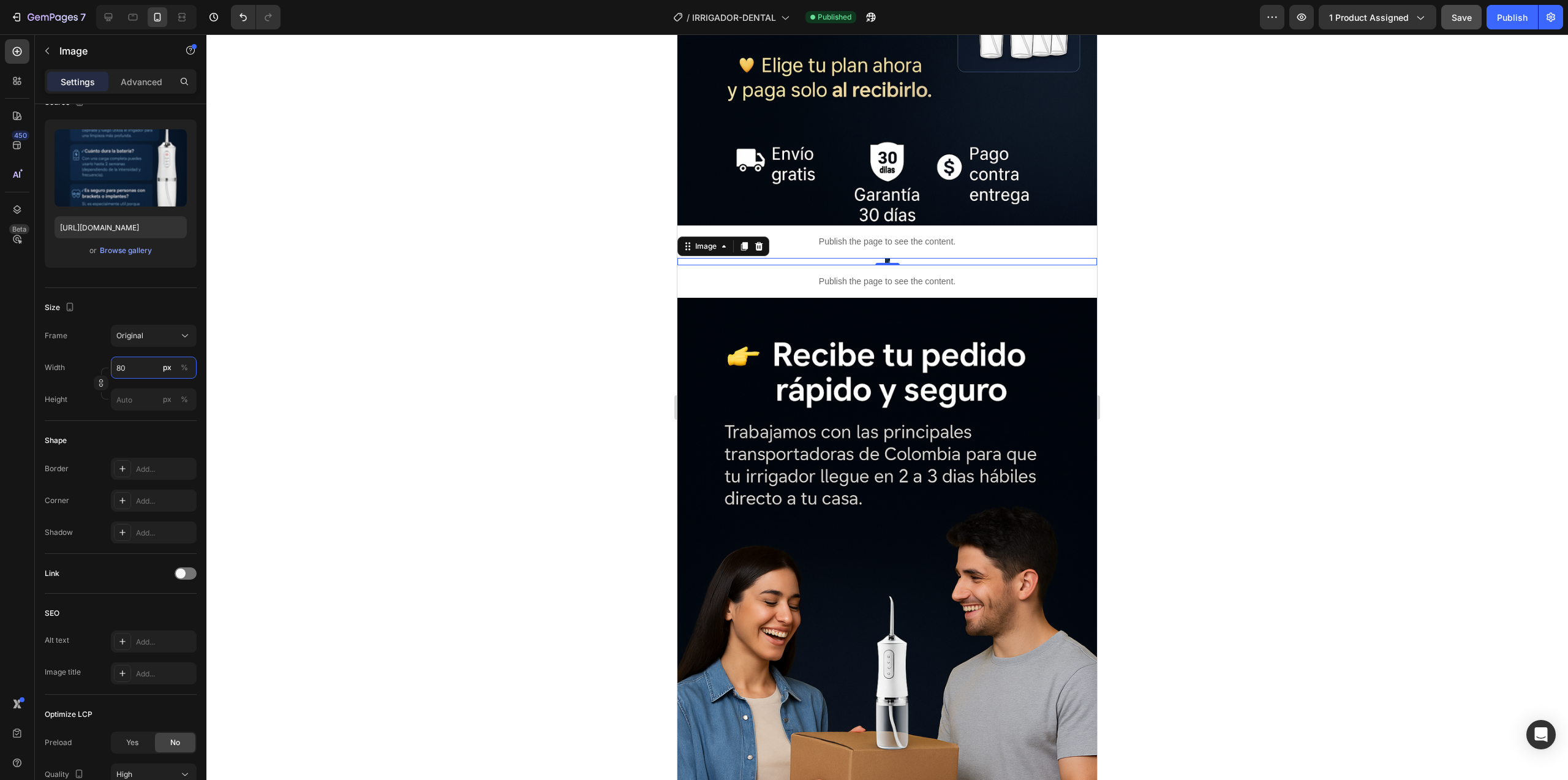
type input "800"
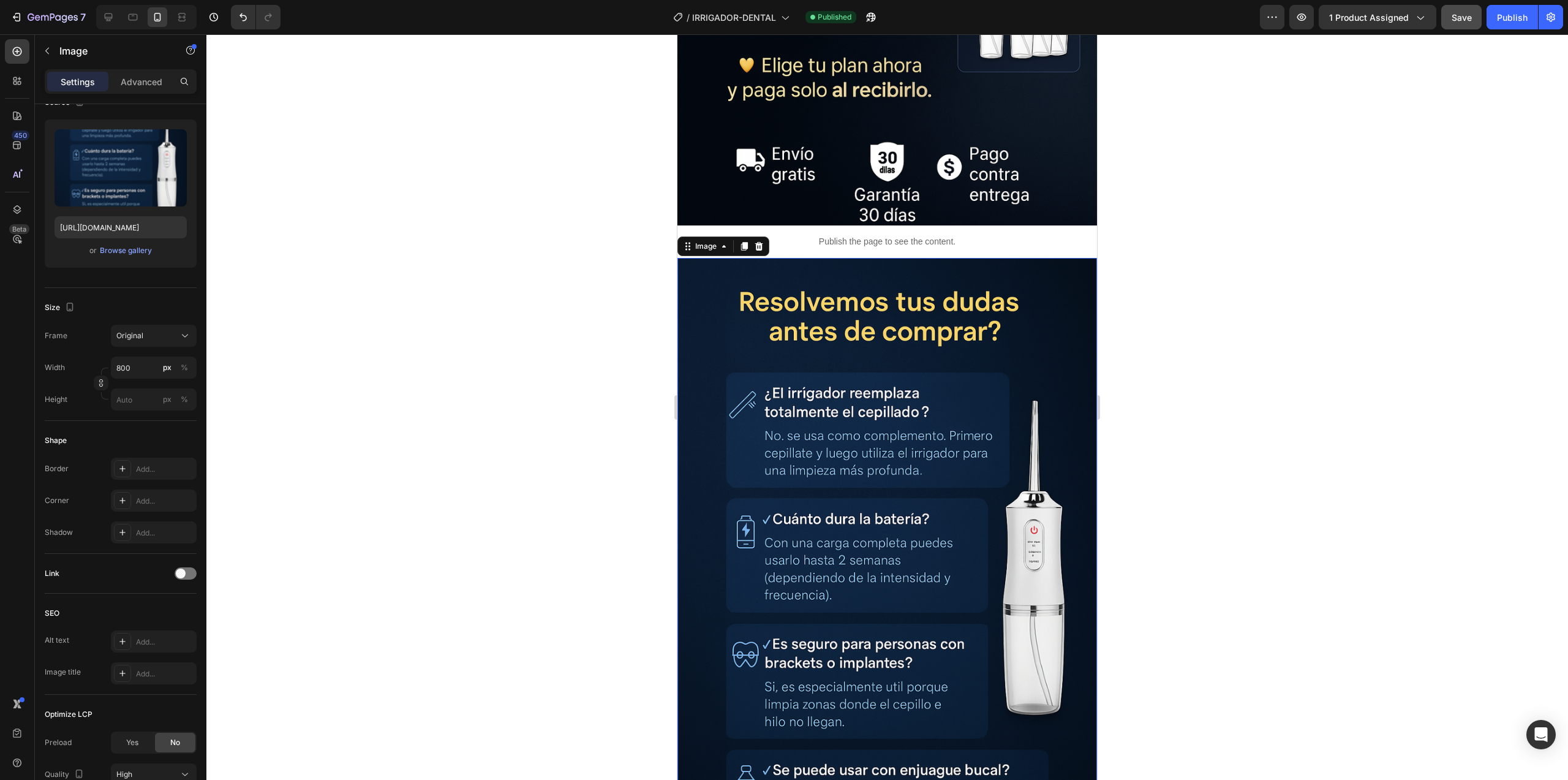
click at [521, 353] on div at bounding box center [887, 407] width 1361 height 746
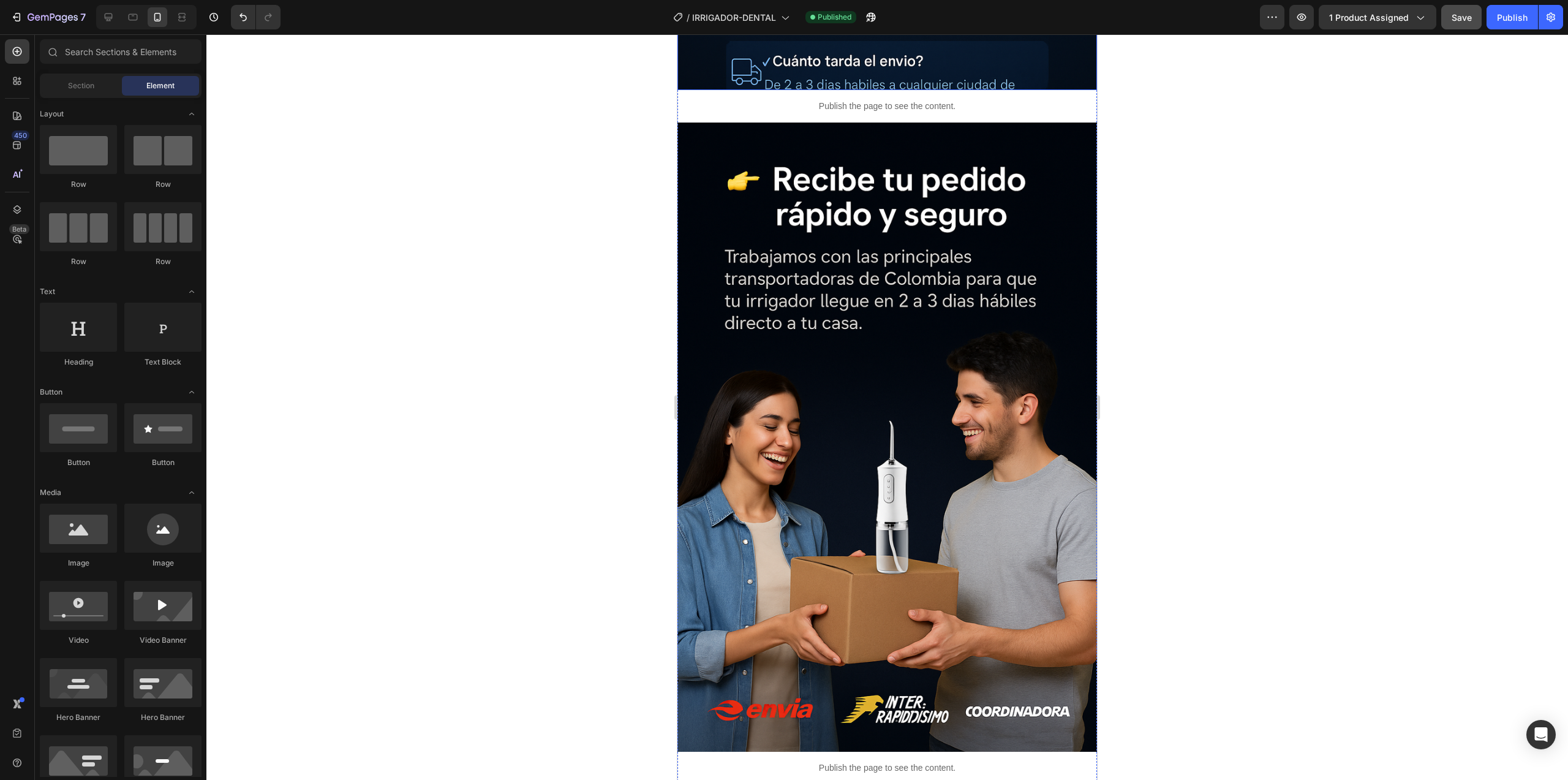
scroll to position [7230, 0]
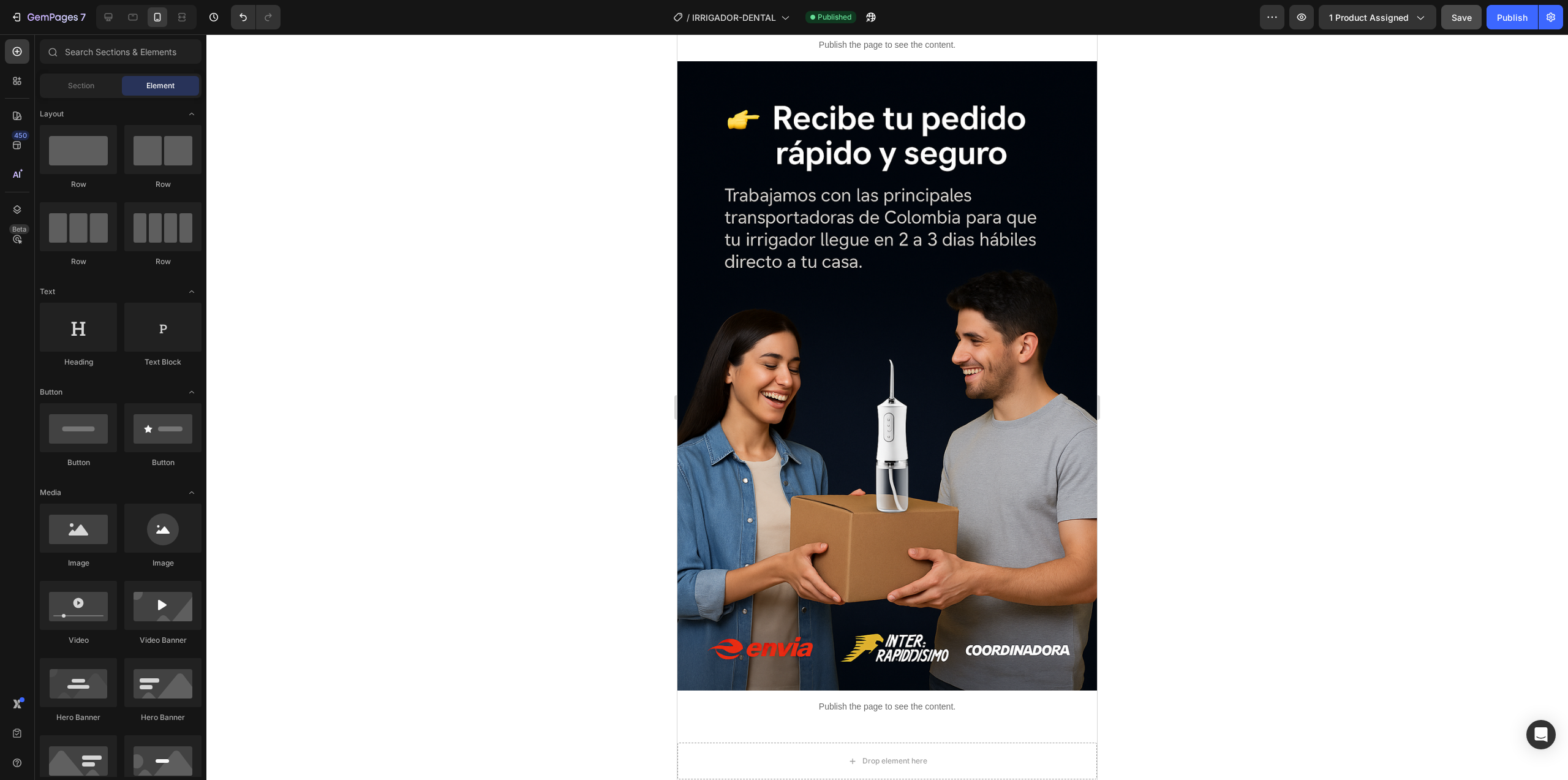
click at [1461, 21] on div "Save" at bounding box center [1461, 18] width 20 height 13
click at [1520, 28] on button "Publish" at bounding box center [1512, 17] width 51 height 25
